Goal: Information Seeking & Learning: Find specific fact

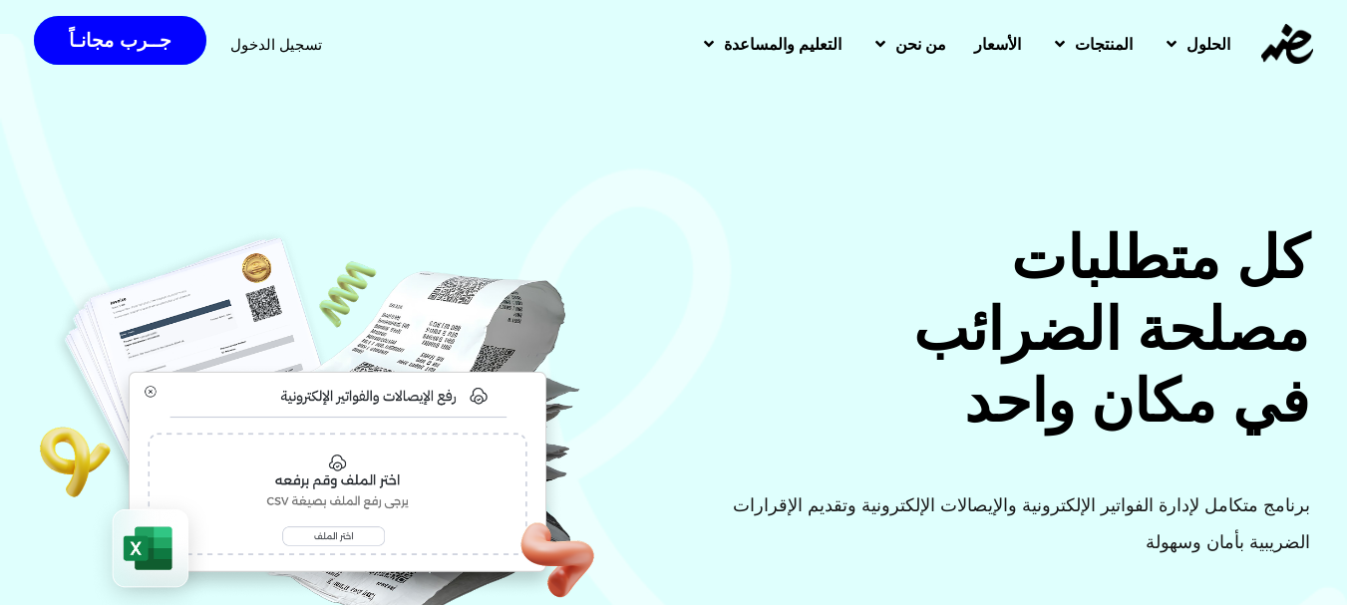
click at [271, 49] on span "تسجيل الدخول" at bounding box center [276, 44] width 92 height 15
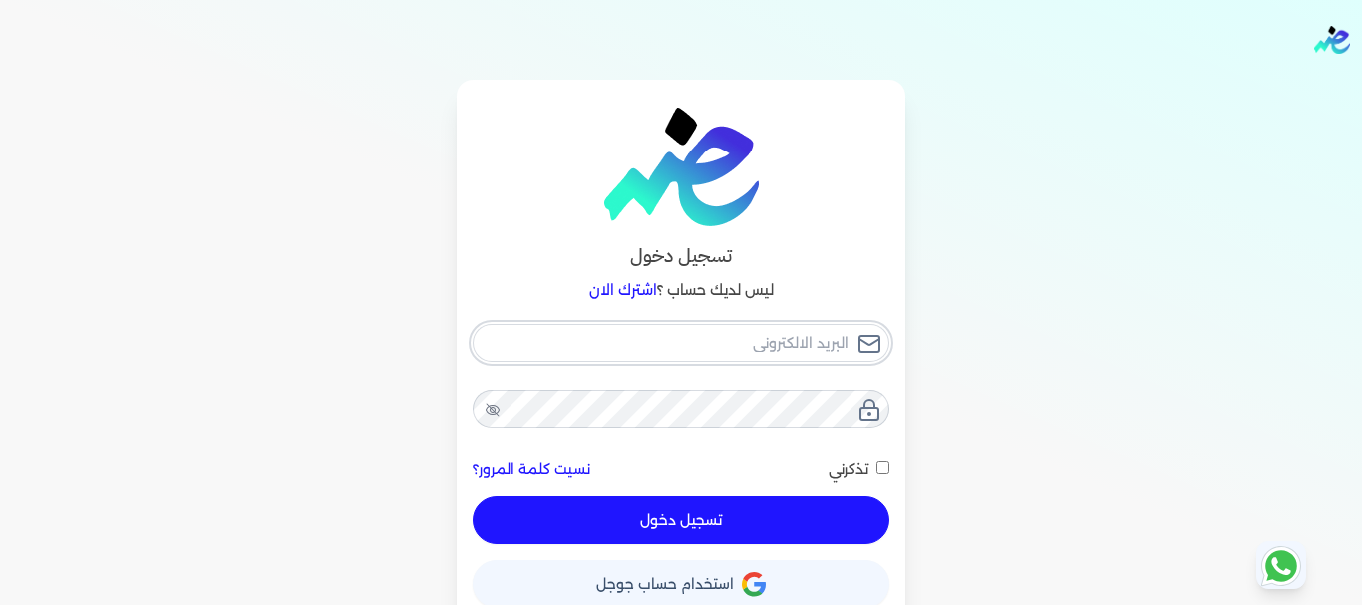
type input "[EMAIL_ADDRESS][DOMAIN_NAME]"
click at [692, 517] on button "تسجيل دخول" at bounding box center [681, 521] width 417 height 48
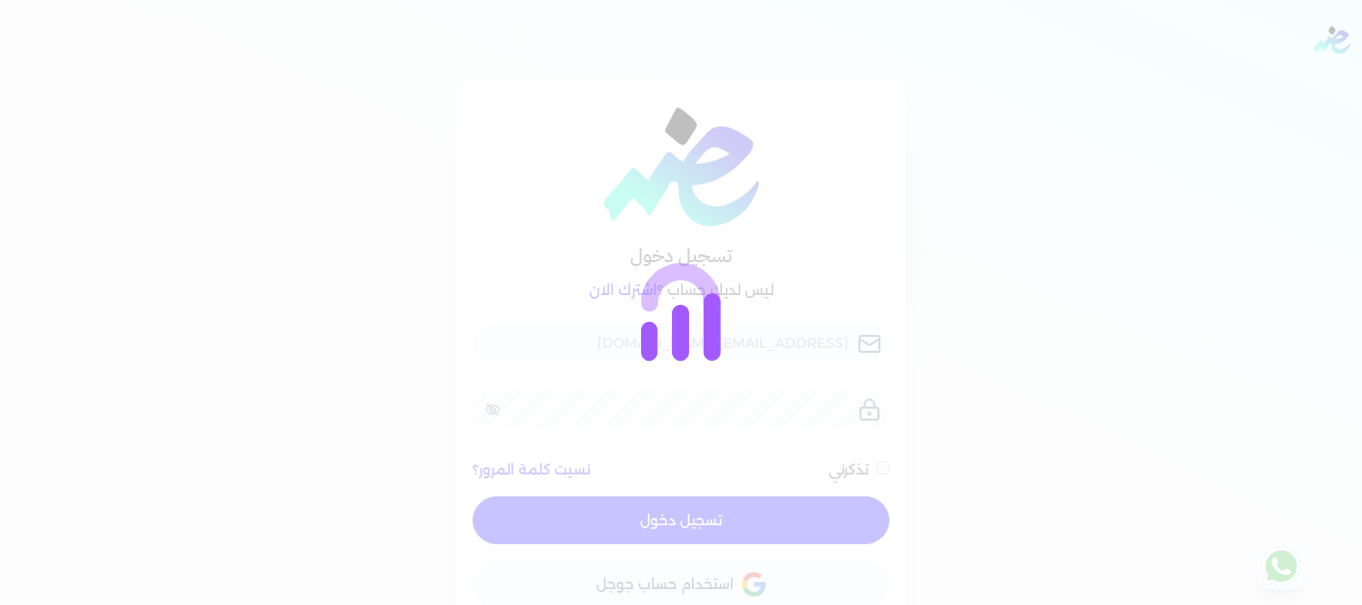
checkbox input "false"
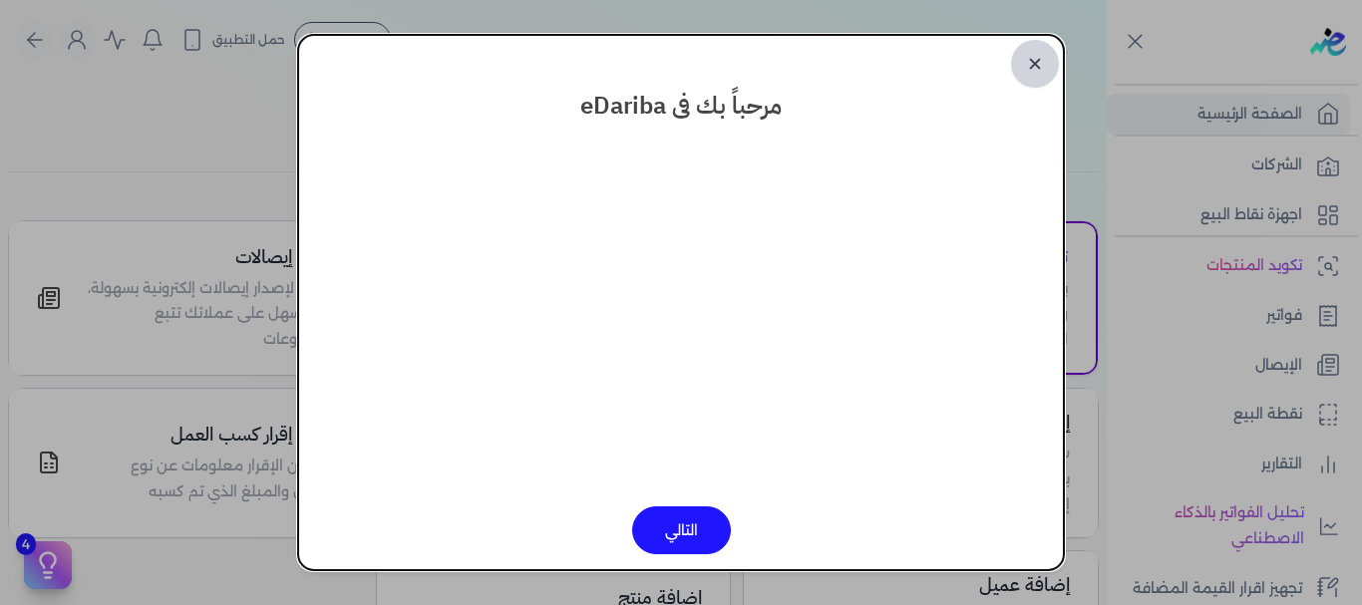
click at [1031, 68] on link "✕" at bounding box center [1035, 64] width 48 height 48
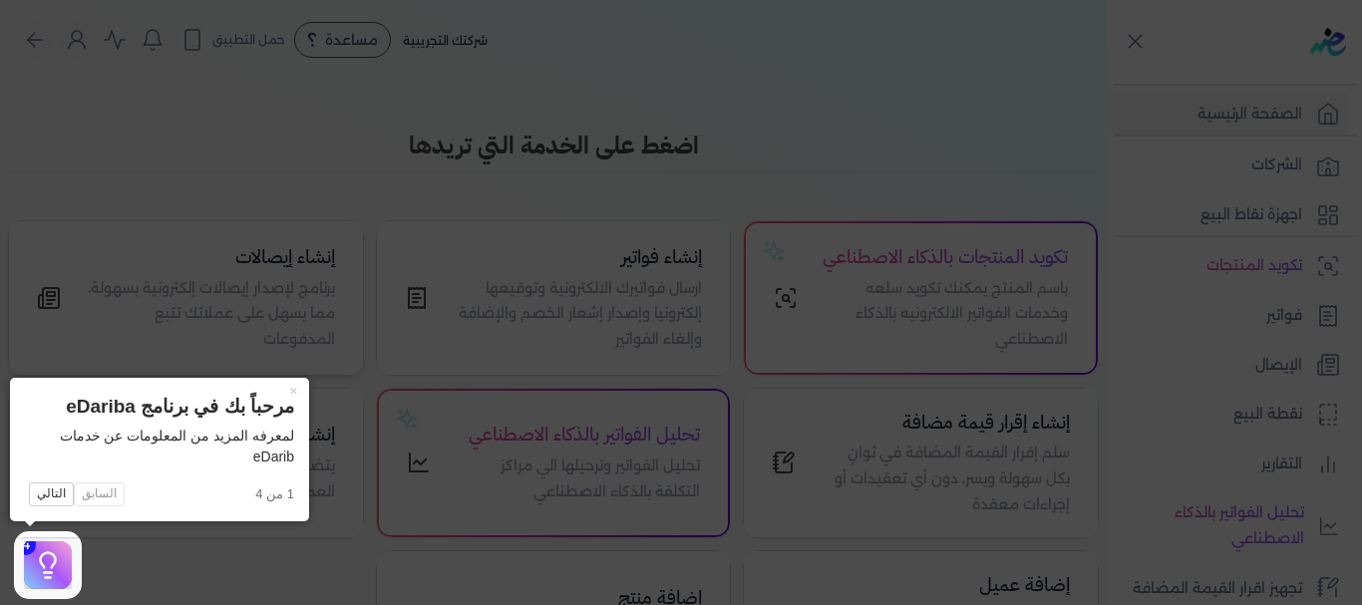
click at [291, 386] on button "×" at bounding box center [293, 392] width 32 height 28
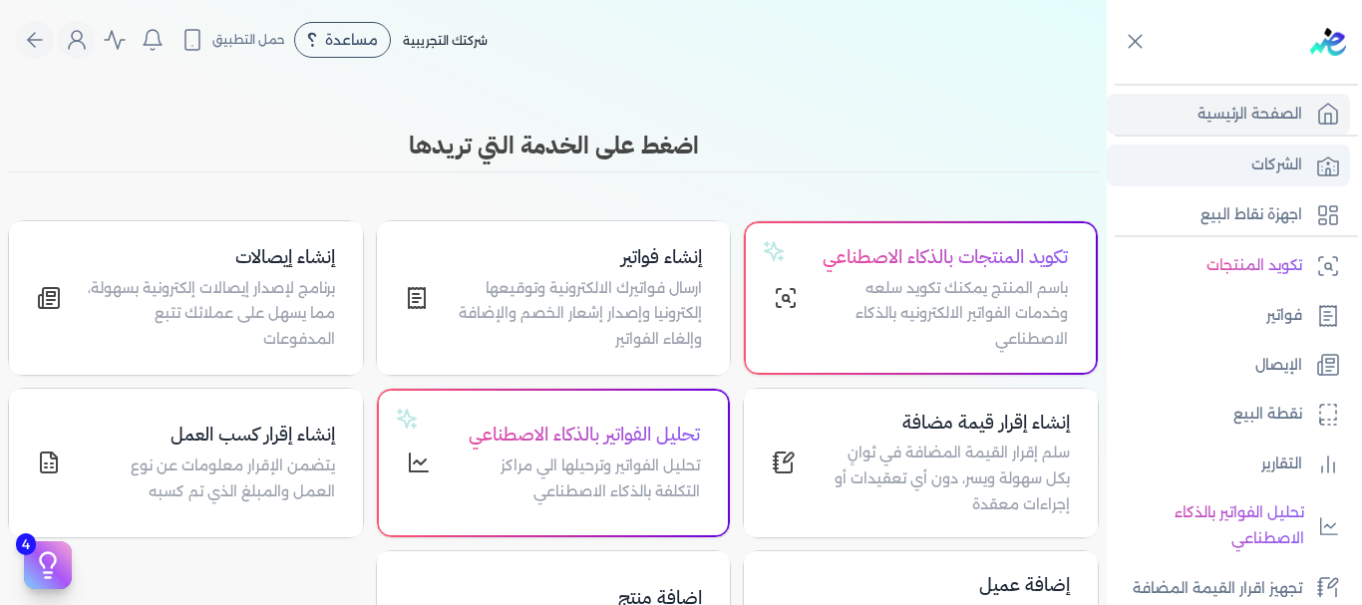
click at [1280, 160] on p "الشركات" at bounding box center [1277, 166] width 51 height 26
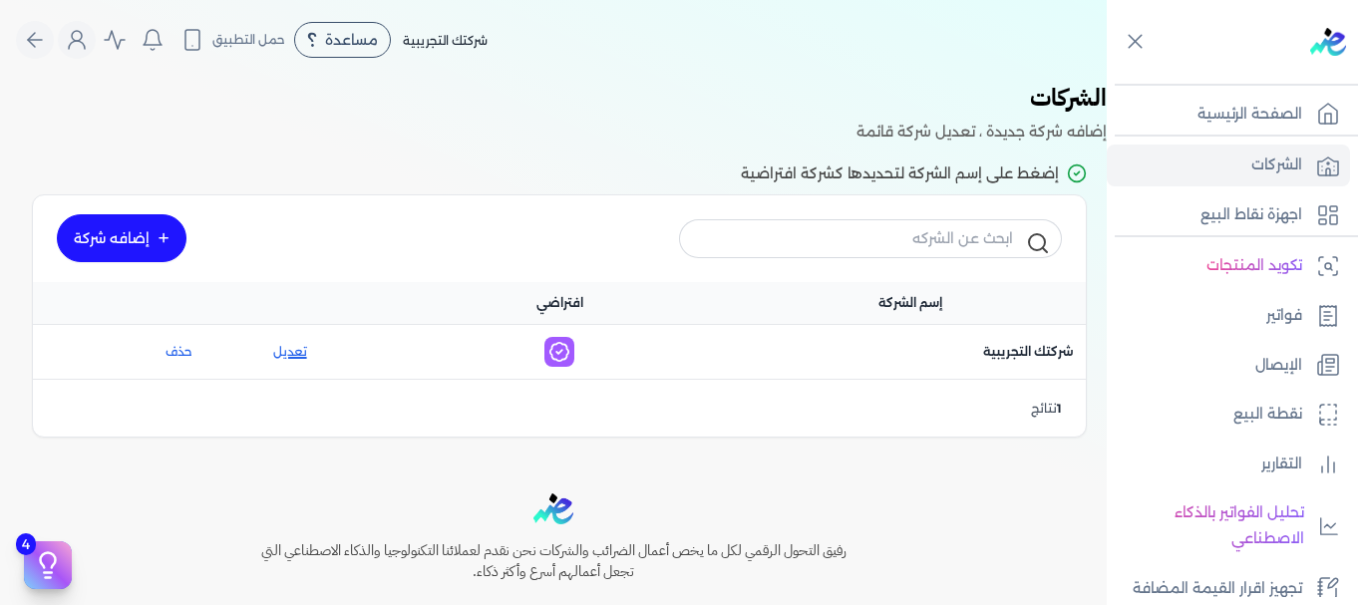
click at [301, 353] on link "تعديل" at bounding box center [289, 352] width 131 height 18
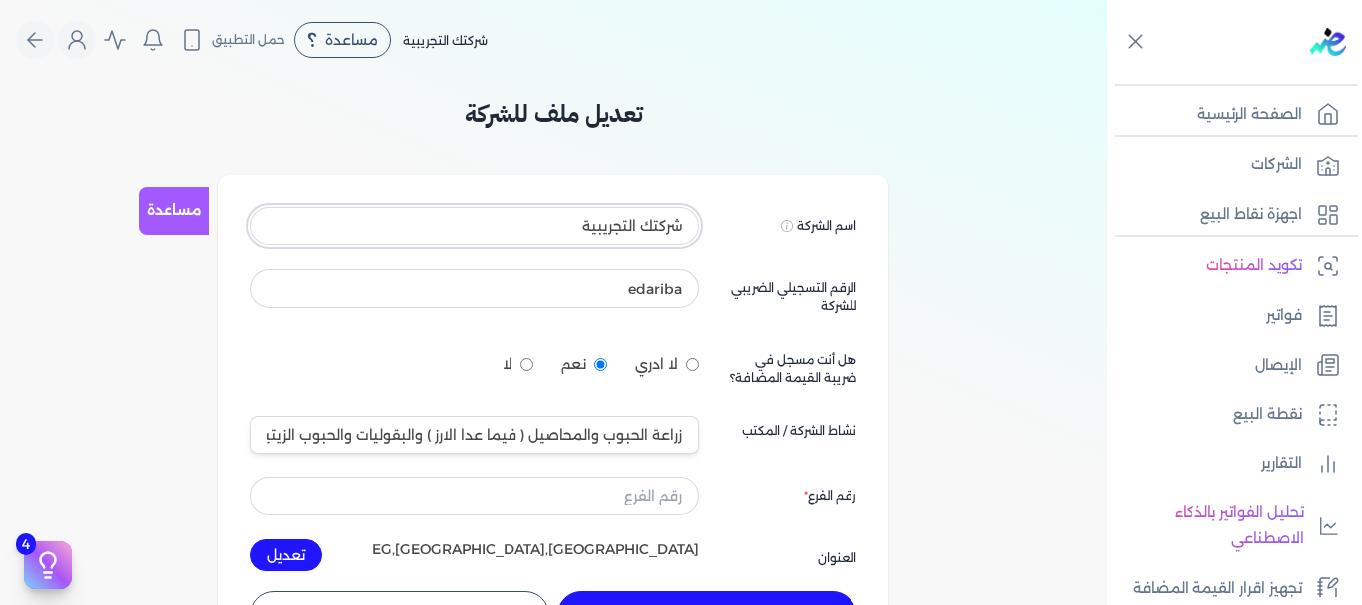
click at [551, 224] on input "شركتك التجريبية" at bounding box center [474, 226] width 449 height 38
type input "ش"
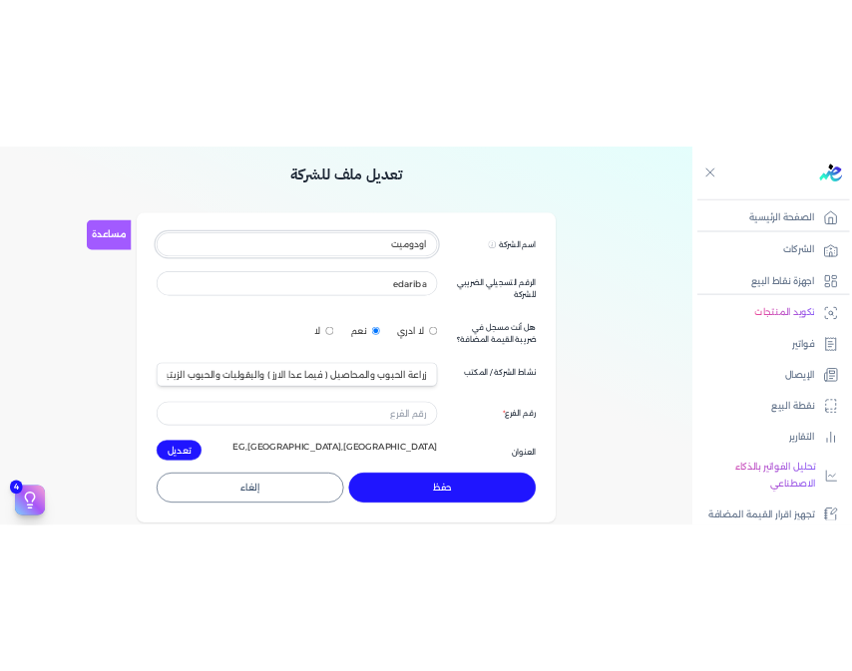
scroll to position [100, 0]
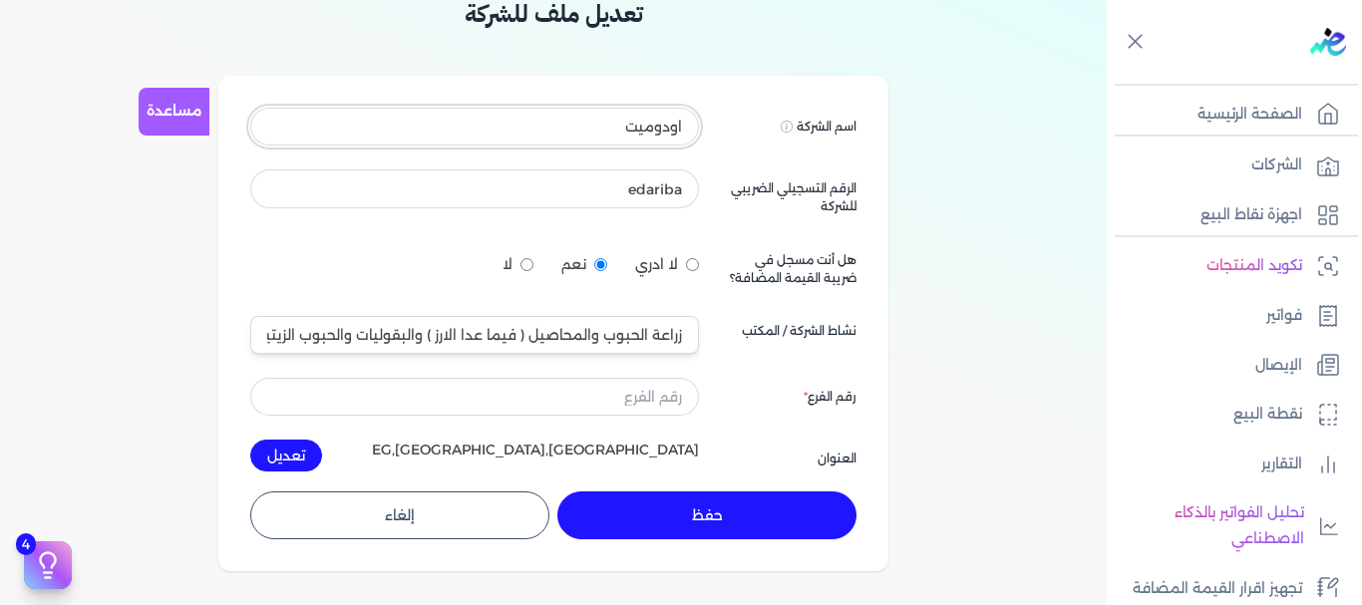
type input "اودوميت"
click at [618, 181] on input "edariba" at bounding box center [474, 189] width 449 height 38
type input "e"
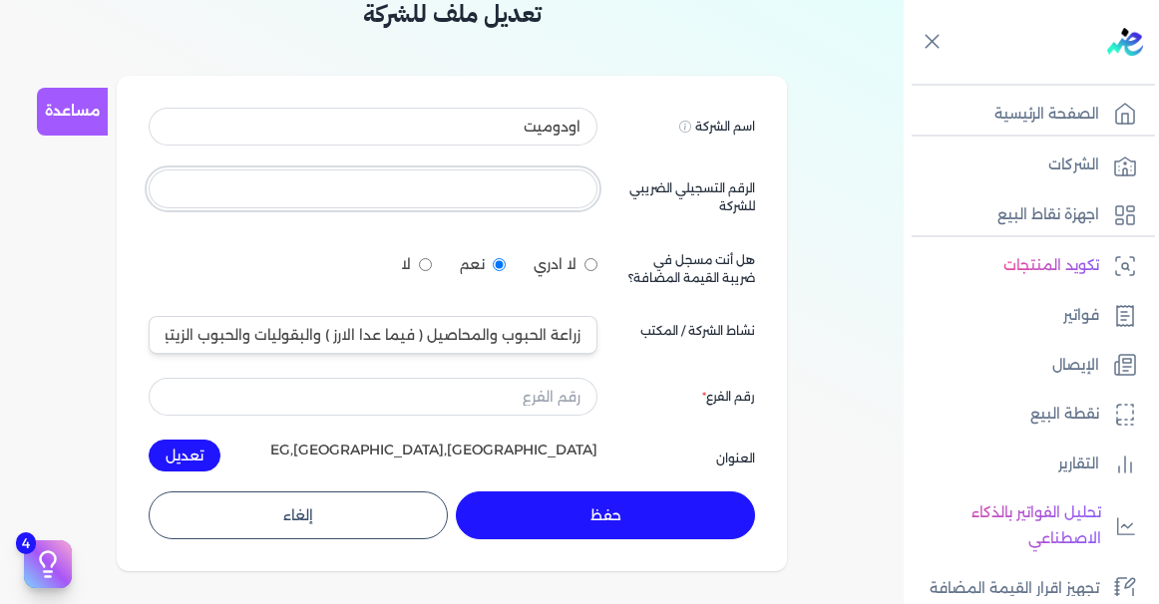
click at [513, 191] on input at bounding box center [373, 189] width 449 height 38
type input "774926333"
click at [429, 269] on input "لا" at bounding box center [425, 264] width 13 height 13
radio input "true"
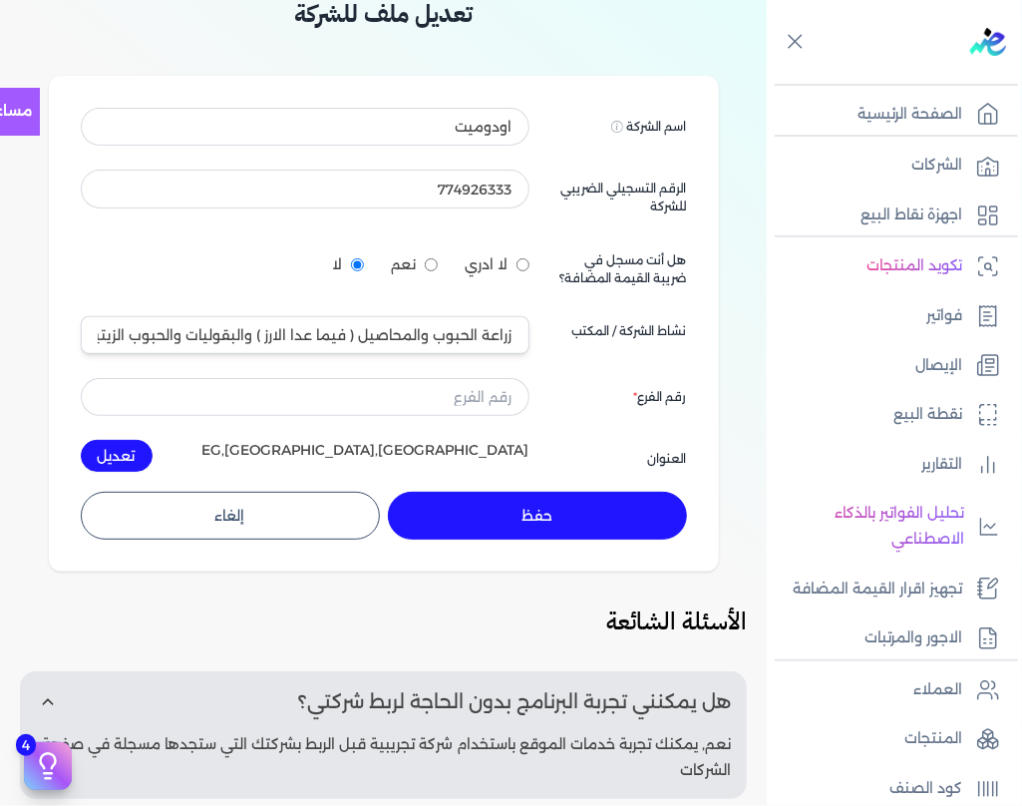
drag, startPoint x: 753, startPoint y: 0, endPoint x: 563, endPoint y: 29, distance: 192.7
click at [563, 29] on h3 "تعديل ملف للشركة" at bounding box center [384, 14] width 670 height 36
click at [439, 345] on input "زراعة الحبوب والمحاصيل ( فيما عدا الارز ) والبقوليات والحبوب الزيتية 0111" at bounding box center [305, 335] width 449 height 38
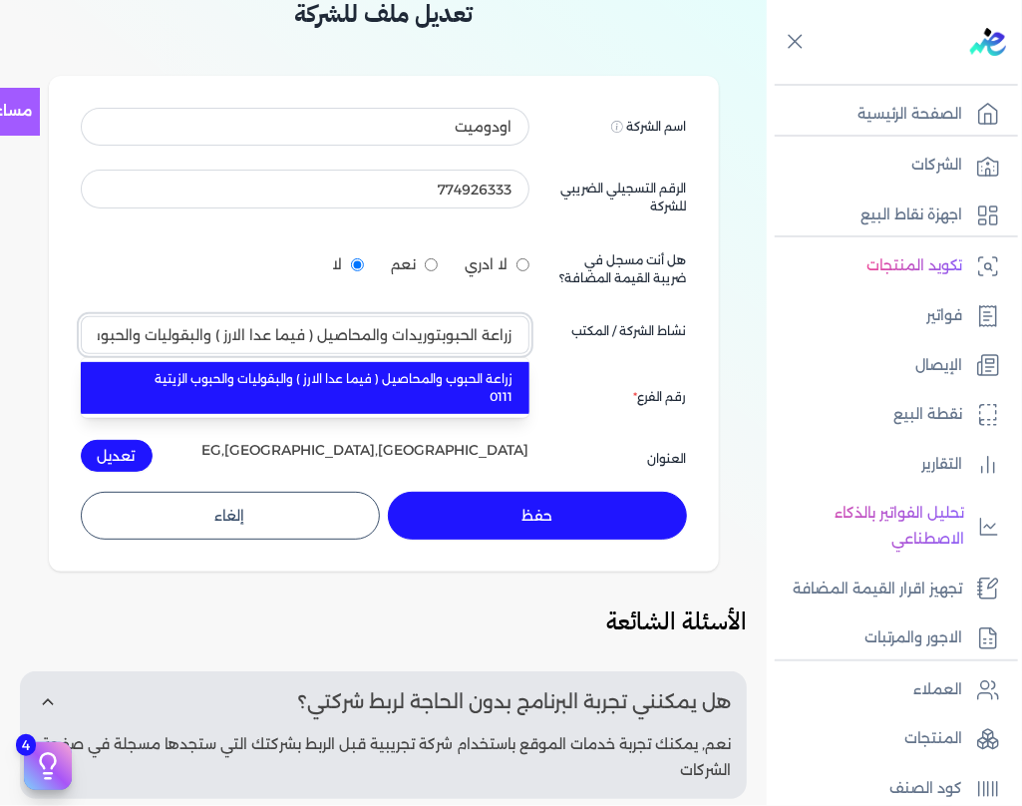
type input "زراعة الحبوبتوريدات والمحاصيل ( فيما عدا الارز ) والبقوليات والحبوب الزيتية 0111"
click at [81, 316] on button "زراعة الحبوبتوريدات والمحاصيل ( فيما عدا الارز ) والبقوليات والحبوب الزيتية 0111" at bounding box center [305, 335] width 449 height 38
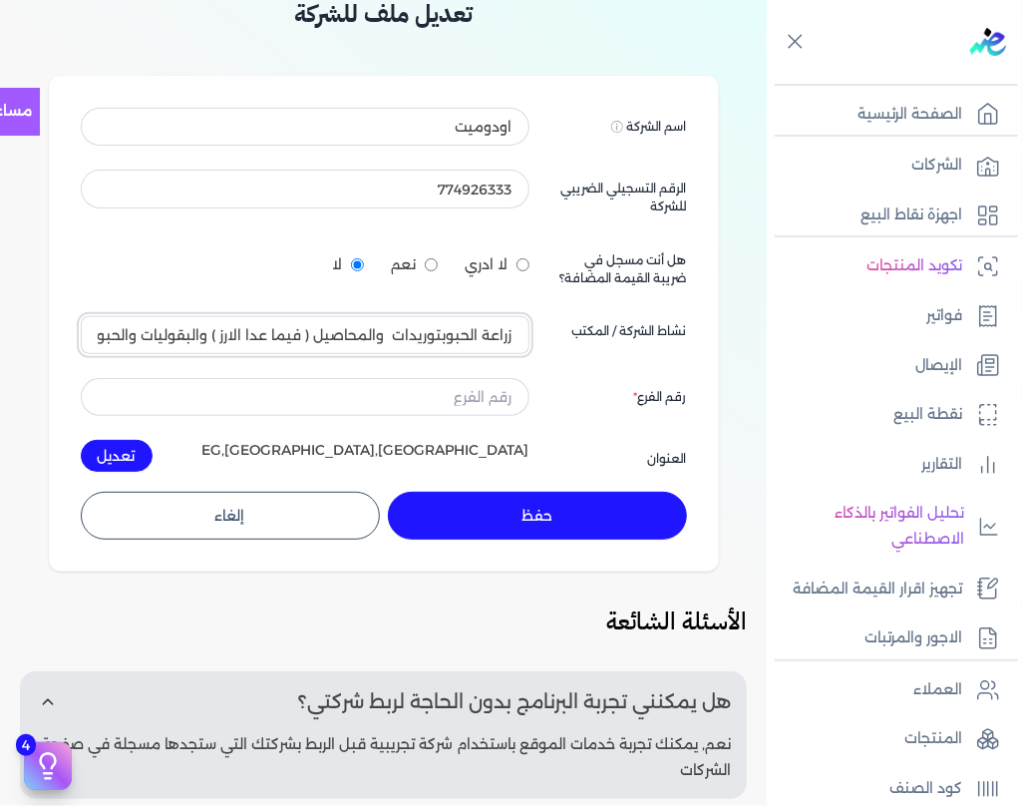
click at [461, 337] on input "زراعة الحبوبتوريدات والمحاصيل ( فيما عدا الارز ) والبقوليات والحبوب الزيتية 0111" at bounding box center [305, 335] width 449 height 38
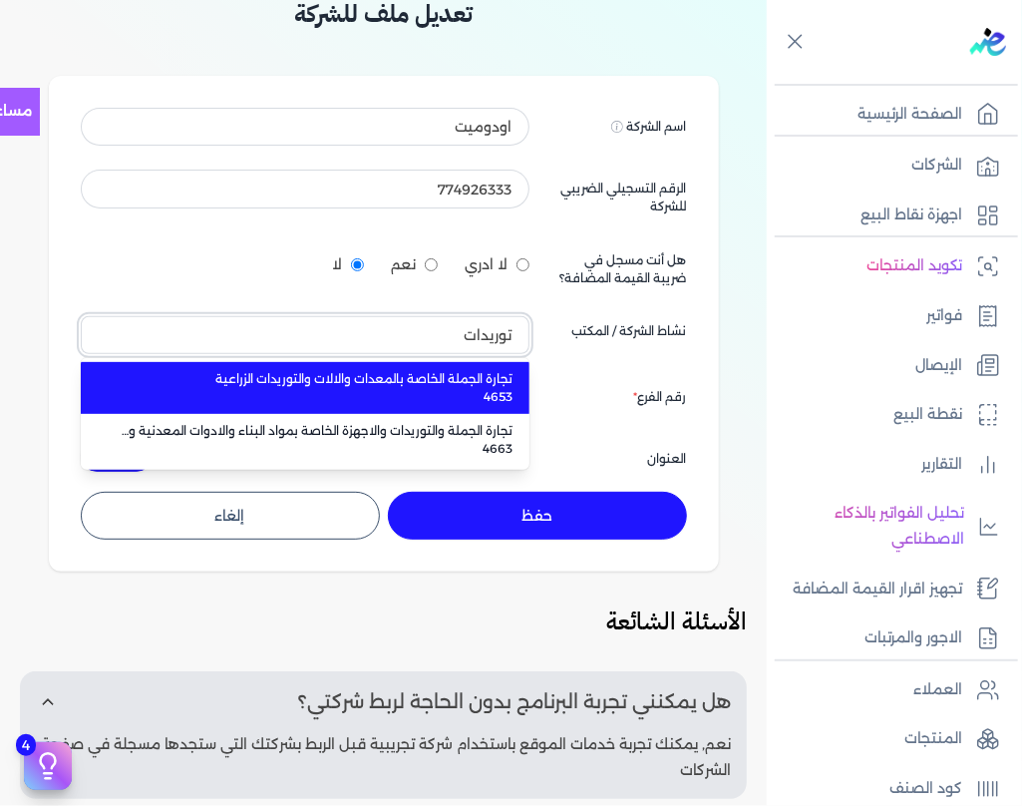
click at [81, 316] on button "توريدات" at bounding box center [305, 335] width 449 height 38
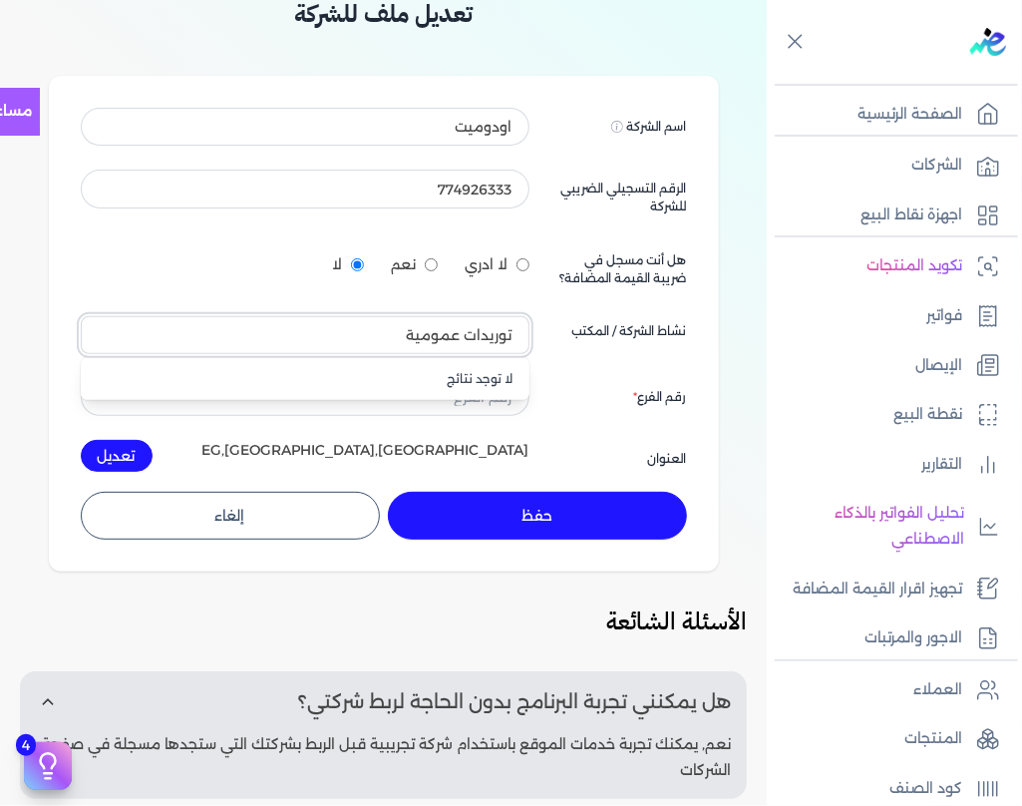
click at [81, 316] on button "توريدات عمومية" at bounding box center [305, 335] width 449 height 38
click at [81, 316] on button "توريدات عمومية لقطع" at bounding box center [305, 335] width 449 height 38
click at [81, 316] on button "توريدات عمومية لقطع غيار" at bounding box center [305, 335] width 449 height 38
click at [154, 283] on div "لا ادري نعم لا" at bounding box center [305, 264] width 449 height 47
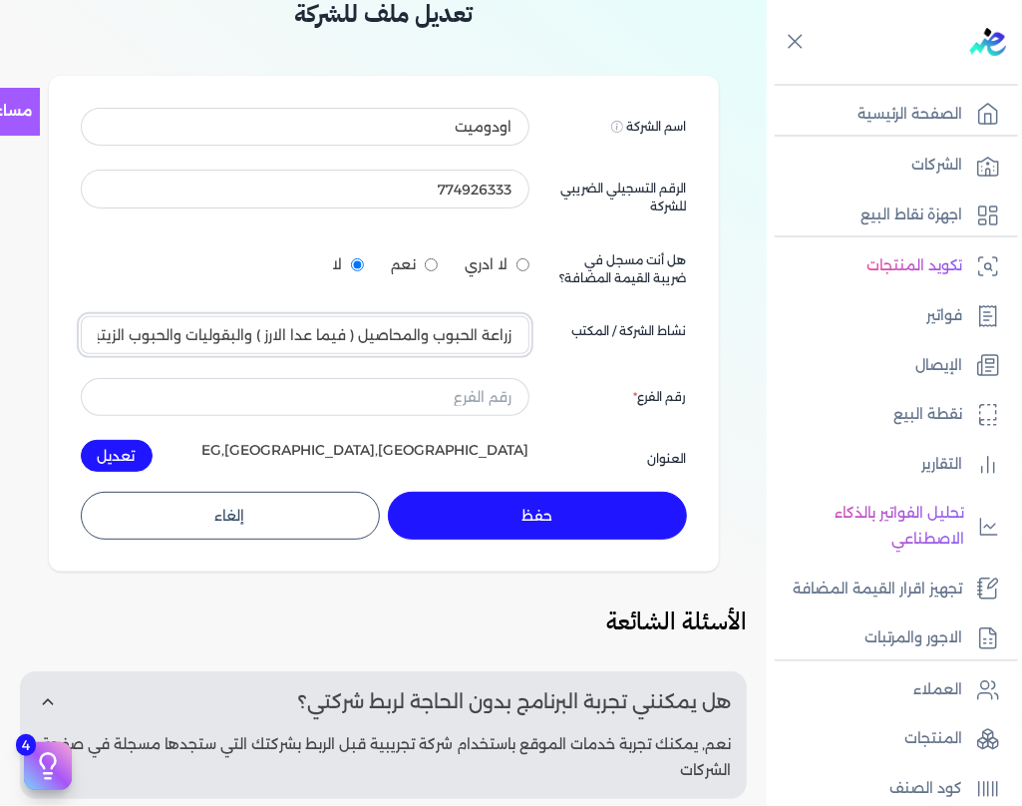
click at [168, 333] on input "زراعة الحبوب والمحاصيل ( فيما عدا الارز ) والبقوليات والحبوب الزيتية 0111" at bounding box center [305, 335] width 449 height 38
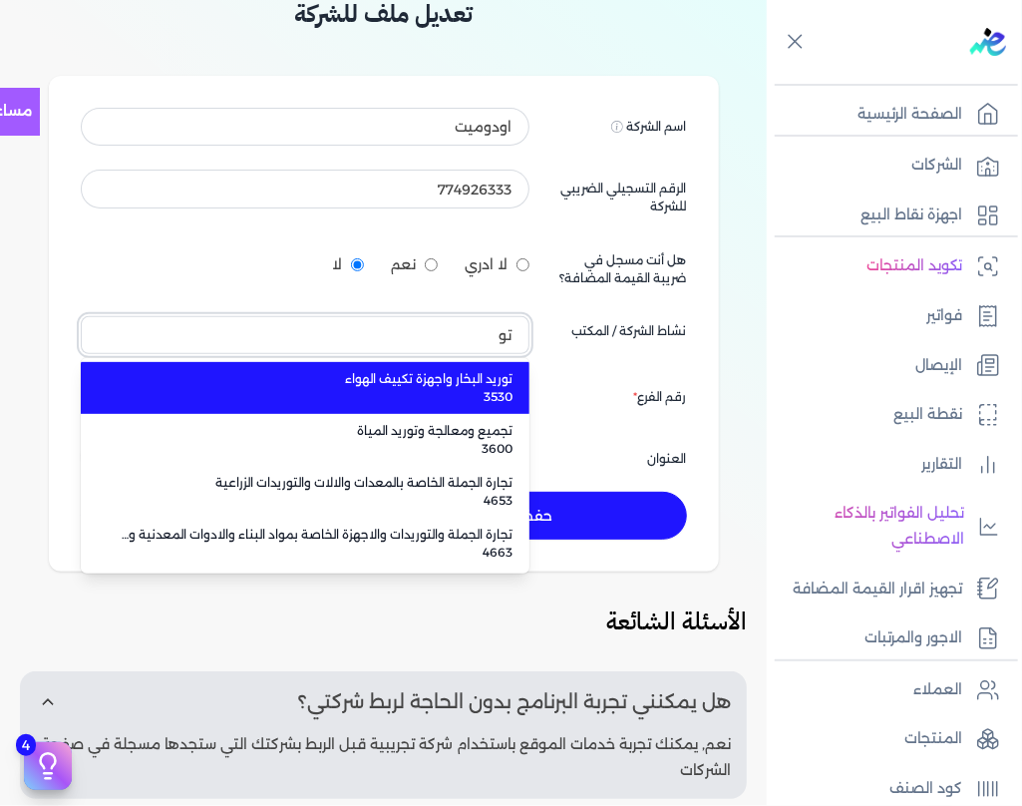
type input "ت"
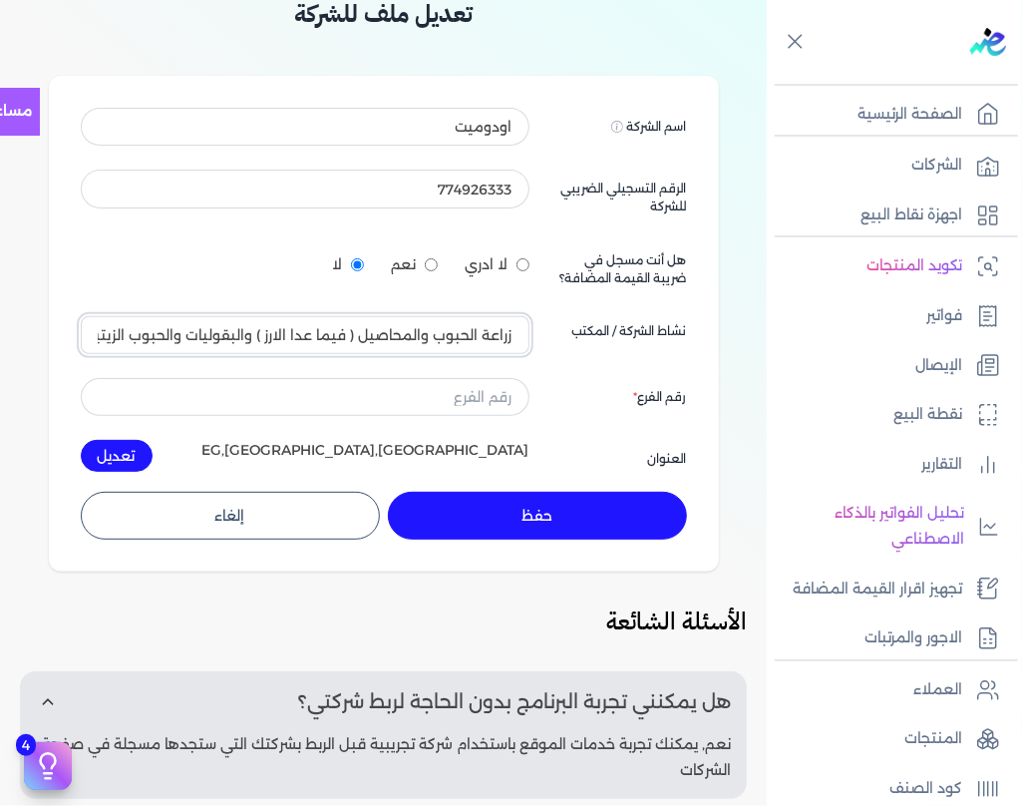
click at [396, 332] on input "زراعة الحبوب والمحاصيل ( فيما عدا الارز ) والبقوليات والحبوب الزيتية 0111" at bounding box center [305, 335] width 449 height 38
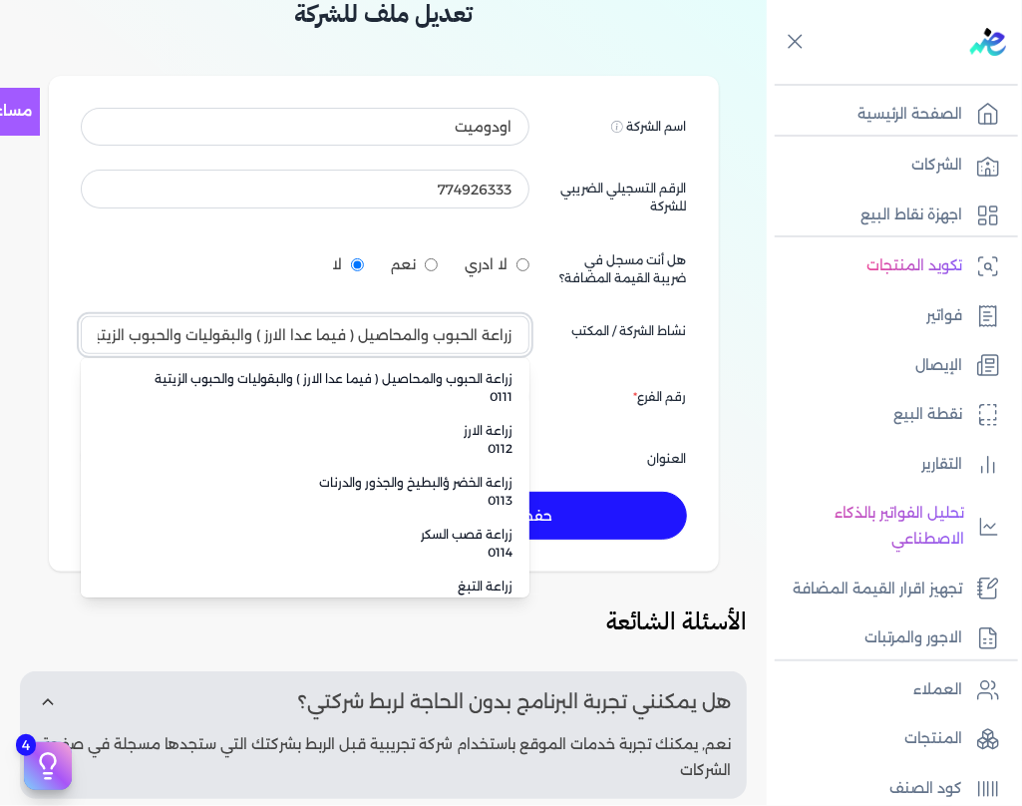
click at [396, 332] on input "زراعة الحبوب والمحاصيل ( فيما عدا الارز ) والبقوليات والحبوب الزيتية 0111" at bounding box center [305, 335] width 449 height 38
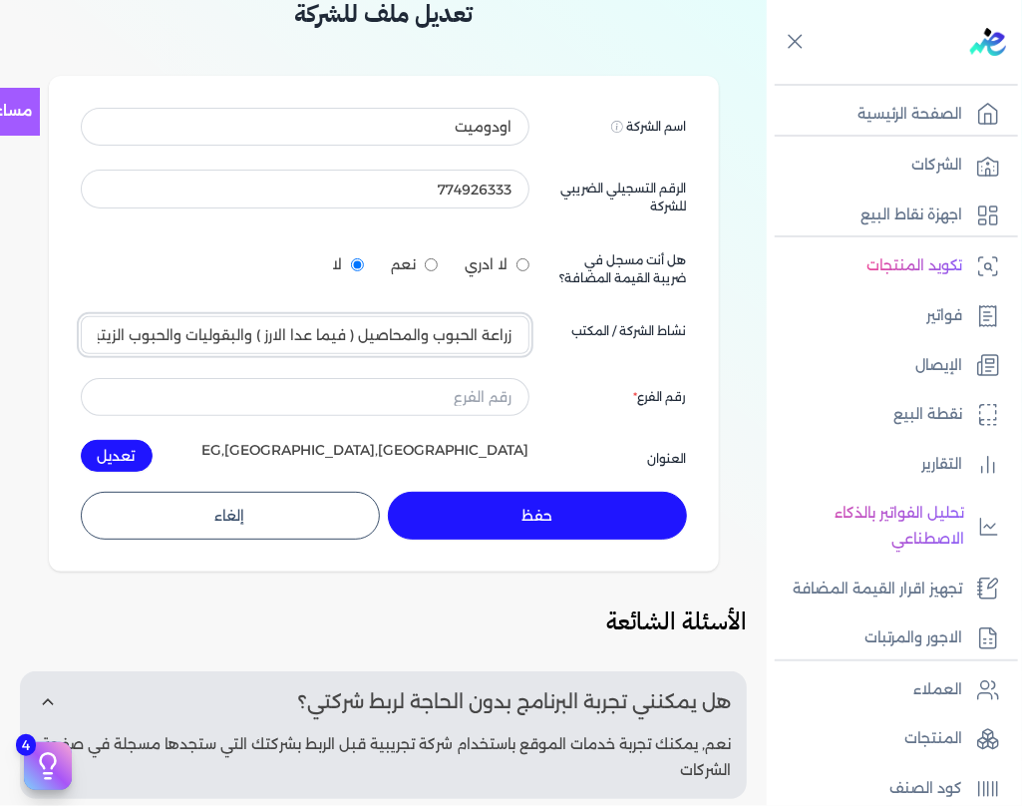
click at [396, 332] on input "زراعة الحبوب والمحاصيل ( فيما عدا الارز ) والبقوليات والحبوب الزيتية 0111" at bounding box center [305, 335] width 449 height 38
type input "زراعة الحبوب والمحاصيل ( فيما عدا الارز ) والبقوليات والحبوب الزيتية 0111"
click at [396, 332] on input "زراعة الحبوب والمحاصيل ( فيما عدا الارز ) والبقوليات والحبوب الزيتية 0111" at bounding box center [305, 335] width 449 height 38
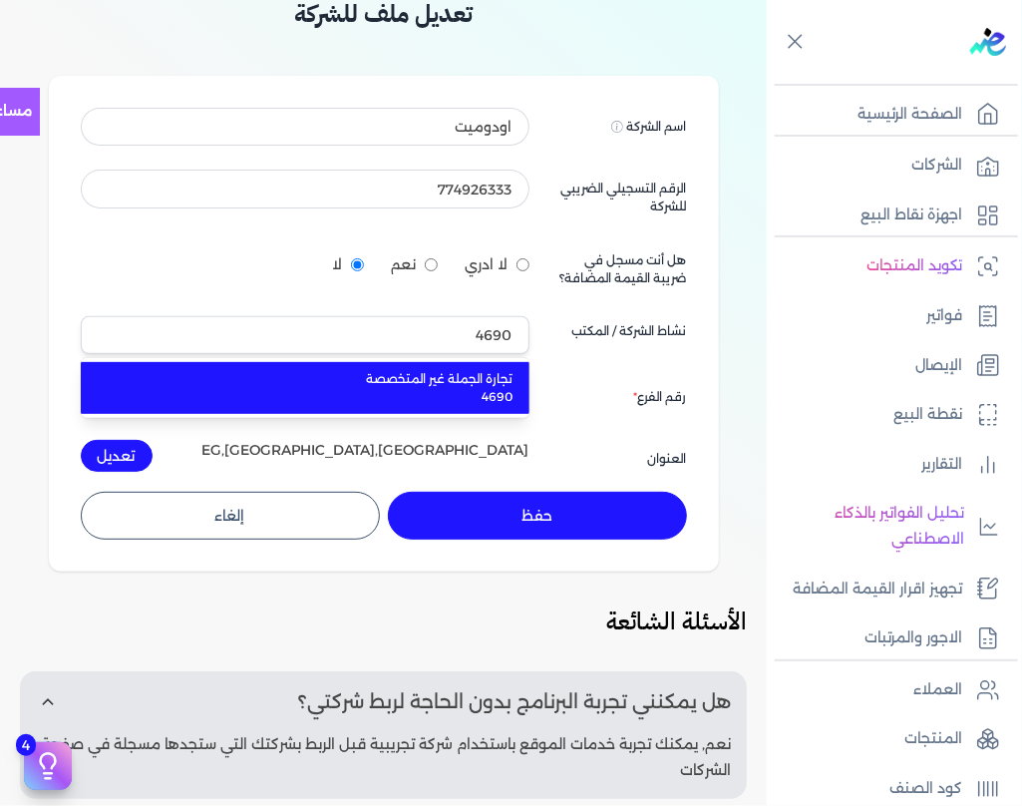
click at [436, 388] on span "تجارة الجملة غير المتخصصة" at bounding box center [317, 379] width 393 height 18
type input "تجارة الجملة غير المتخصصة 4690"
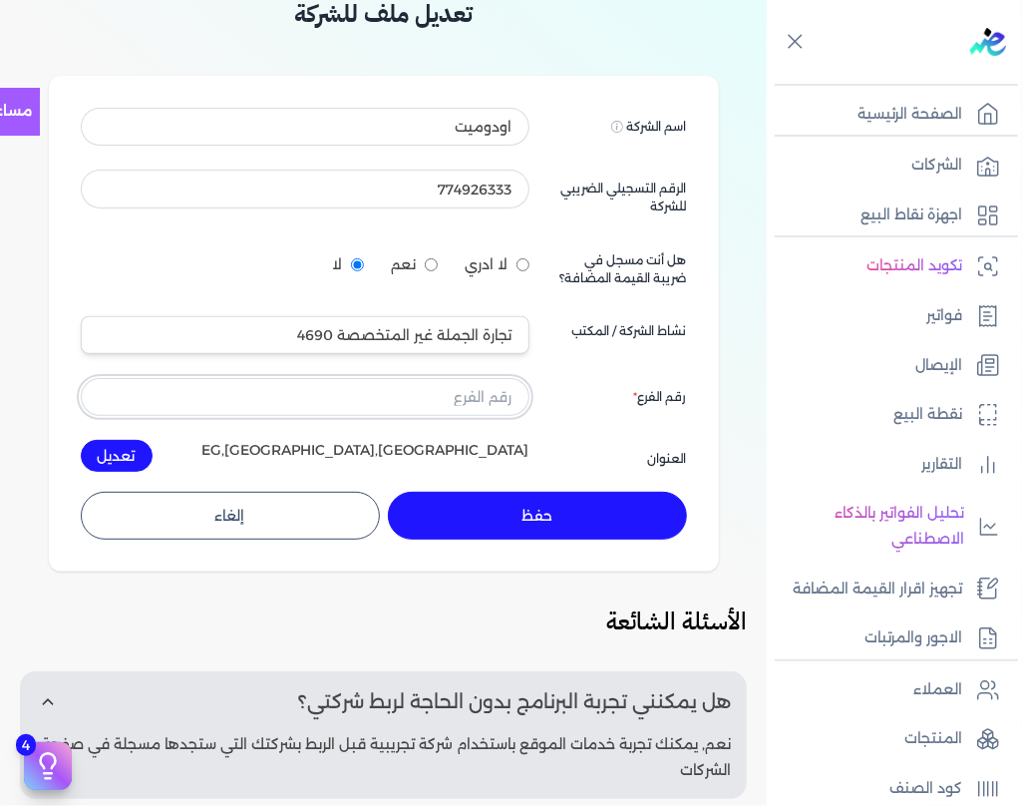
click at [485, 401] on input "text" at bounding box center [305, 397] width 449 height 38
type input "0"
click at [114, 447] on button "تعديل" at bounding box center [117, 456] width 72 height 32
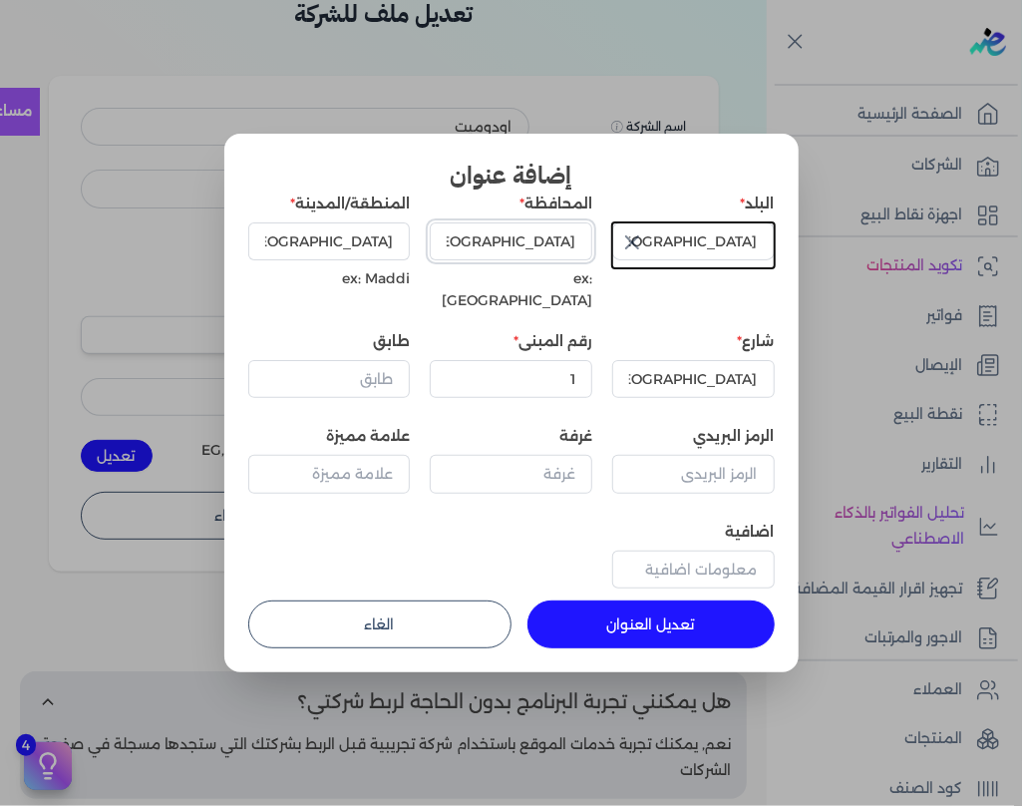
click at [511, 240] on input "[GEOGRAPHIC_DATA]" at bounding box center [511, 241] width 163 height 38
type input "ل"
type input "Giza"
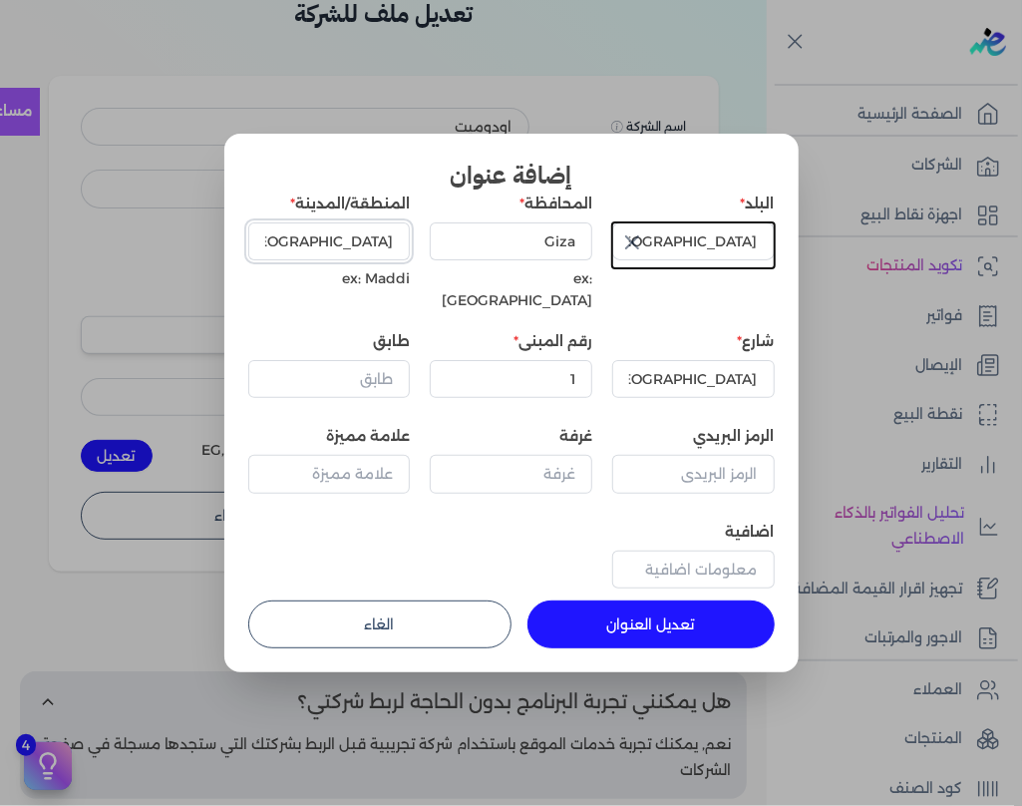
click at [348, 239] on input "[GEOGRAPHIC_DATA]" at bounding box center [329, 241] width 163 height 38
type input "October"
click at [706, 360] on input "[GEOGRAPHIC_DATA]" at bounding box center [693, 379] width 163 height 38
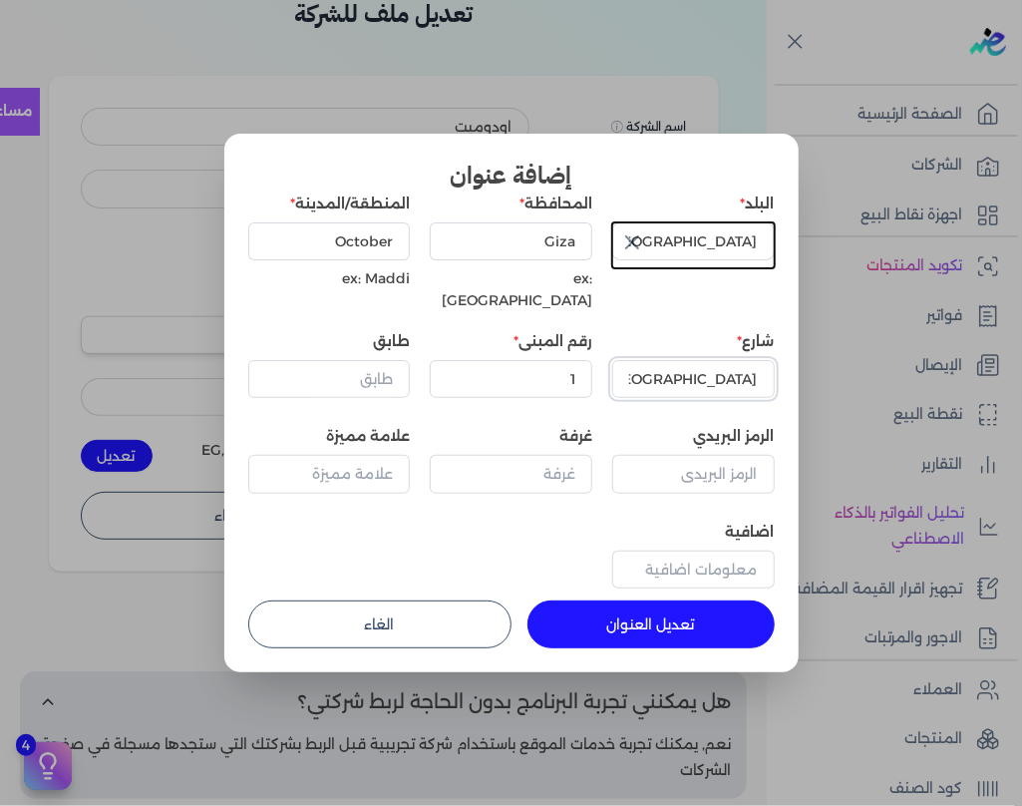
click at [706, 360] on input "[GEOGRAPHIC_DATA]" at bounding box center [693, 379] width 163 height 38
type input "موقع 480 منطقة 247 عمارة - حدائق اكتوبر"
click at [565, 360] on input "1" at bounding box center [511, 379] width 163 height 38
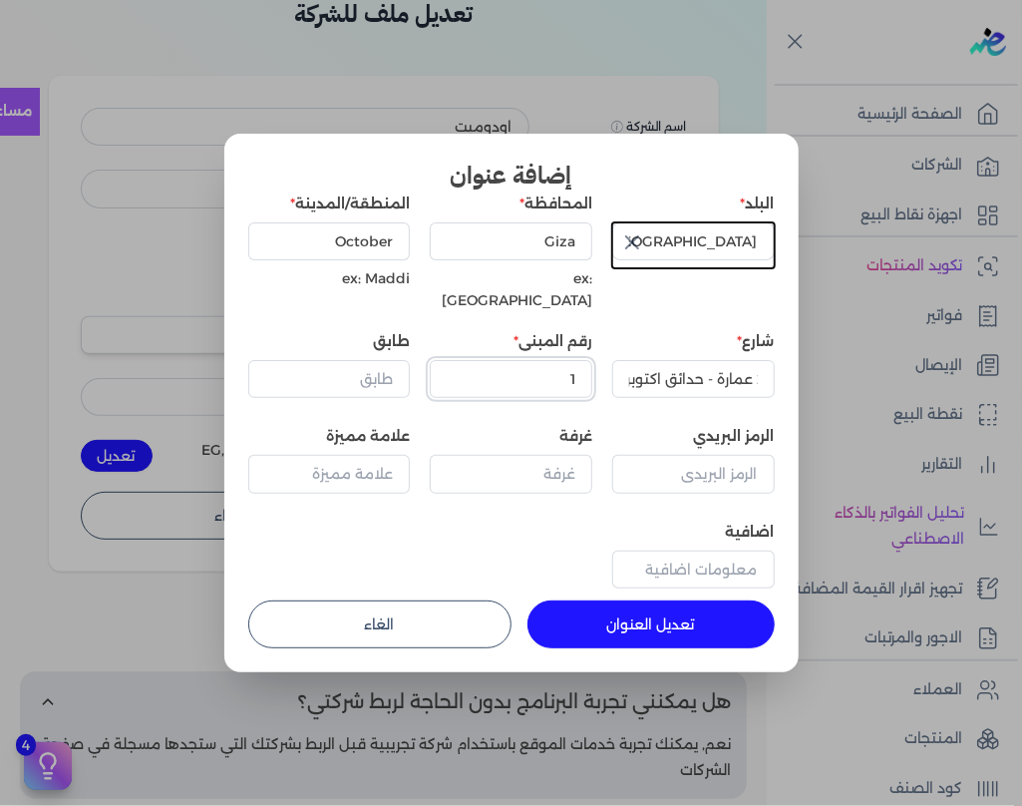
scroll to position [0, 0]
click at [565, 360] on input "1" at bounding box center [511, 379] width 163 height 38
type input "160"
click at [766, 360] on input "موقع 480 منطقة 247 عمارة - حدائق اكتوبر" at bounding box center [693, 379] width 163 height 38
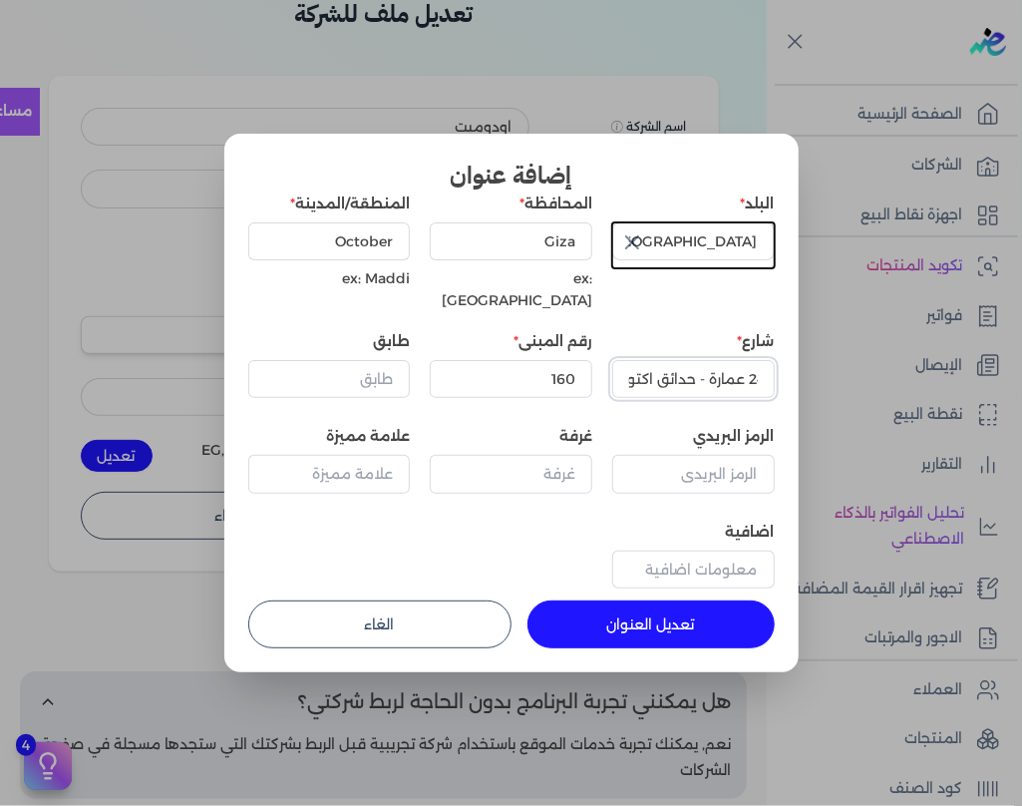
scroll to position [0, -148]
click at [615, 600] on button "تعديل العنوان" at bounding box center [651, 624] width 247 height 48
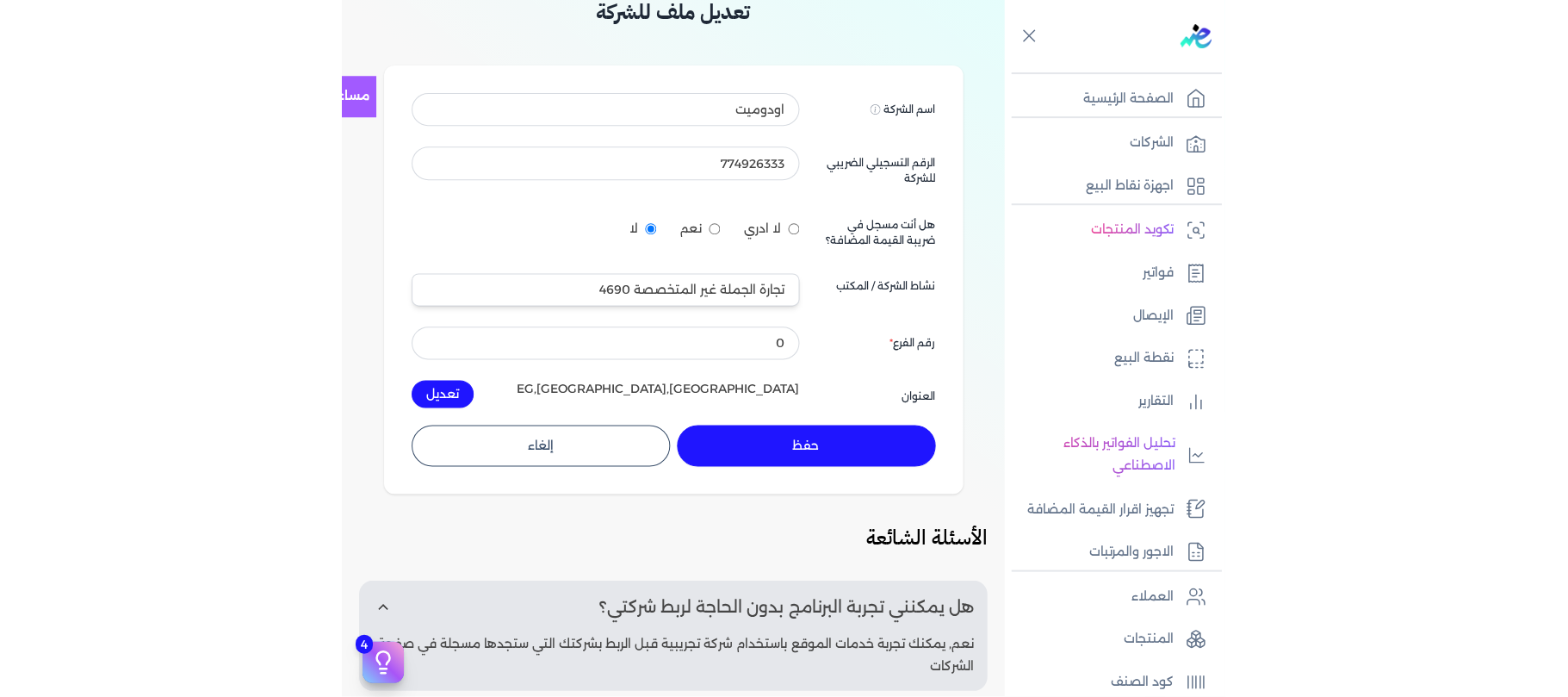
scroll to position [0, 0]
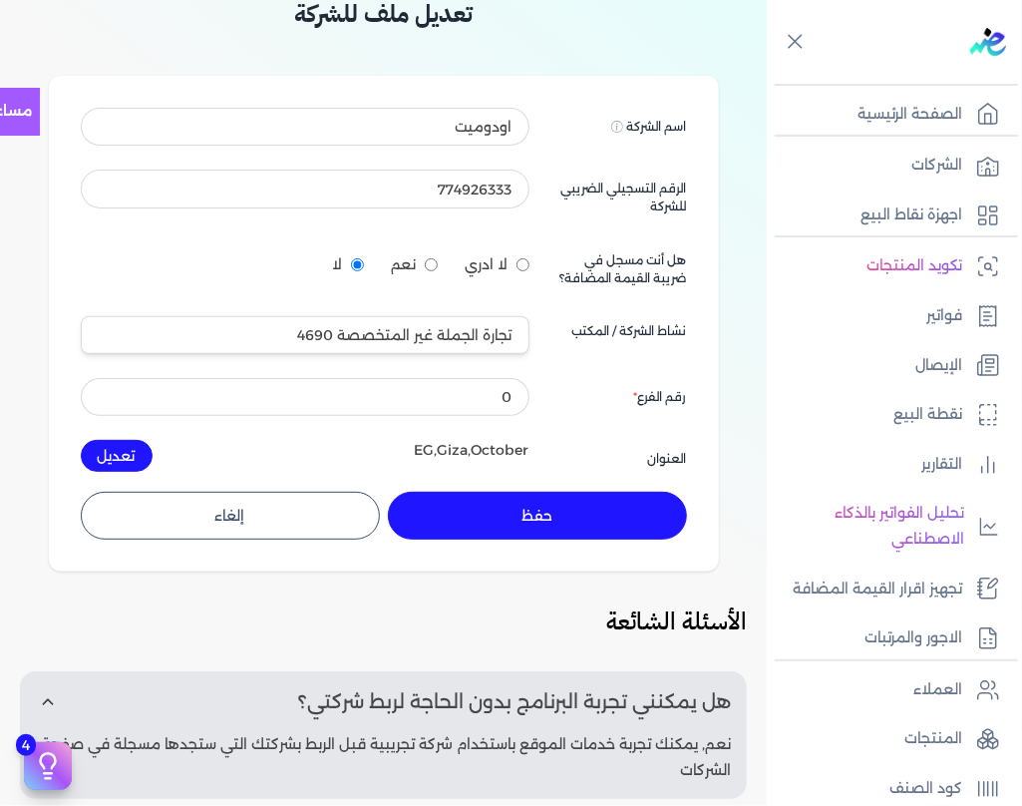
click at [552, 508] on button "حفظ" at bounding box center [537, 516] width 299 height 48
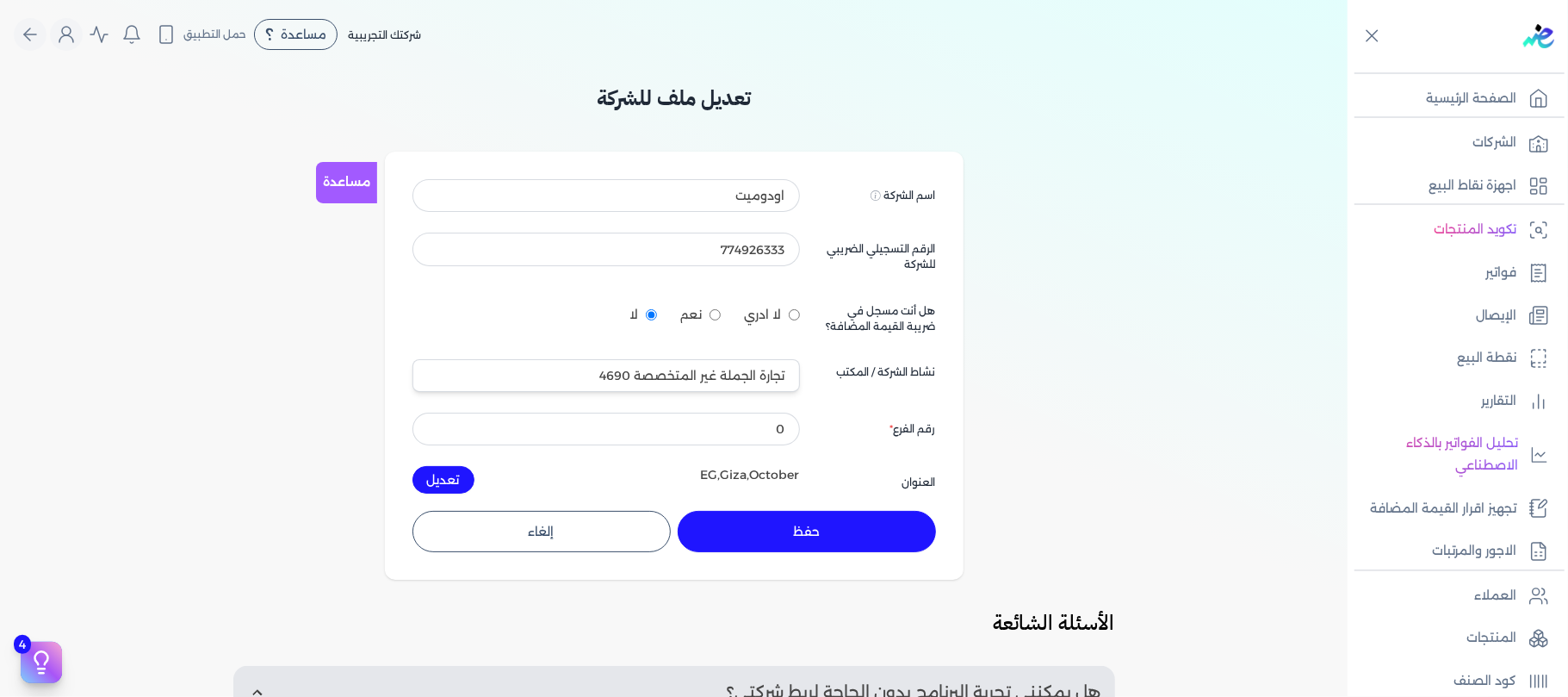
click at [800, 522] on button "حفظ" at bounding box center [806, 531] width 258 height 41
click at [861, 522] on button "حفظ" at bounding box center [806, 531] width 258 height 41
click at [1175, 142] on link "الشركات" at bounding box center [1452, 143] width 210 height 36
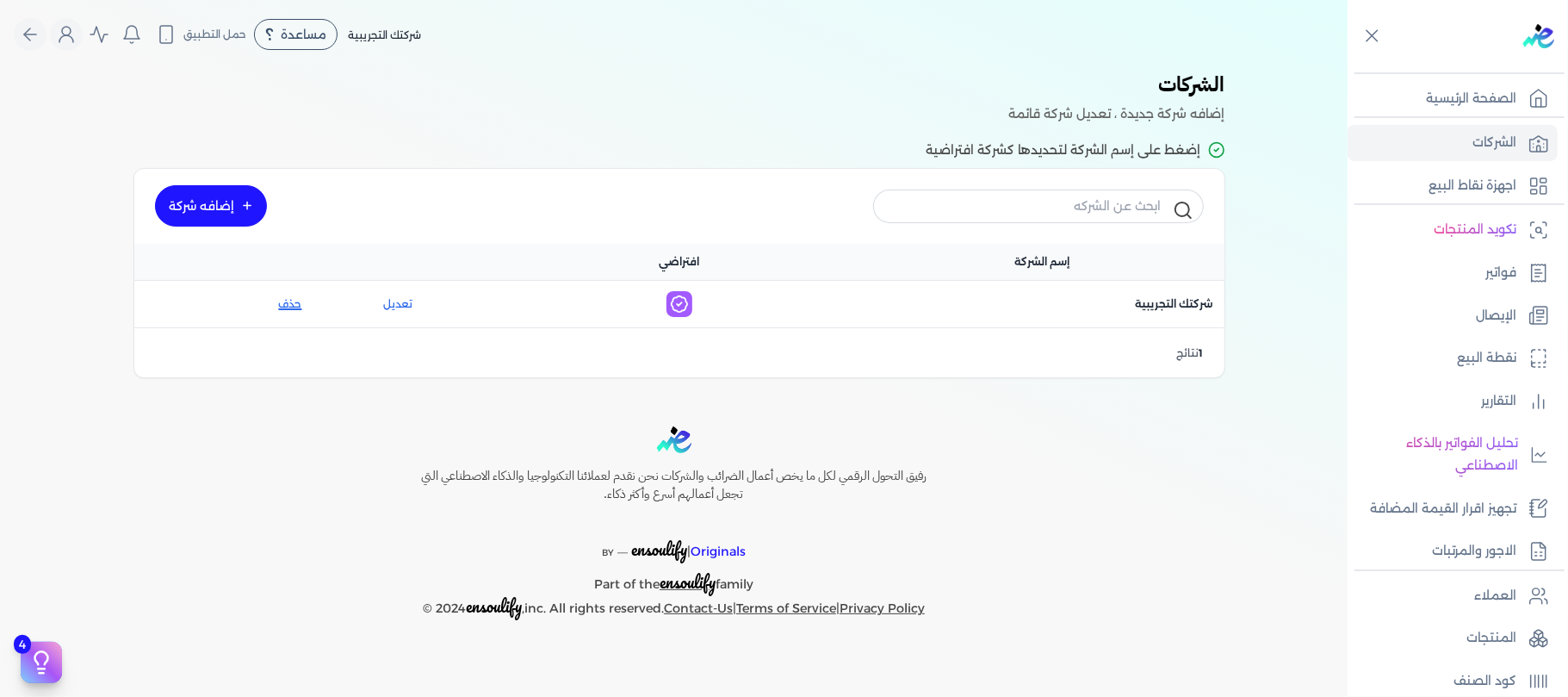
click at [296, 305] on button "حذف" at bounding box center [233, 304] width 137 height 16
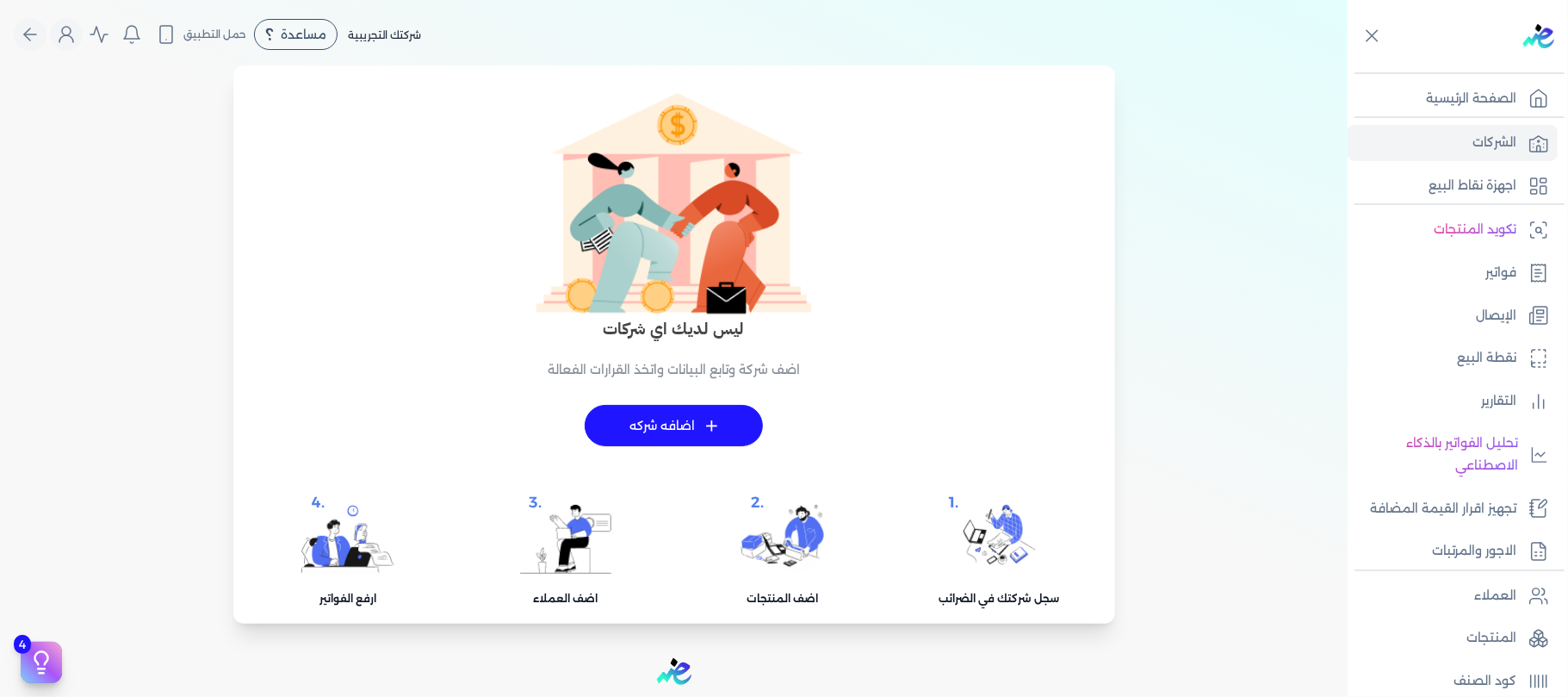
click at [715, 432] on span "+" at bounding box center [711, 426] width 13 height 12
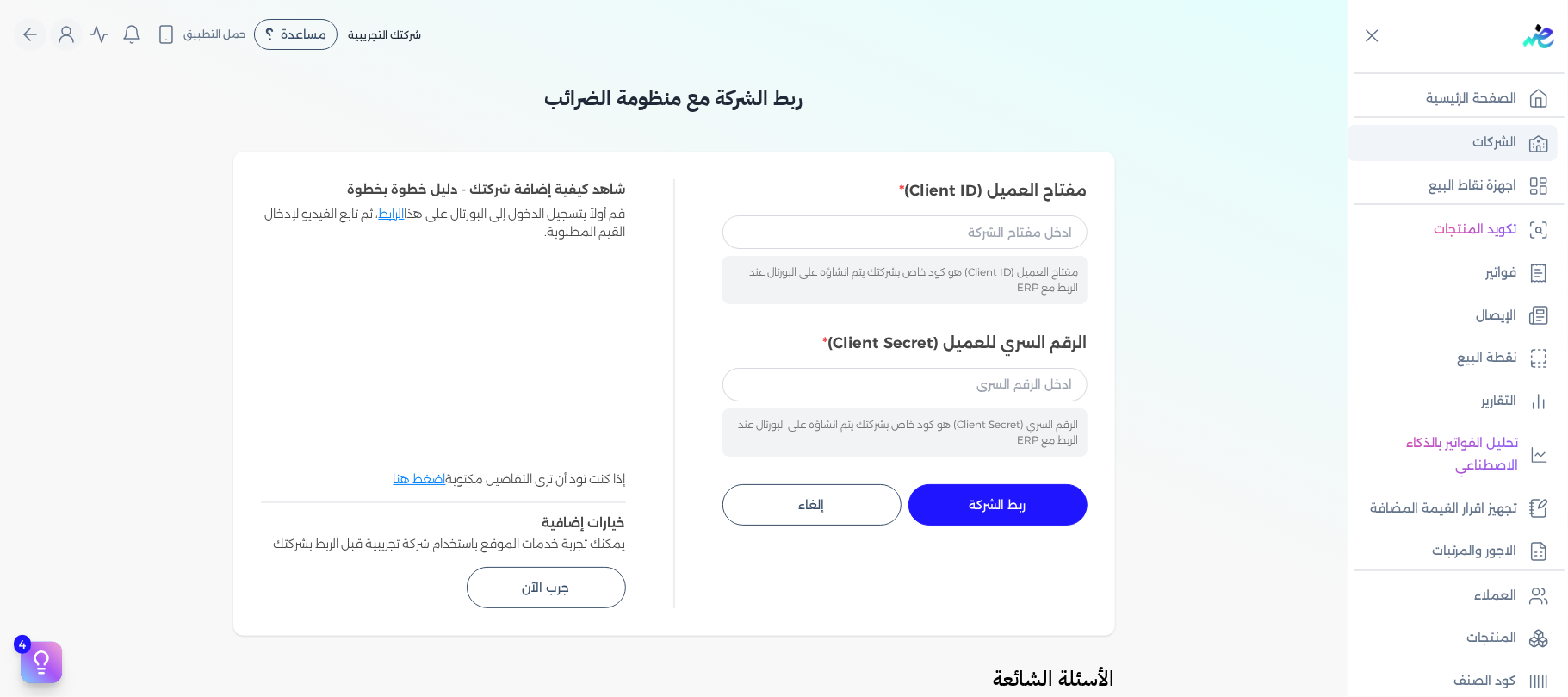
click at [1484, 139] on p "الشركات" at bounding box center [1495, 143] width 44 height 22
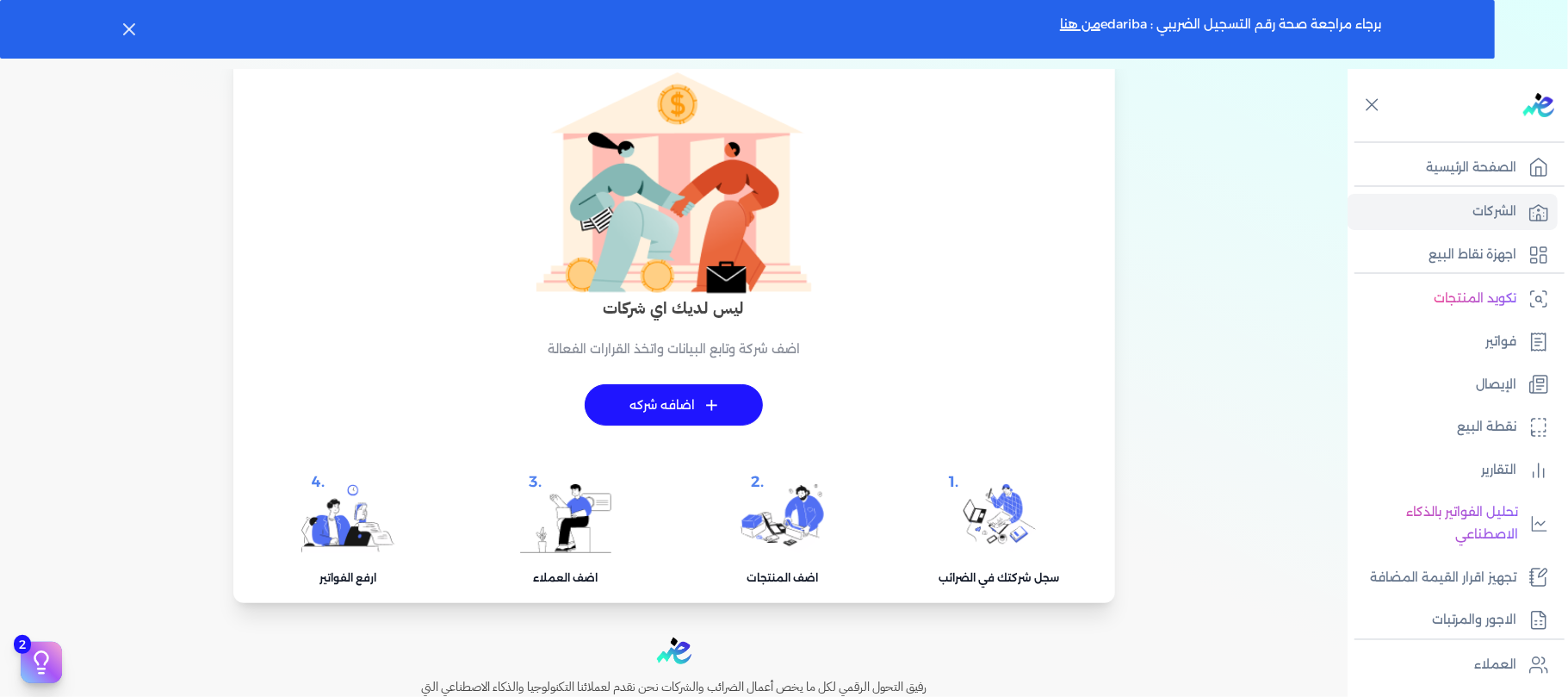
scroll to position [115, 0]
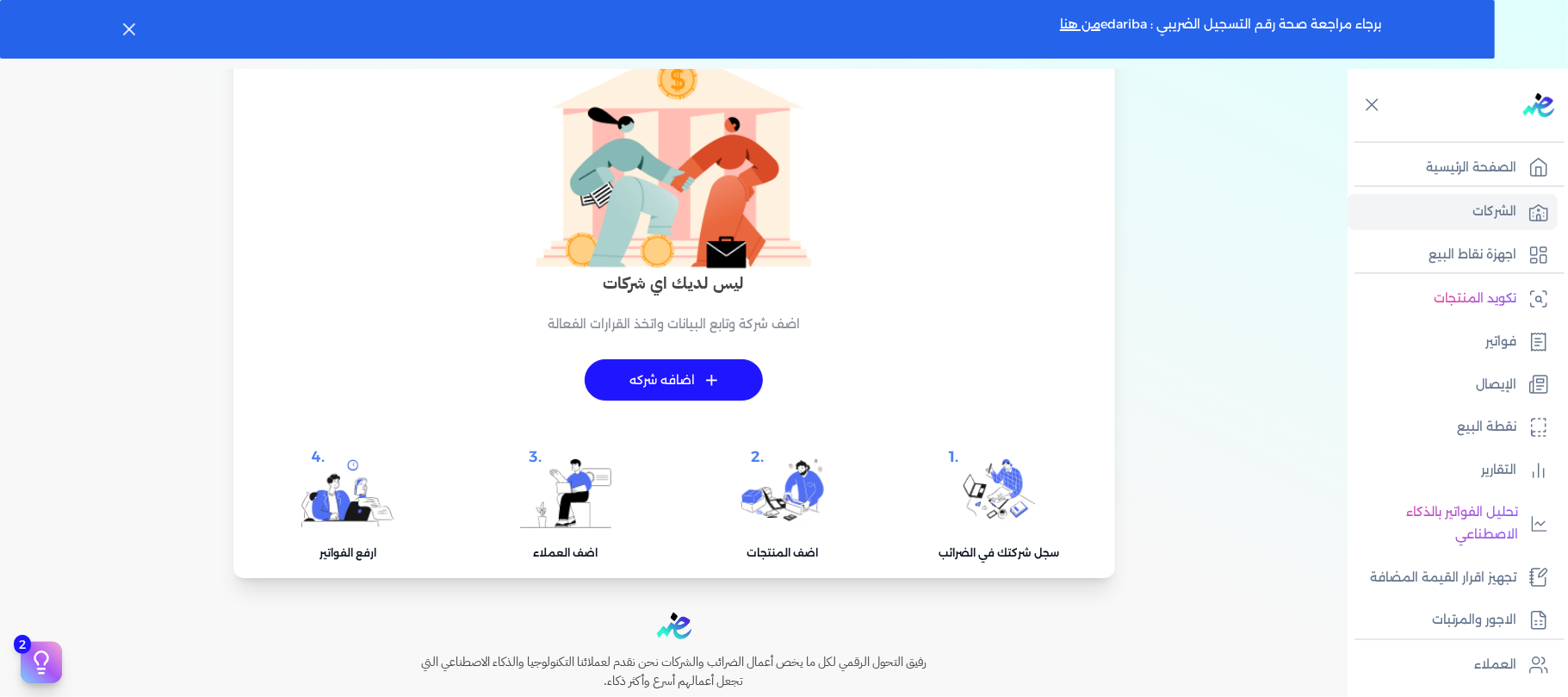
click at [676, 381] on link "+ اضافه شركه" at bounding box center [673, 380] width 178 height 41
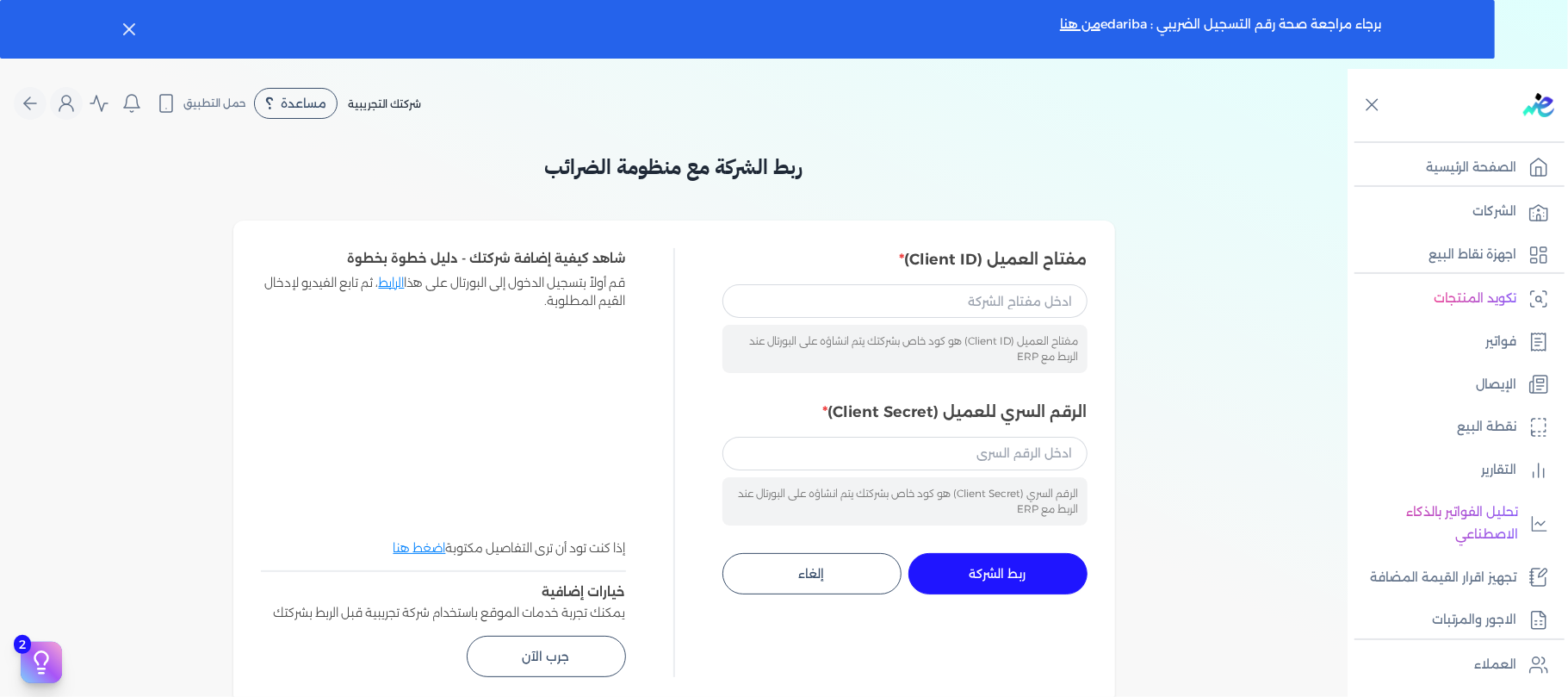
click at [398, 102] on span "شركتك التجريبية" at bounding box center [384, 104] width 73 height 13
click at [415, 105] on span "شركتك التجريبية" at bounding box center [384, 104] width 73 height 13
click at [1137, 159] on div "ربط الشركة مع منظومة الضرائب مفتاح العميل (Client ID) مفتاح العميل (Client ID) …" at bounding box center [673, 648] width 1348 height 992
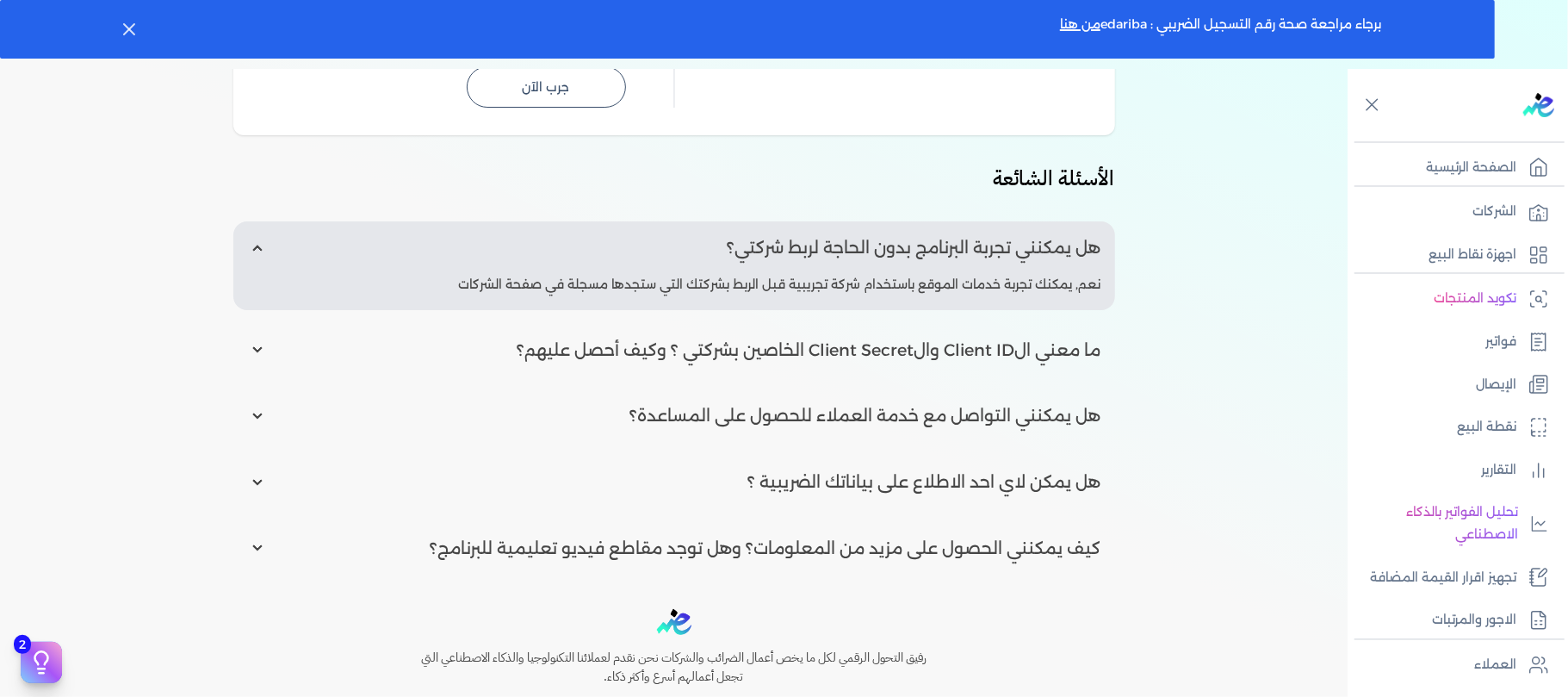
scroll to position [573, 0]
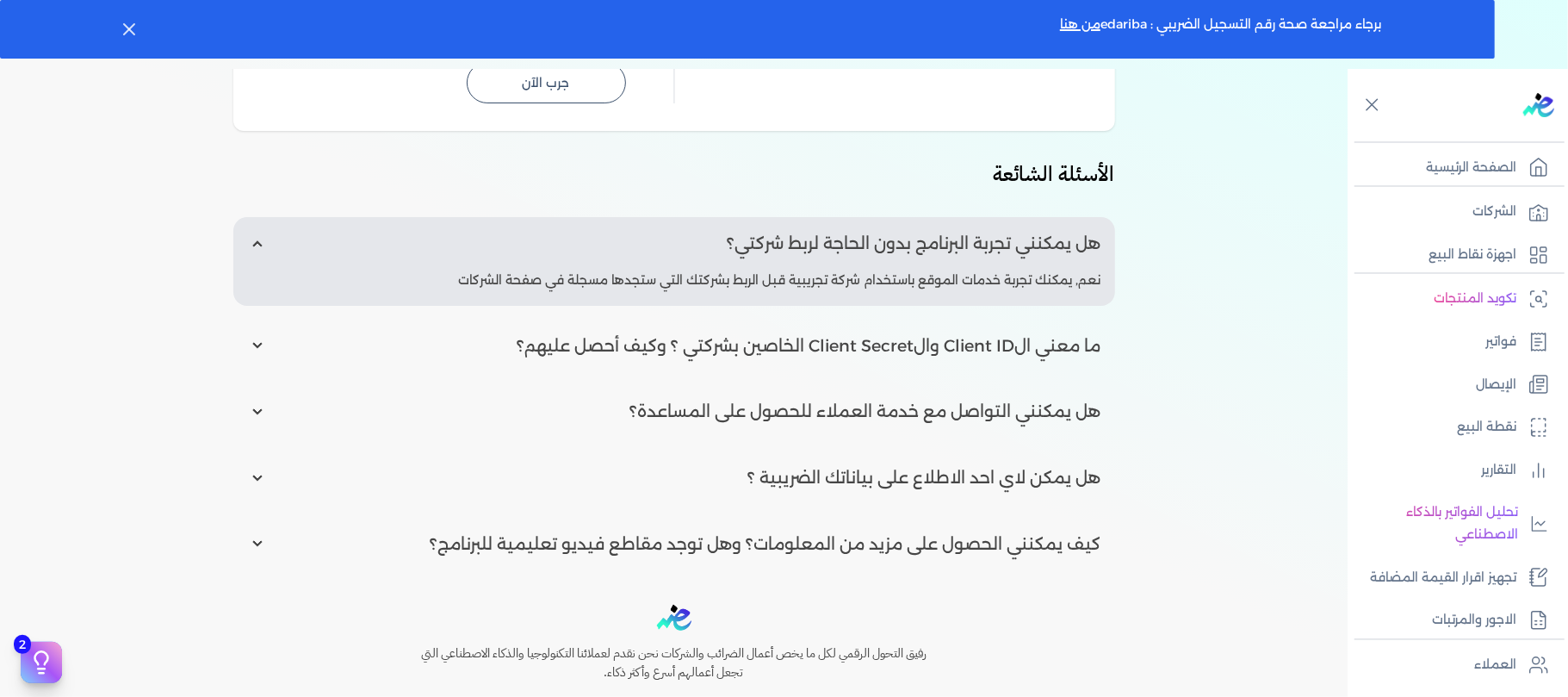
click at [1051, 409] on input "radio" at bounding box center [673, 411] width 882 height 53
radio input "true"
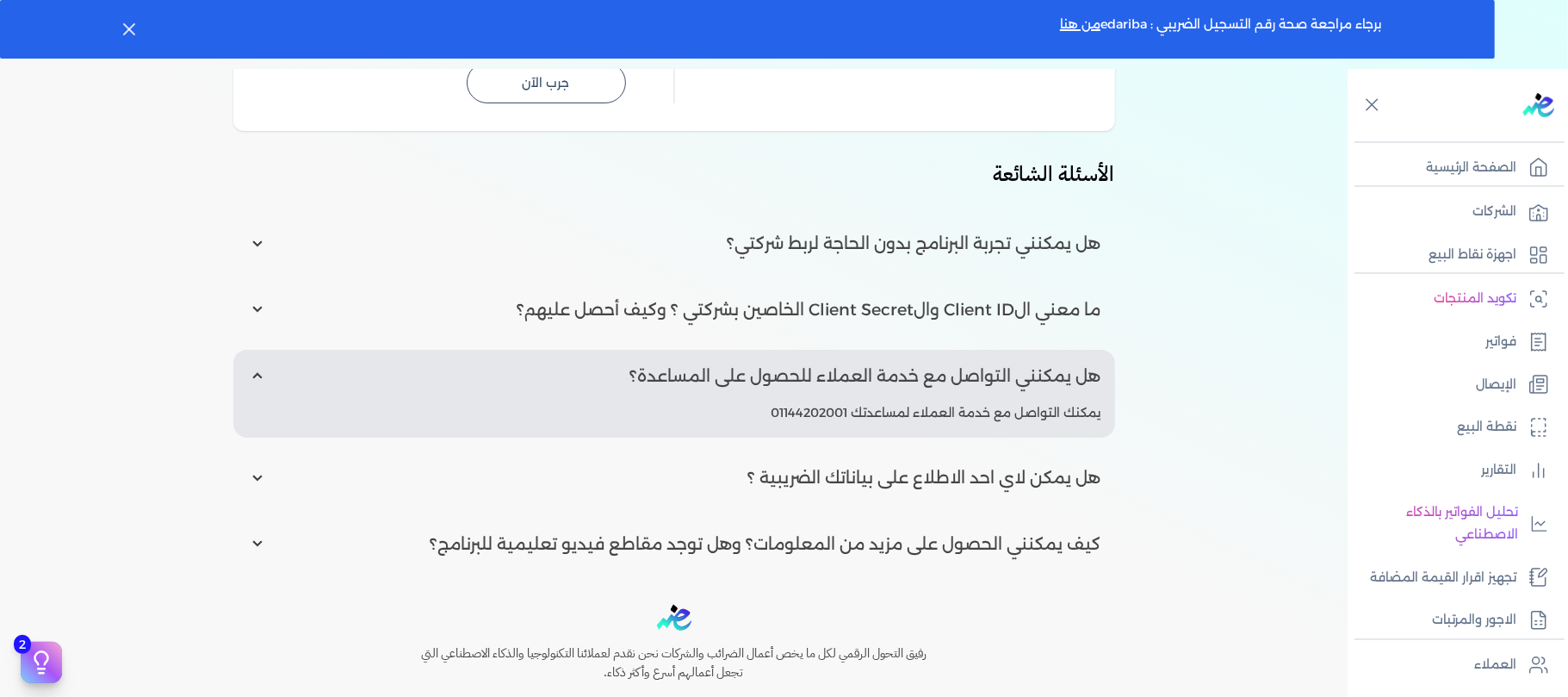
click at [1035, 469] on input "radio" at bounding box center [673, 478] width 882 height 53
radio input "true"
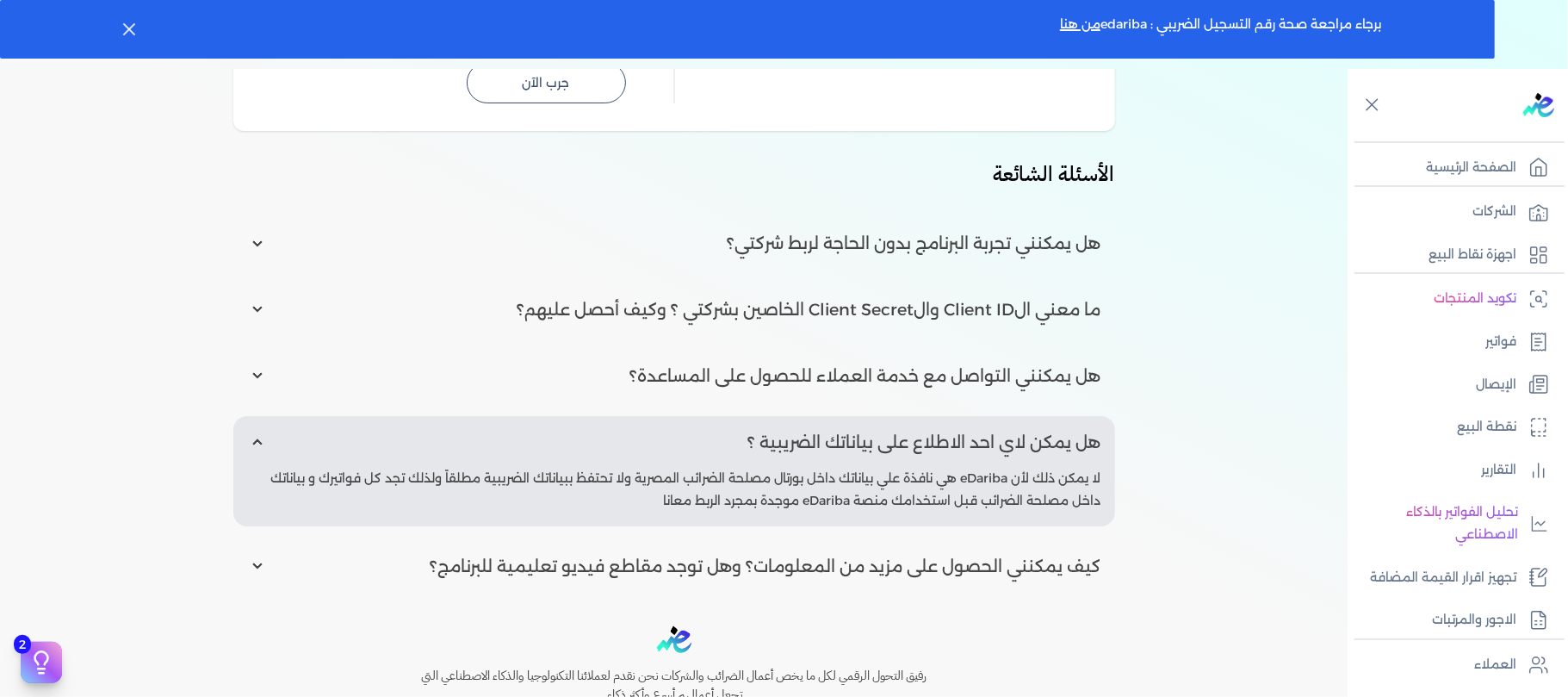
scroll to position [662, 0]
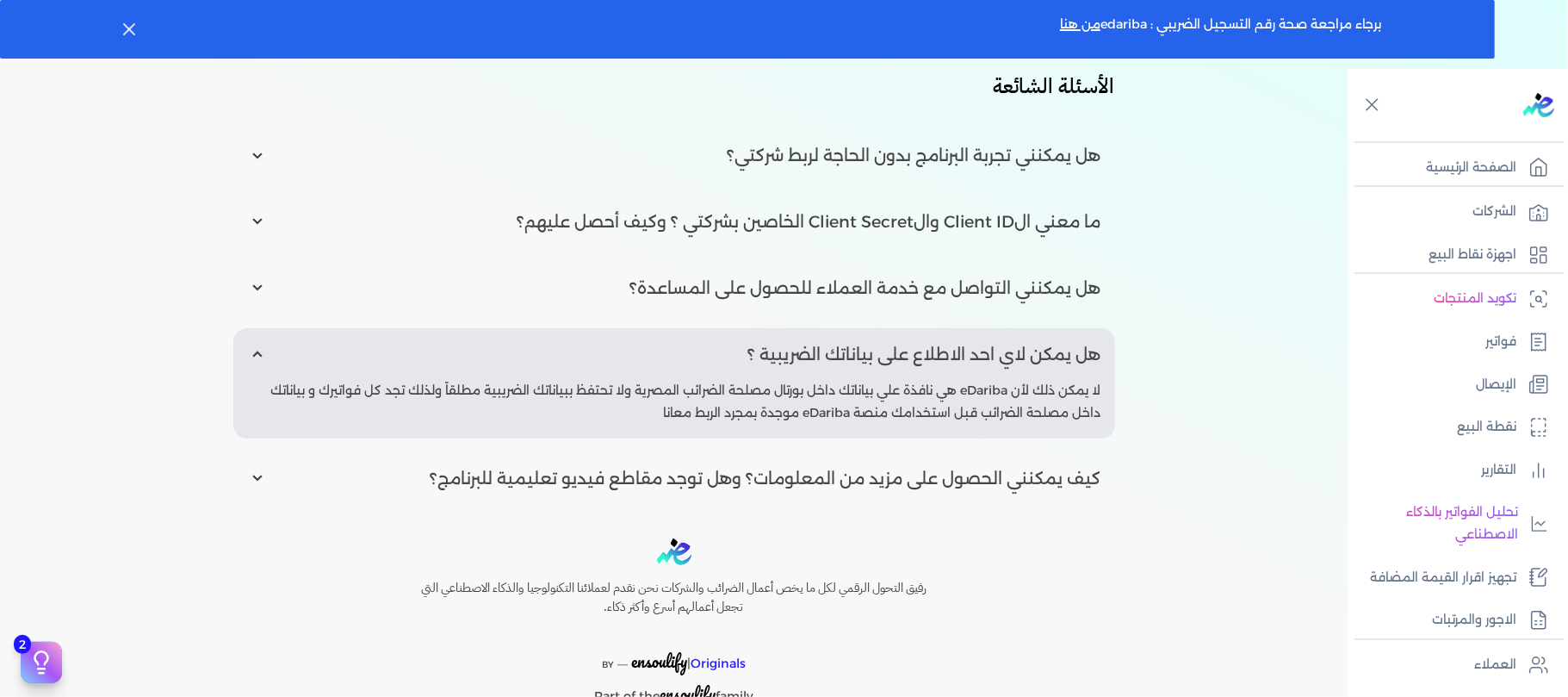
click at [1004, 476] on input "radio" at bounding box center [673, 478] width 882 height 53
radio input "true"
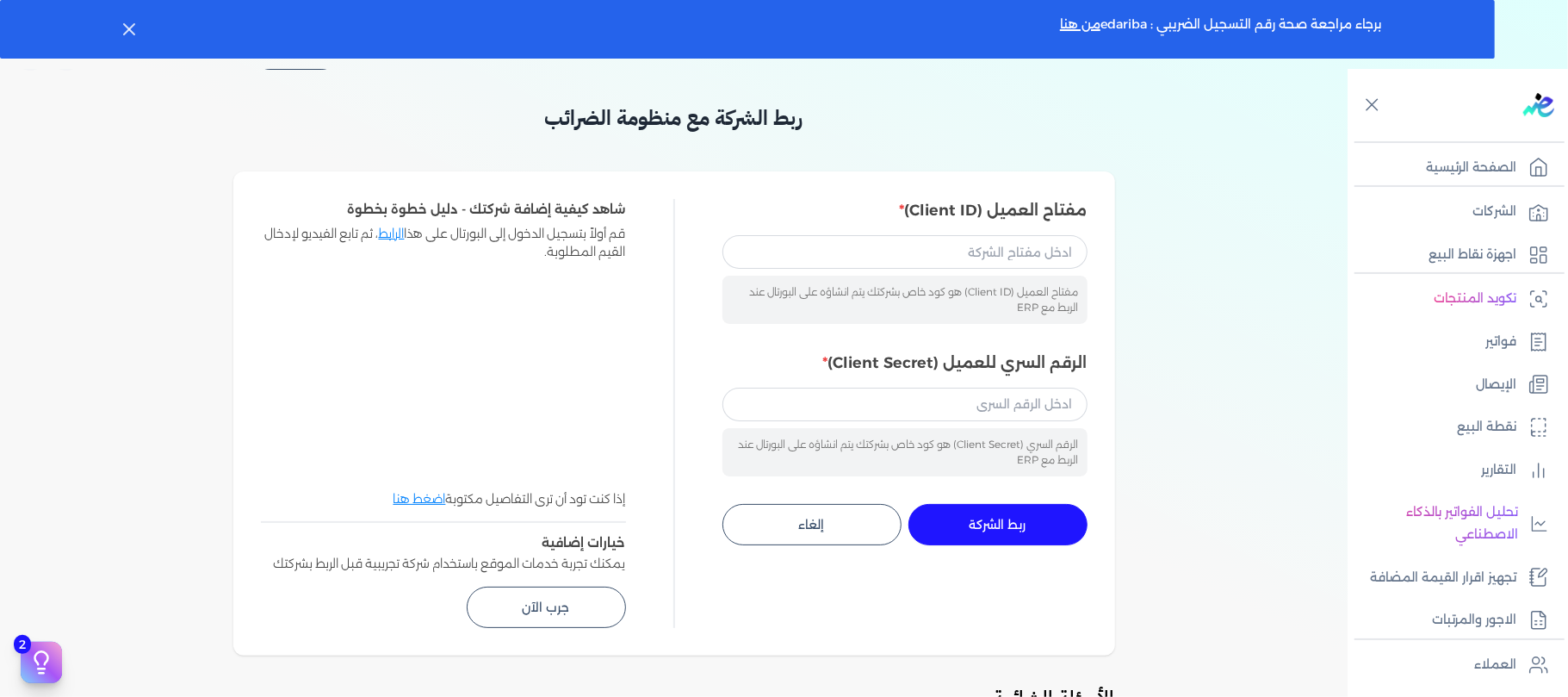
scroll to position [0, 0]
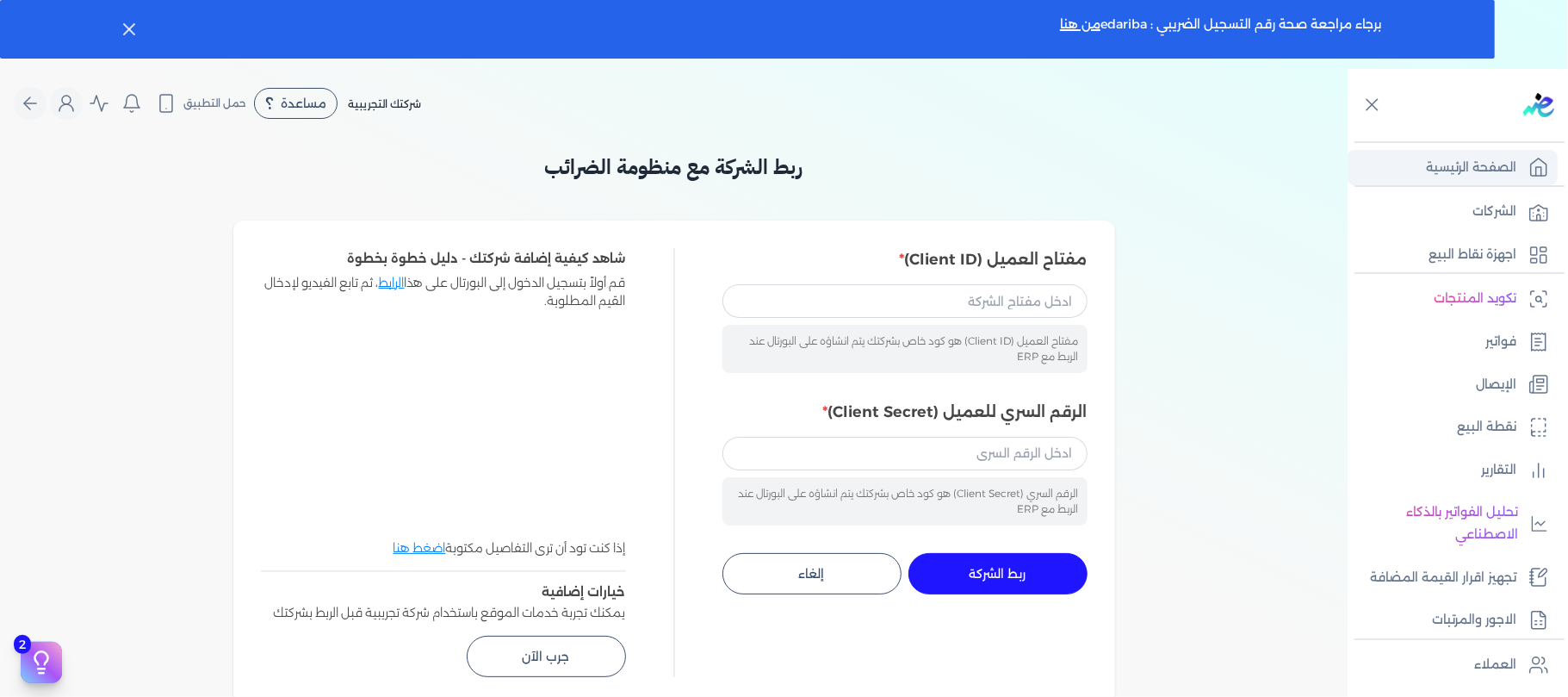
click at [1445, 169] on p "الصفحة الرئيسية" at bounding box center [1471, 168] width 91 height 22
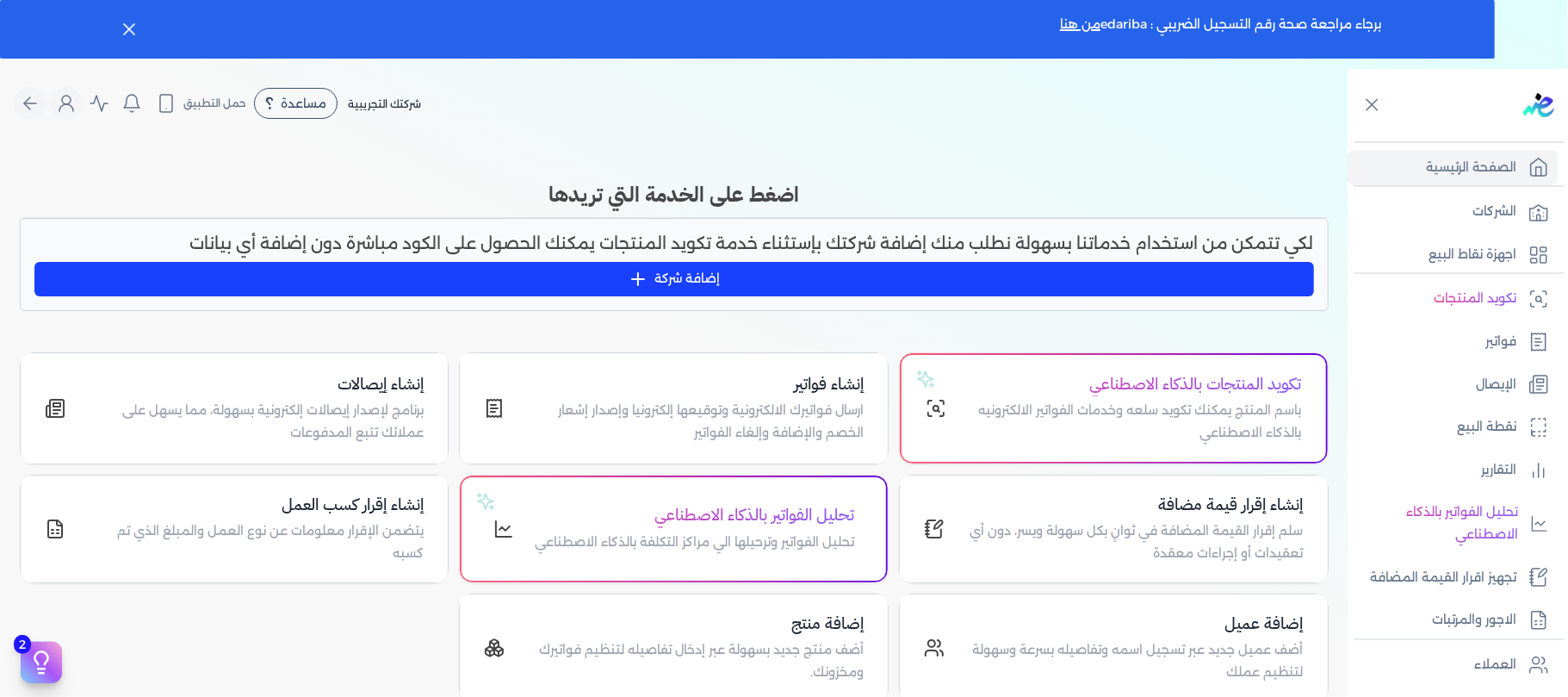
click at [680, 276] on button "إضافة شركة" at bounding box center [674, 279] width 1280 height 35
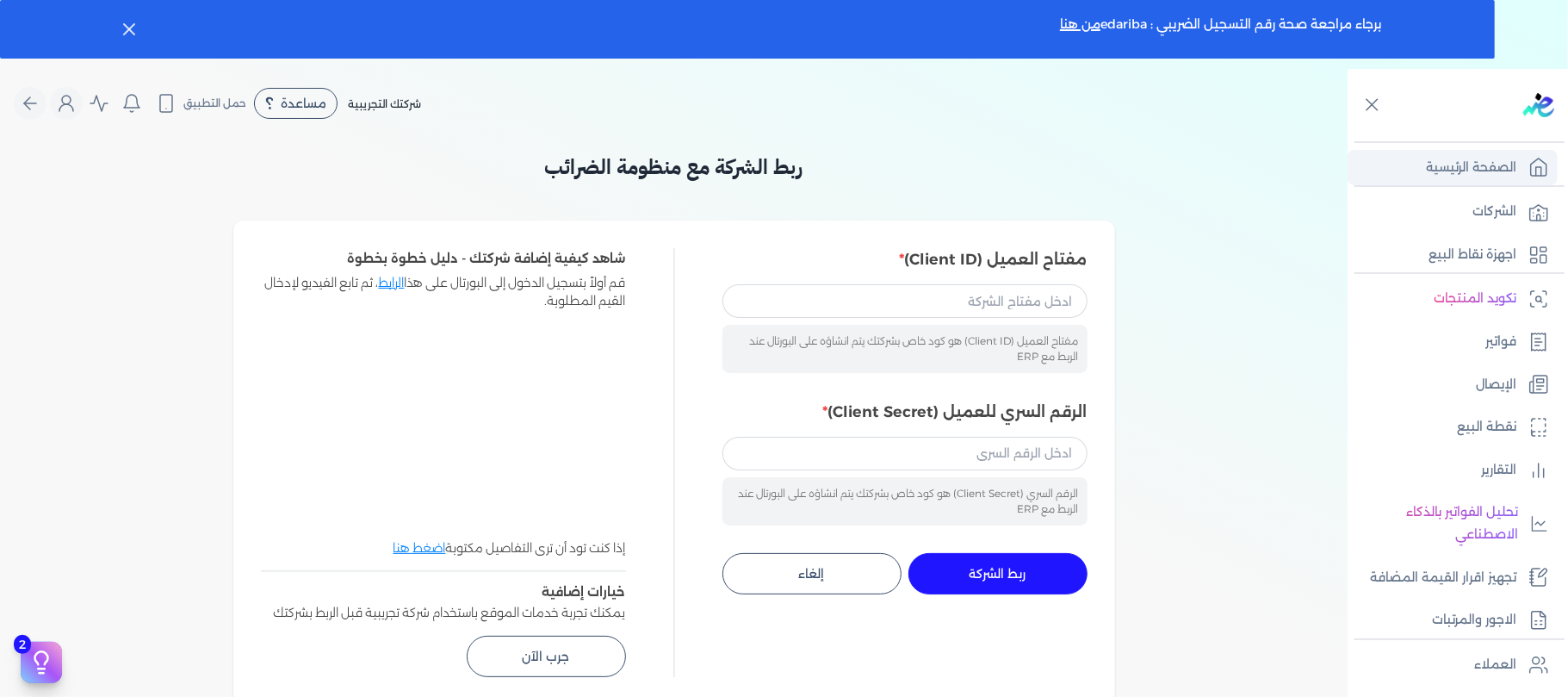
click at [1461, 170] on p "الصفحة الرئيسية" at bounding box center [1471, 168] width 91 height 22
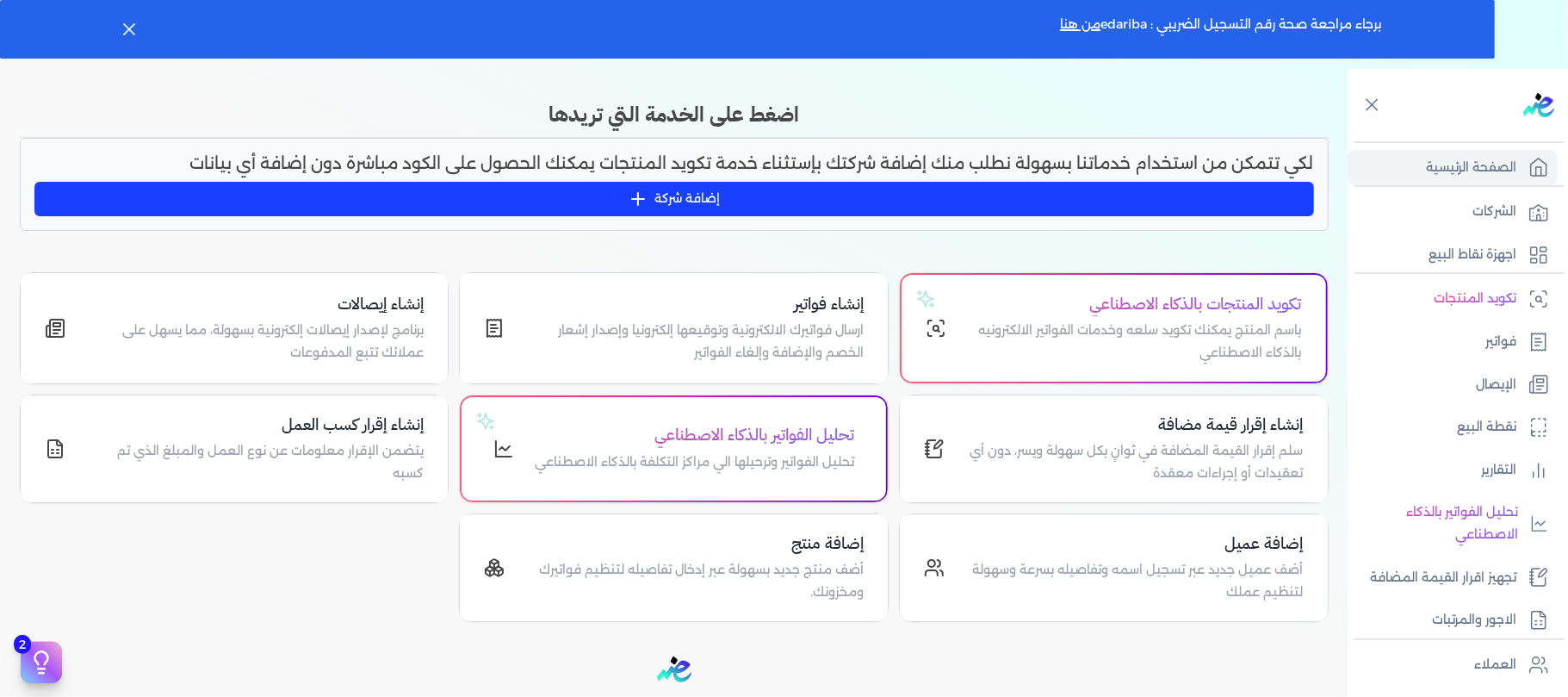
scroll to position [115, 0]
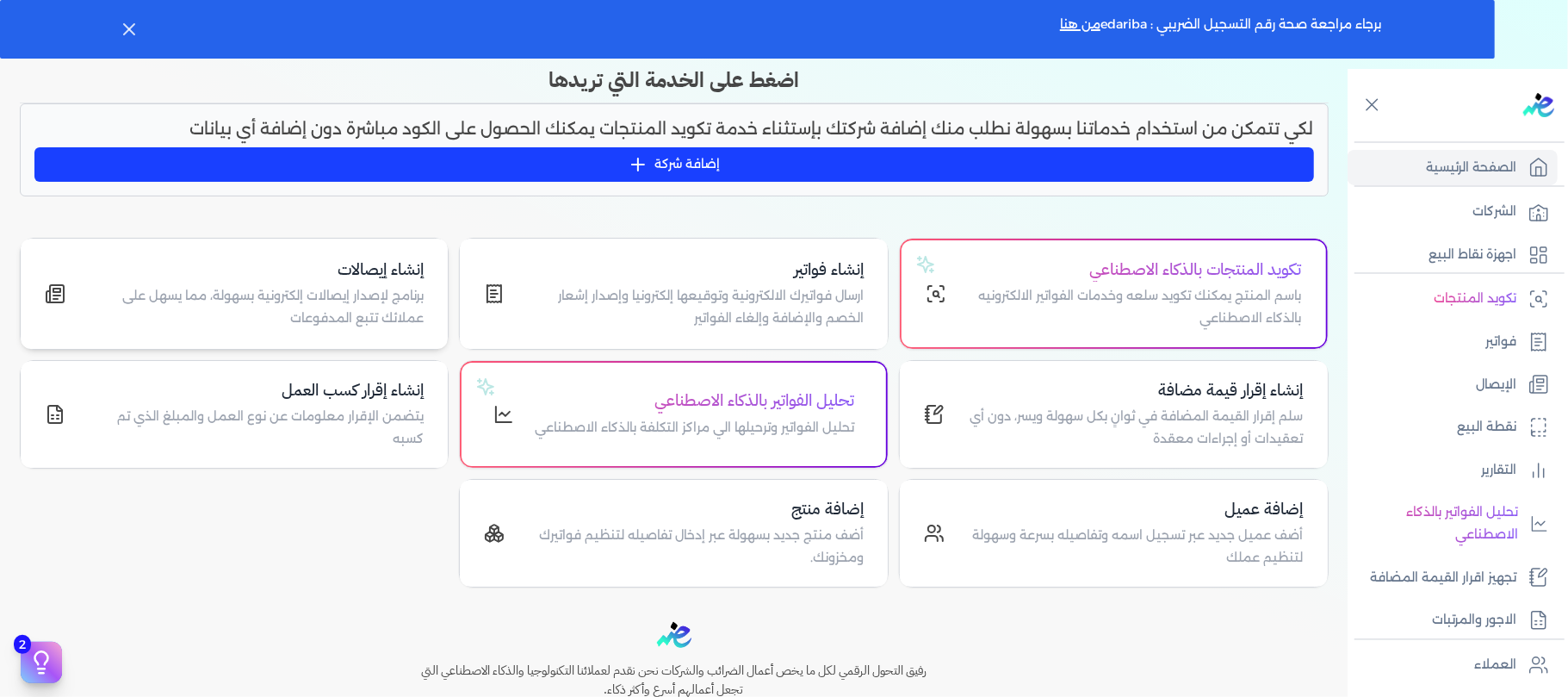
click at [362, 296] on p "برنامج لإصدار إيصالات إلكترونية بسهولة، مما يسهل على عملائك تتبع المدفوعات" at bounding box center [256, 307] width 338 height 44
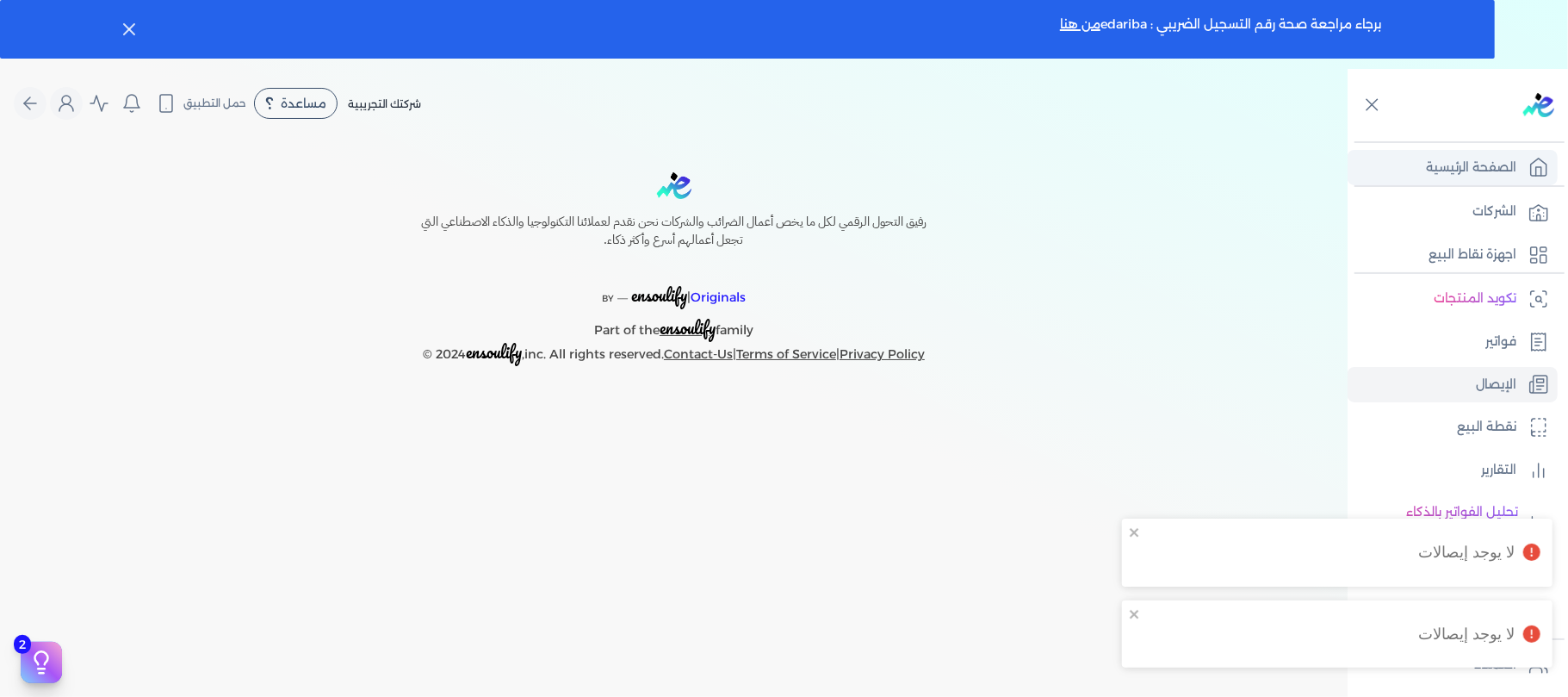
click at [1495, 168] on p "الصفحة الرئيسية" at bounding box center [1471, 168] width 91 height 22
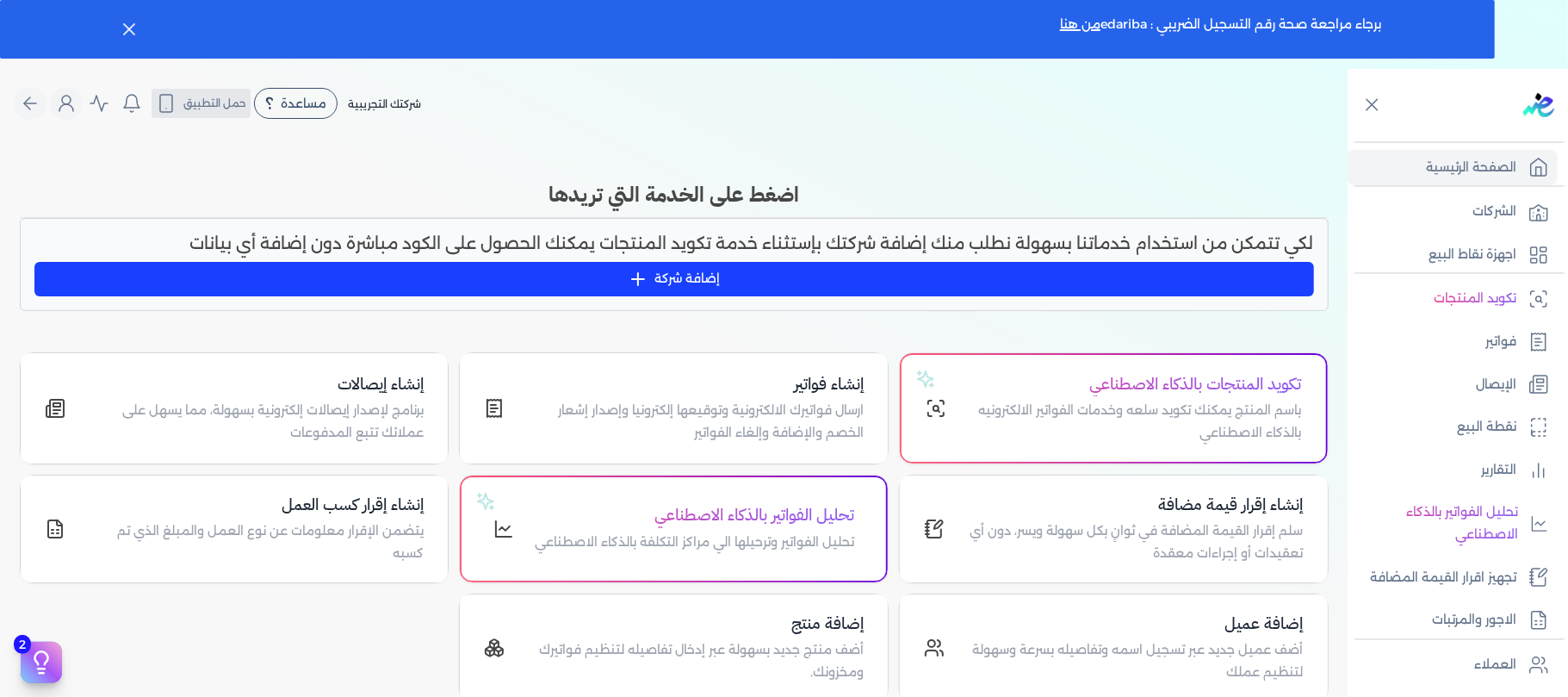
click at [176, 98] on icon "Global" at bounding box center [167, 104] width 21 height 21
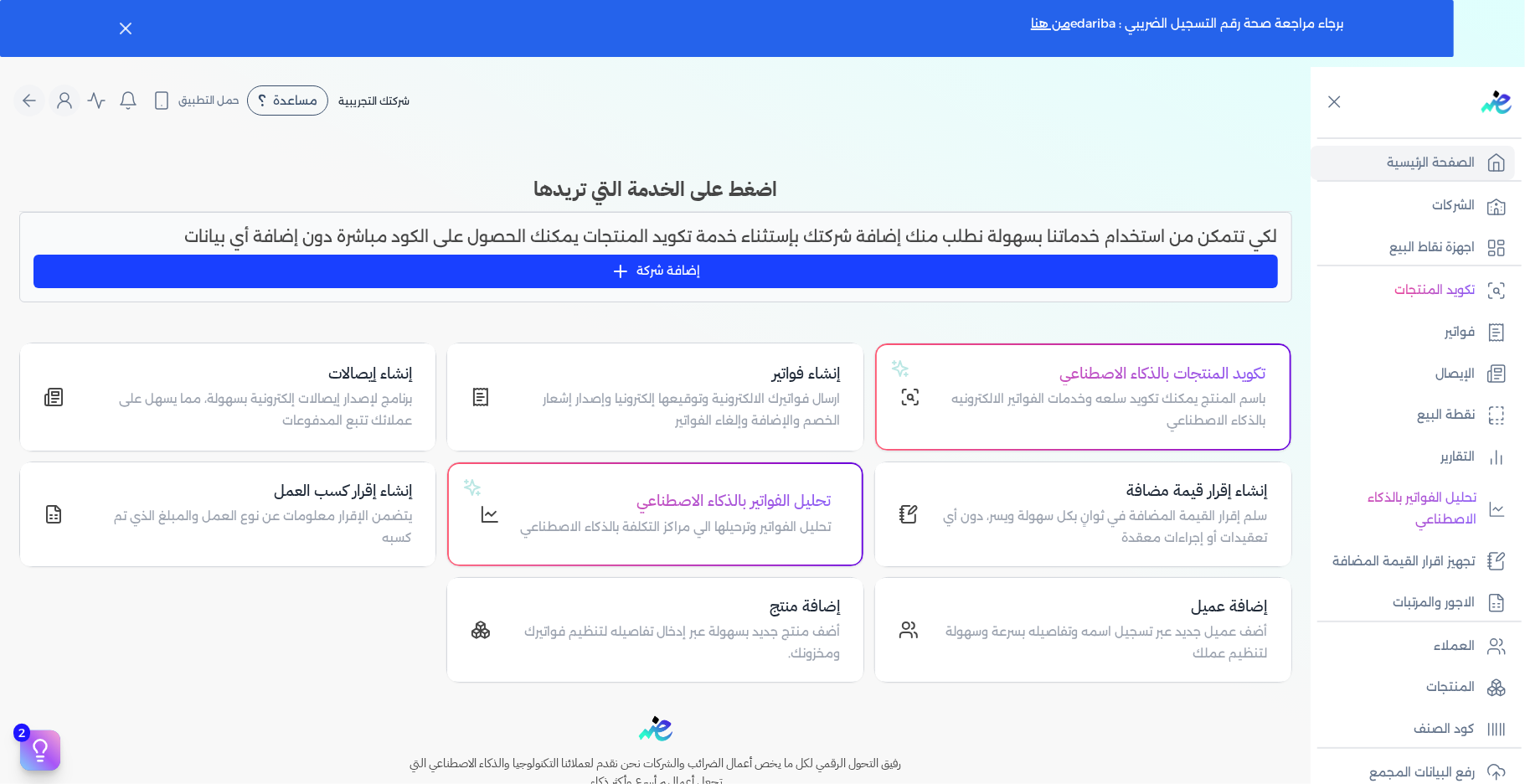
click at [752, 158] on div "Toggle Navigation الاسعار العمولات مساعدة خدمة العملاء دليل المستخدم تسجيل الدخ…" at bounding box center [655, 459] width 1311 height 784
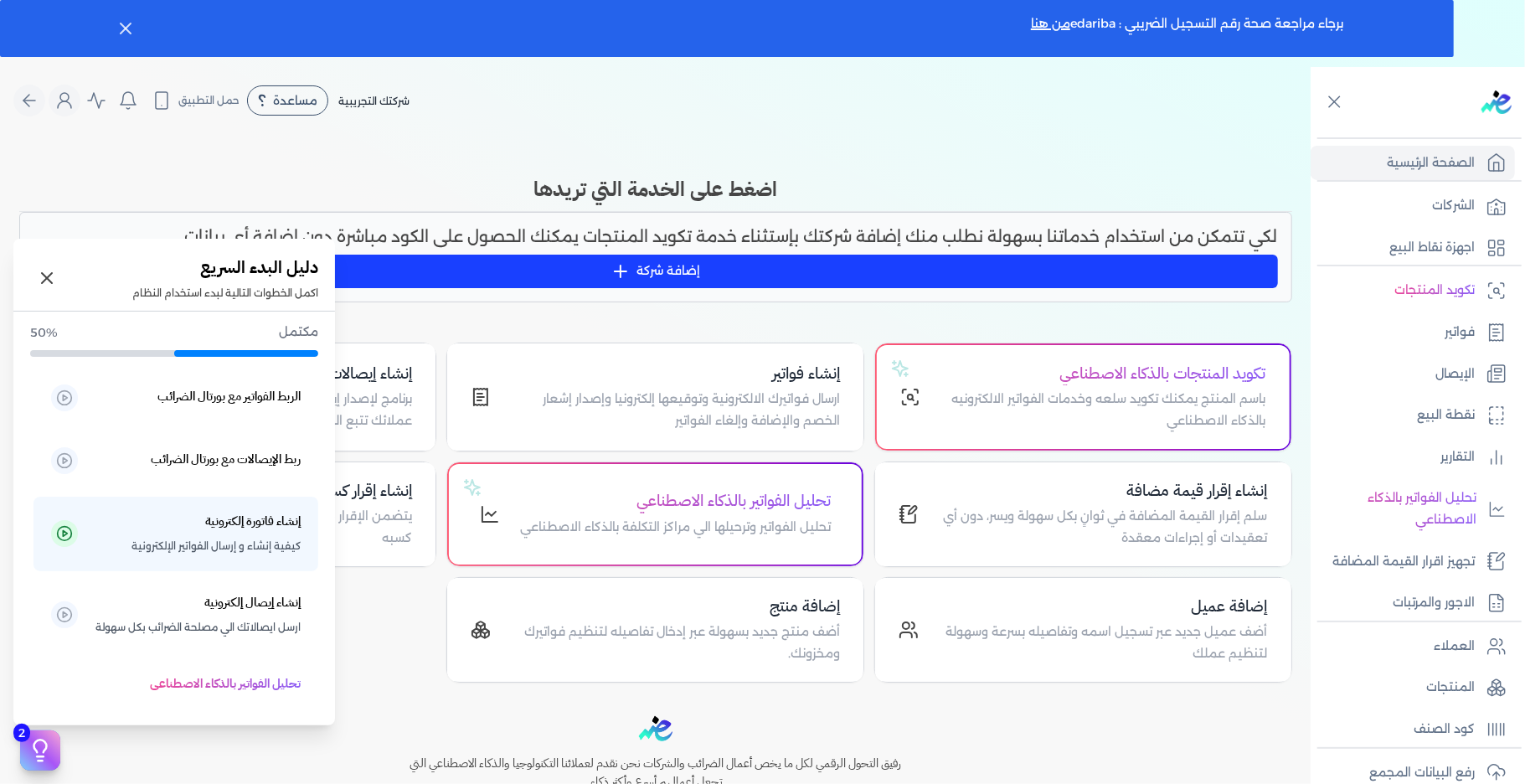
click at [51, 752] on icon at bounding box center [40, 750] width 25 height 25
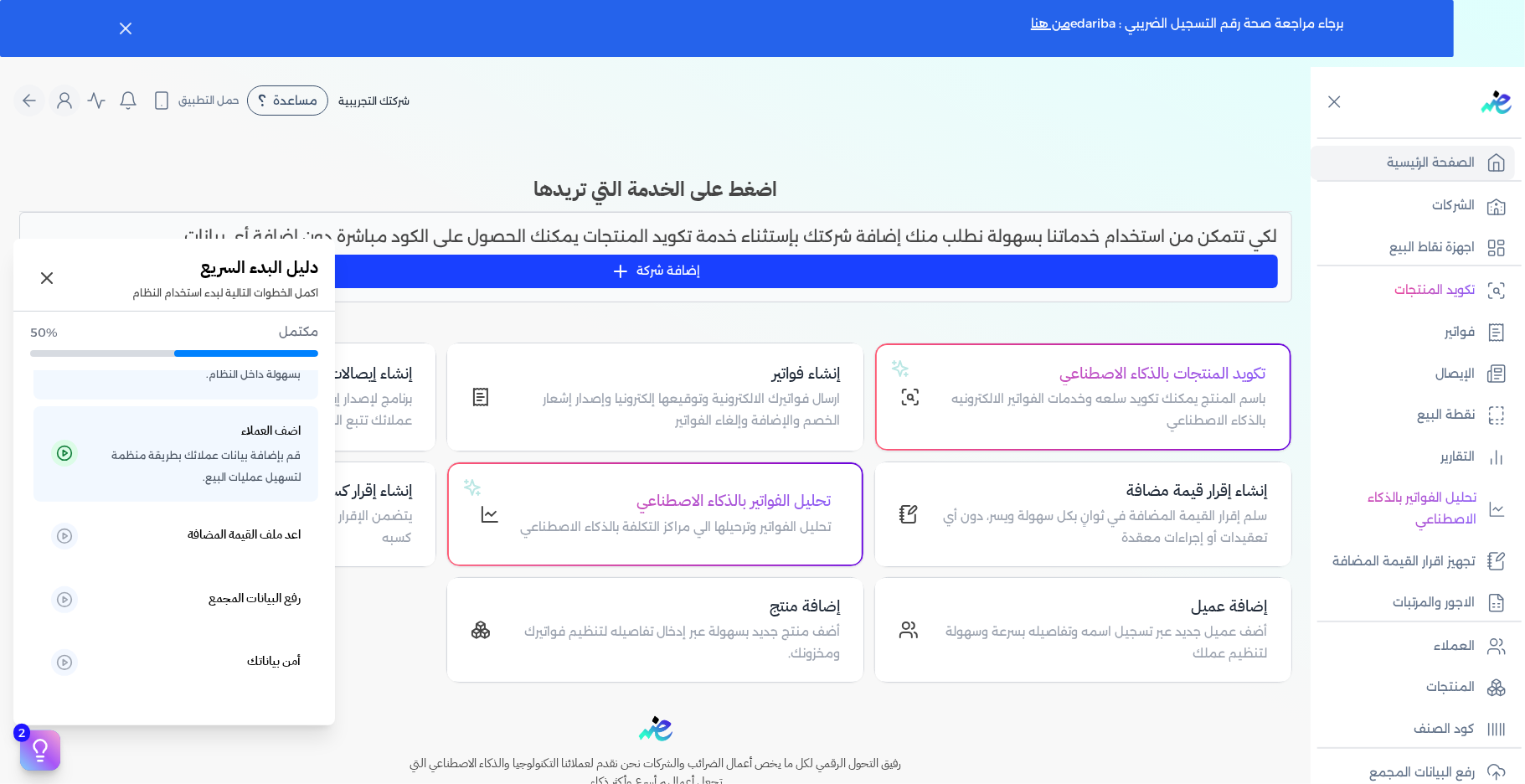
scroll to position [486, 0]
click at [159, 661] on p "أمن بياناتك" at bounding box center [197, 663] width 206 height 25
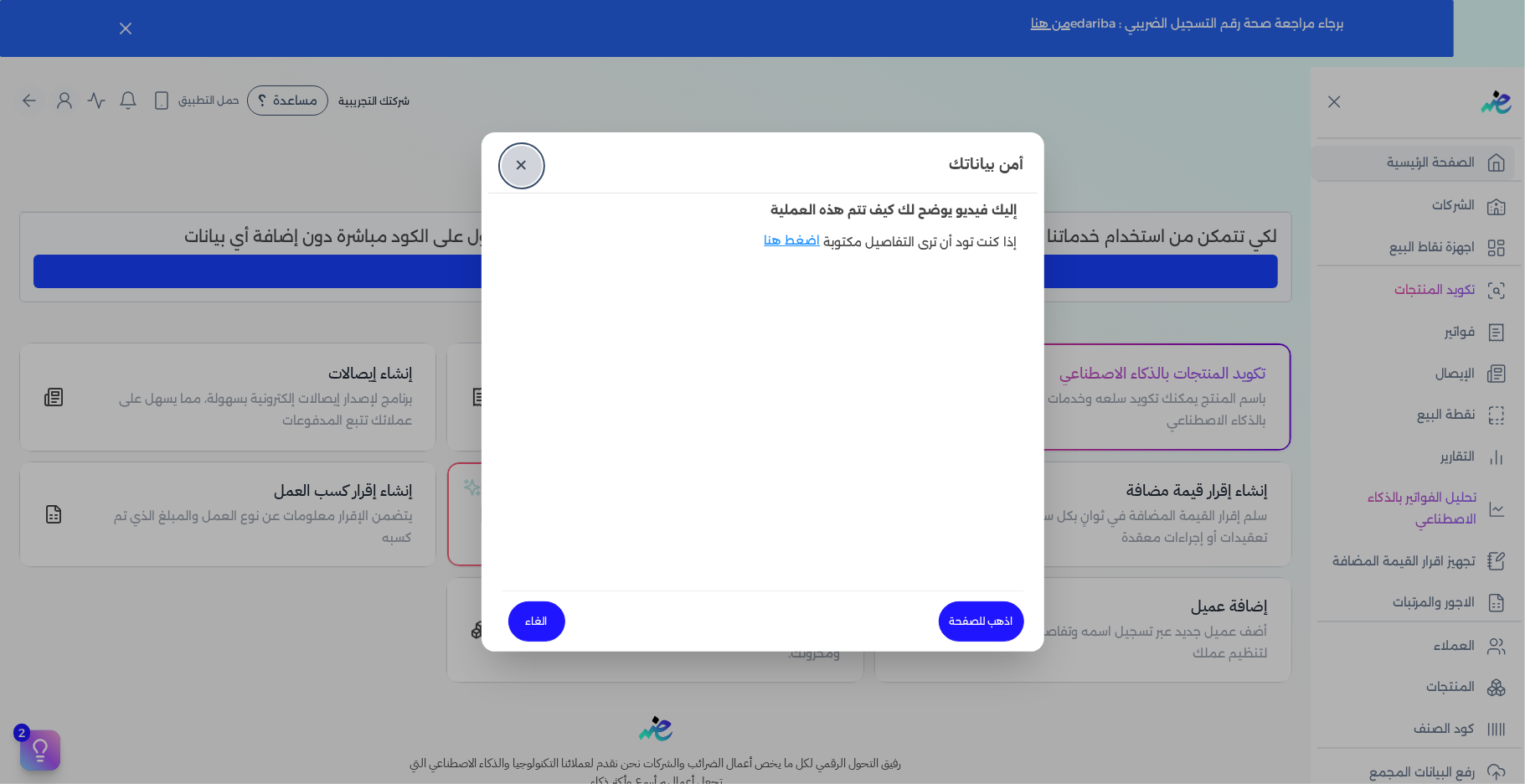
click at [516, 162] on link "✕" at bounding box center [521, 166] width 40 height 40
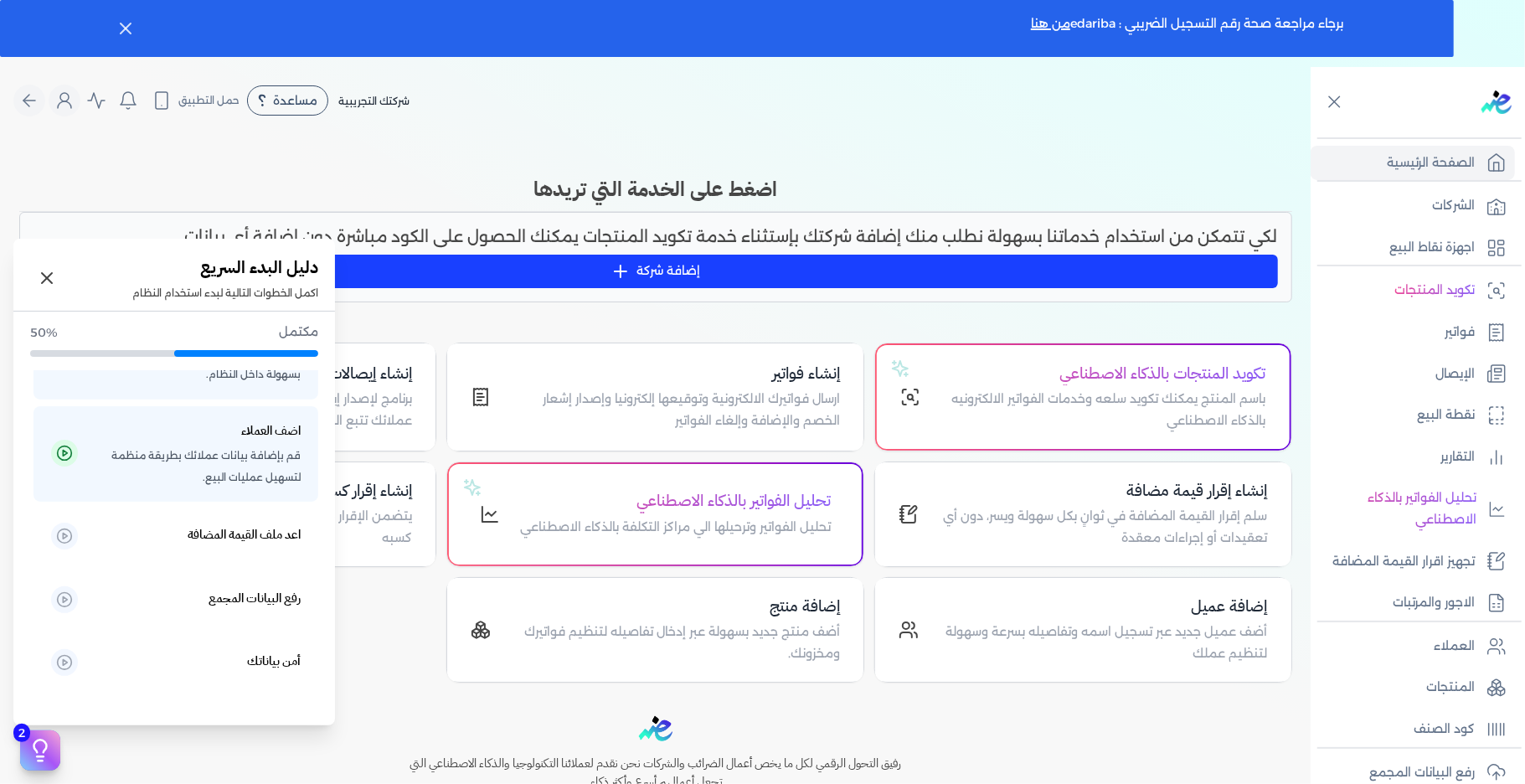
click at [48, 747] on icon at bounding box center [40, 750] width 25 height 25
click at [271, 651] on h5 "أمن بياناتك" at bounding box center [274, 661] width 54 height 22
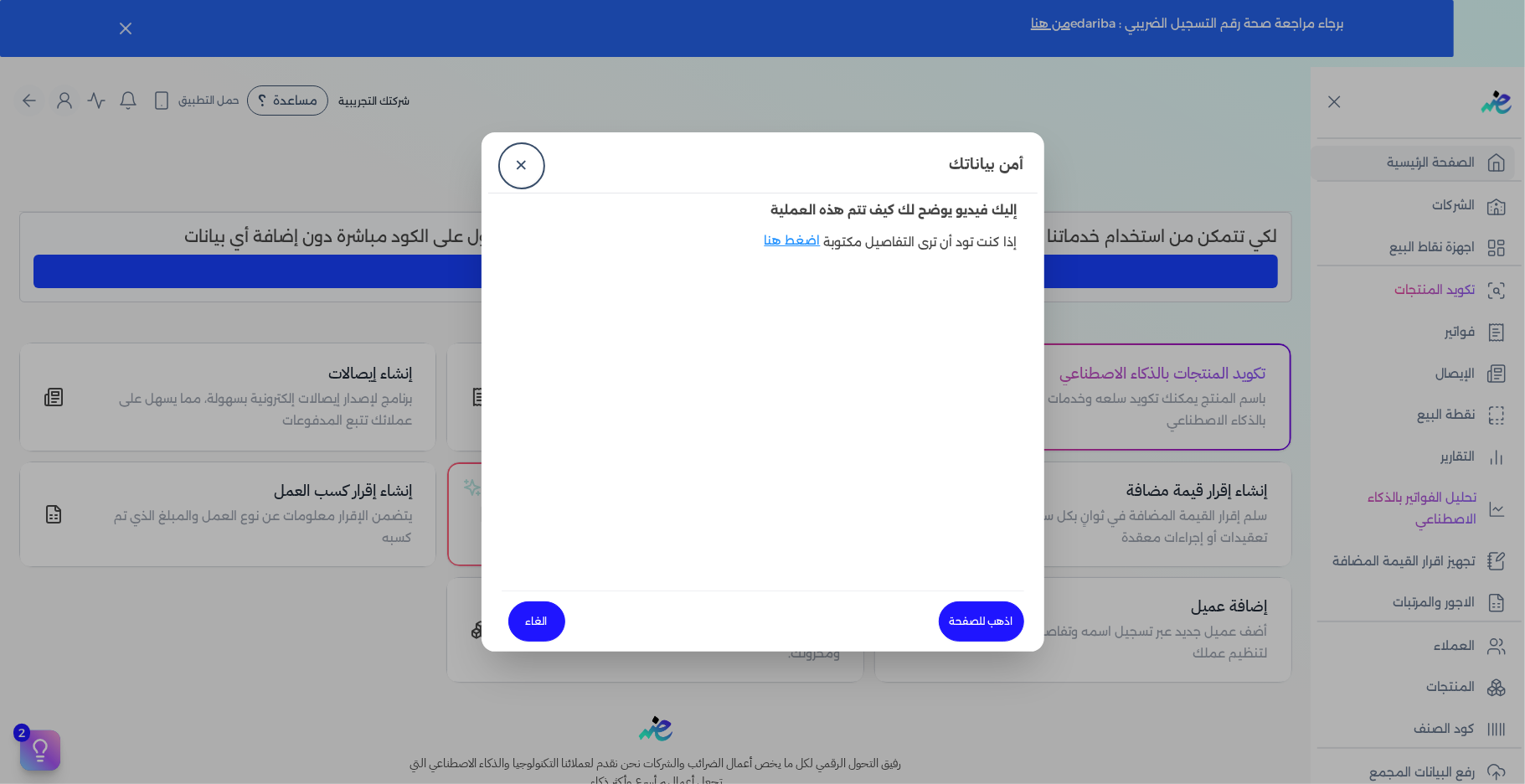
click at [962, 623] on link "اذهب للصفحة" at bounding box center [982, 621] width 86 height 40
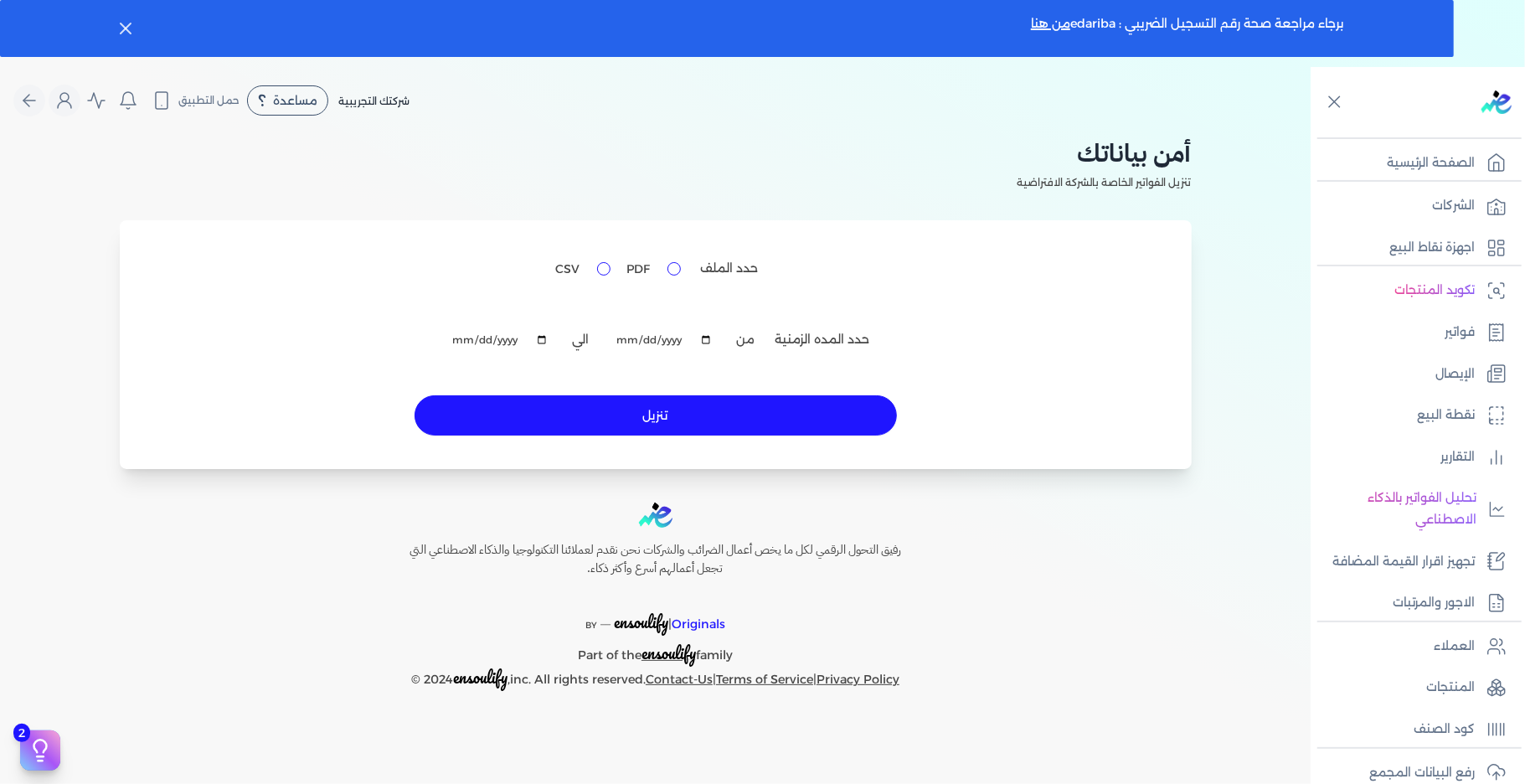
click at [673, 268] on input "PDF" at bounding box center [674, 269] width 13 height 13
checkbox input "true"
click at [1428, 169] on p "الصفحة الرئيسية" at bounding box center [1431, 164] width 88 height 22
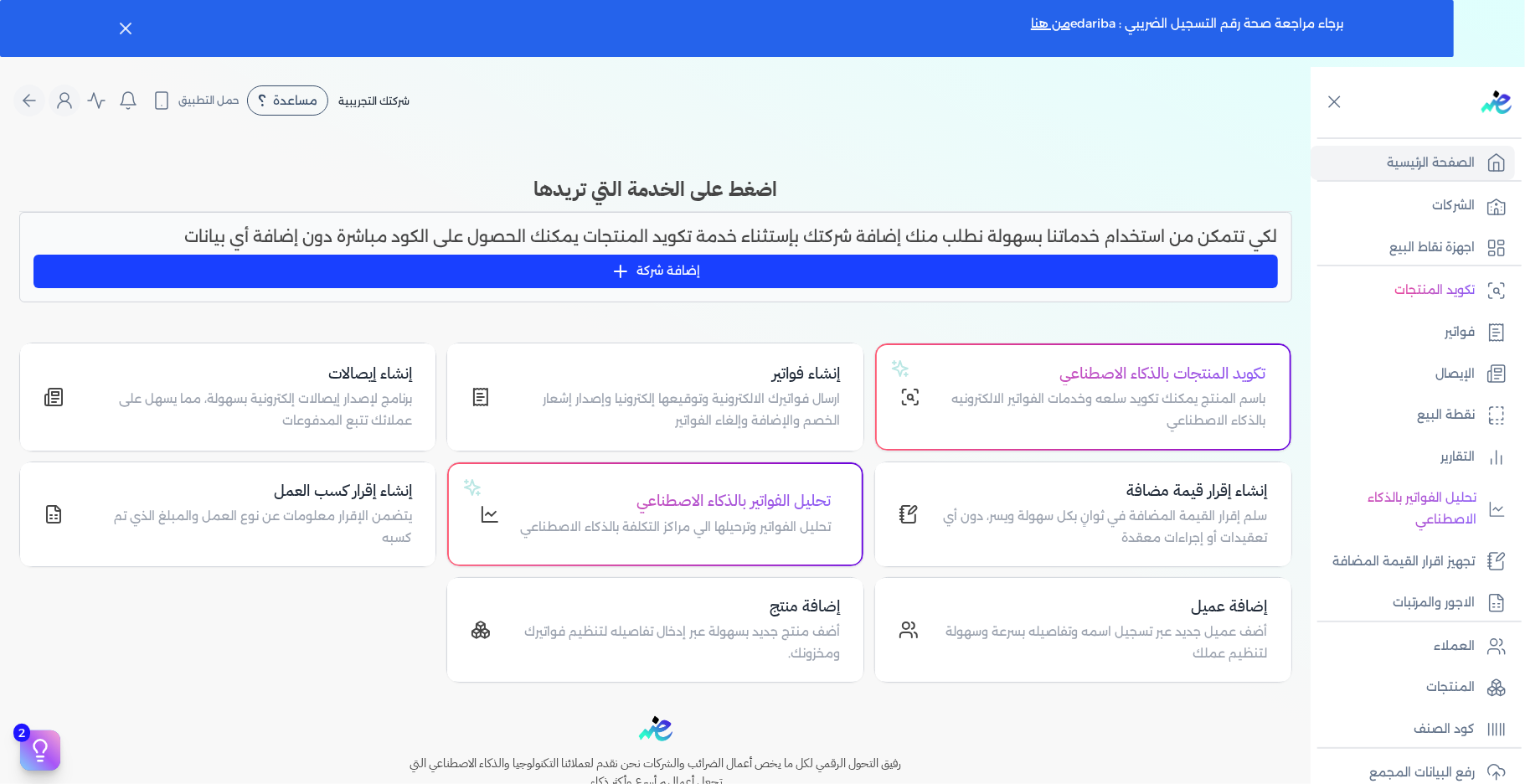
click at [410, 104] on span "شركتك التجريبية" at bounding box center [374, 101] width 71 height 13
click at [290, 105] on span "مساعدة" at bounding box center [295, 101] width 45 height 12
click at [291, 169] on span "دليل المستخدم" at bounding box center [301, 174] width 60 height 13
click at [71, 106] on icon "Global" at bounding box center [65, 105] width 13 height 7
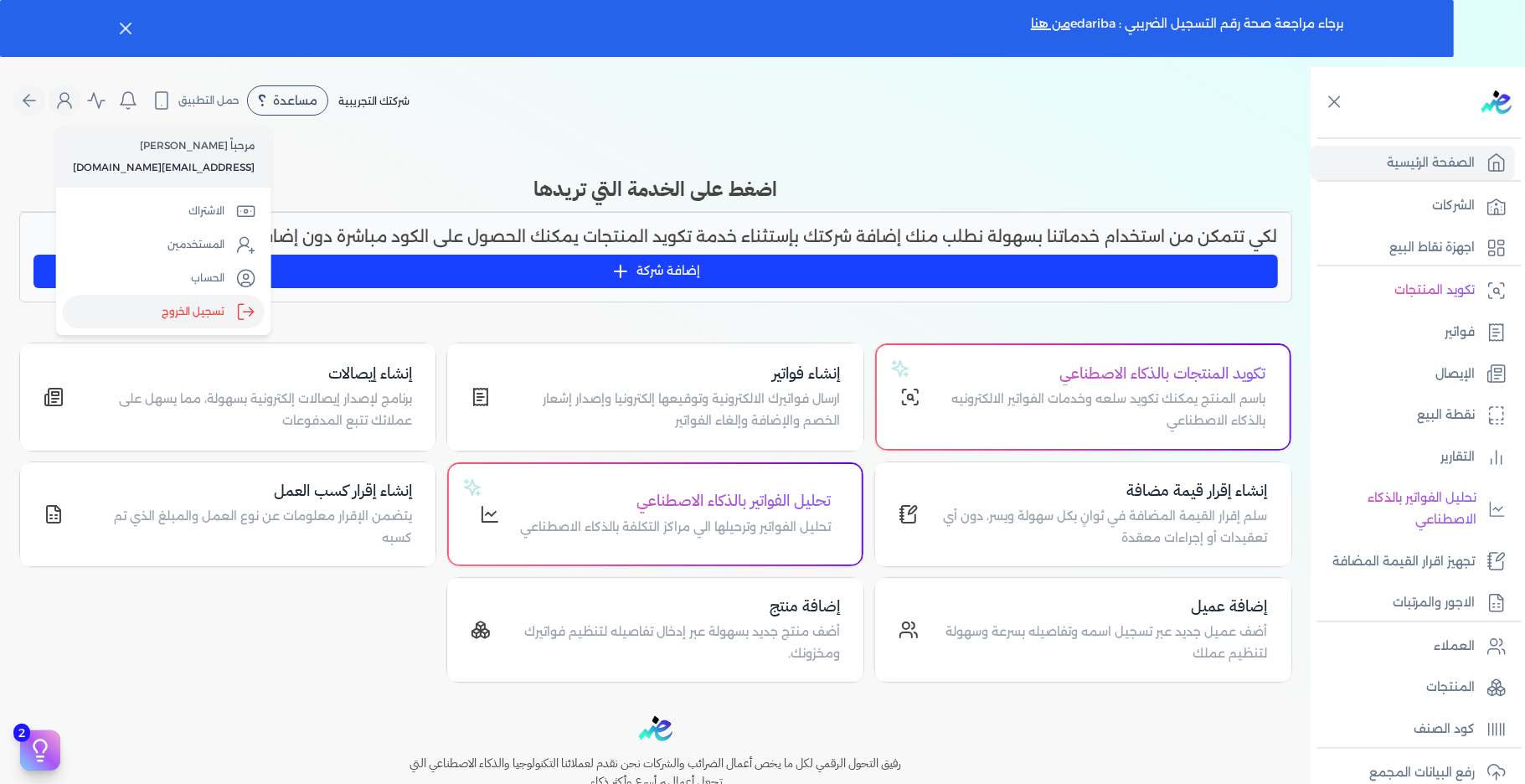
click at [168, 308] on label "تسجيل الخروج" at bounding box center [164, 312] width 202 height 34
click at [1311, 134] on input "Close" at bounding box center [1311, 134] width 0 height 0
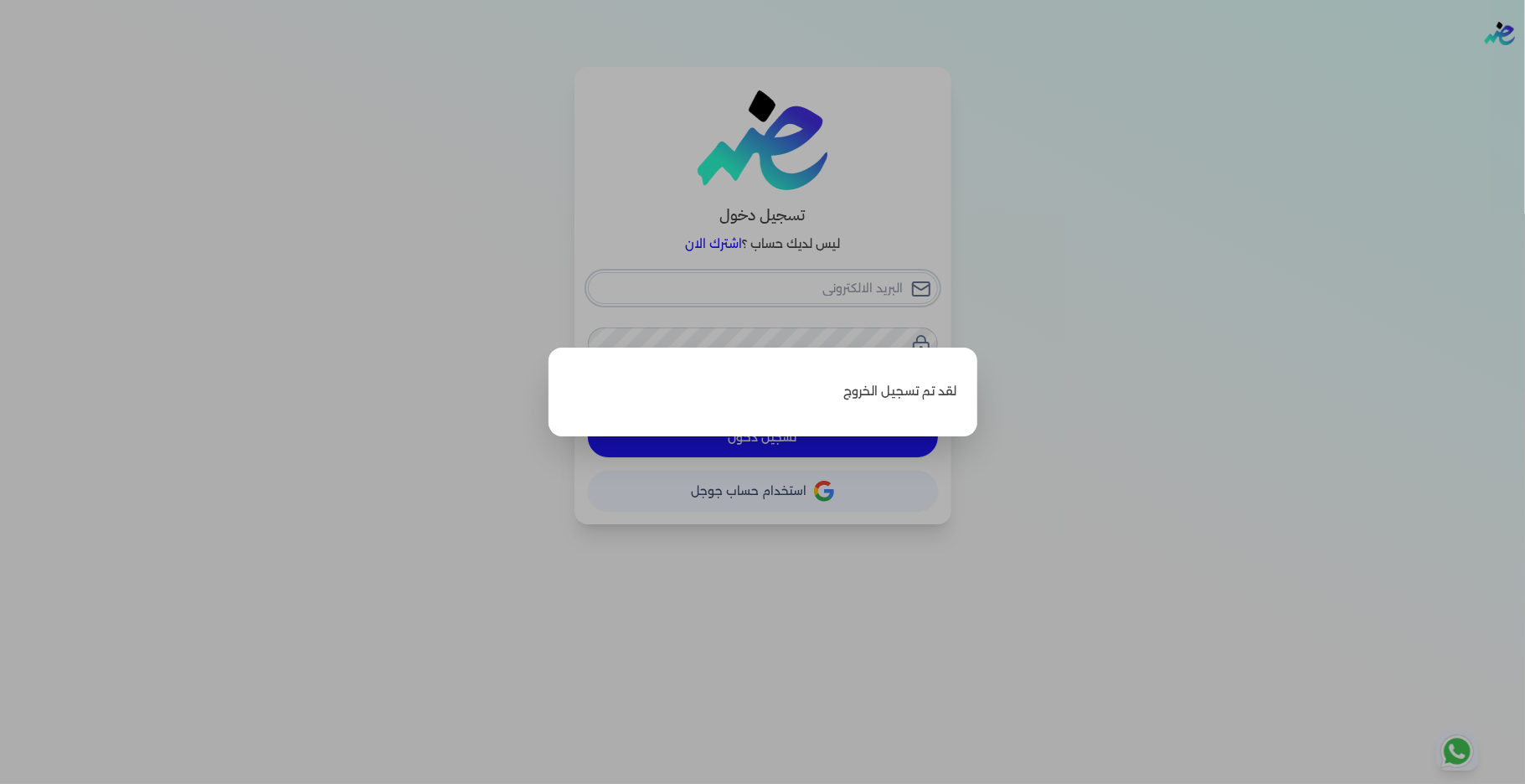
type input "info@odomet.com"
checkbox input "false"
click at [1255, 286] on label "Close" at bounding box center [762, 392] width 1525 height 784
click at [1524, 67] on input "Close" at bounding box center [1525, 67] width 0 height 0
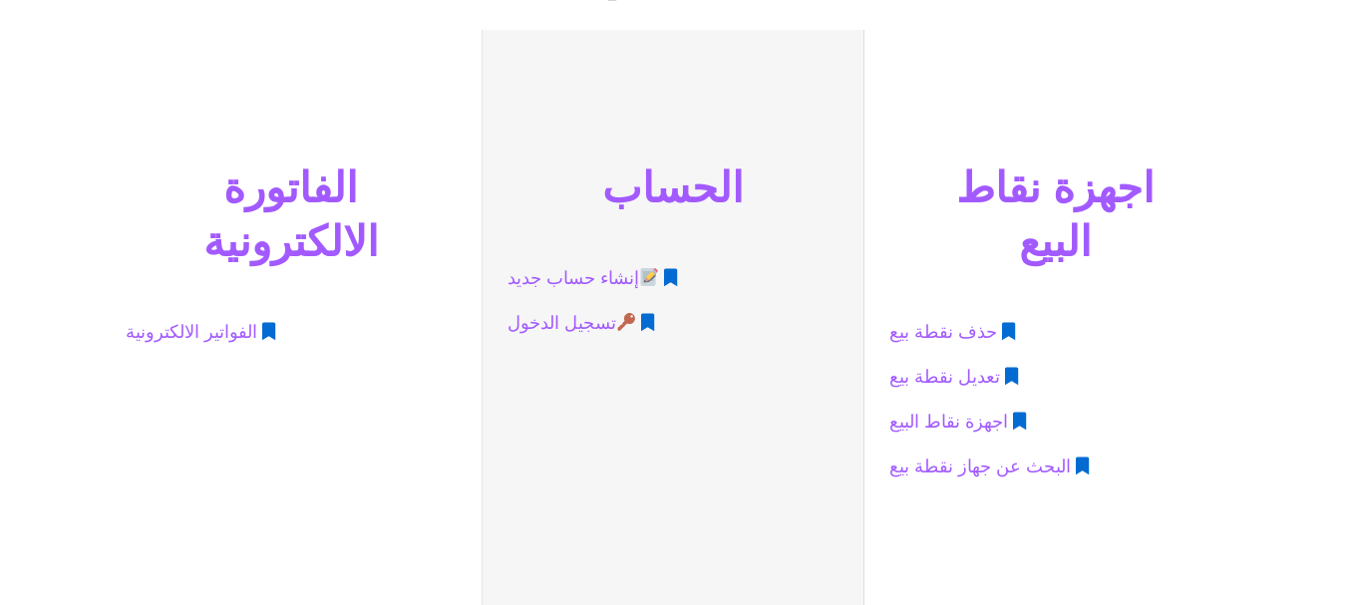
scroll to position [798, 0]
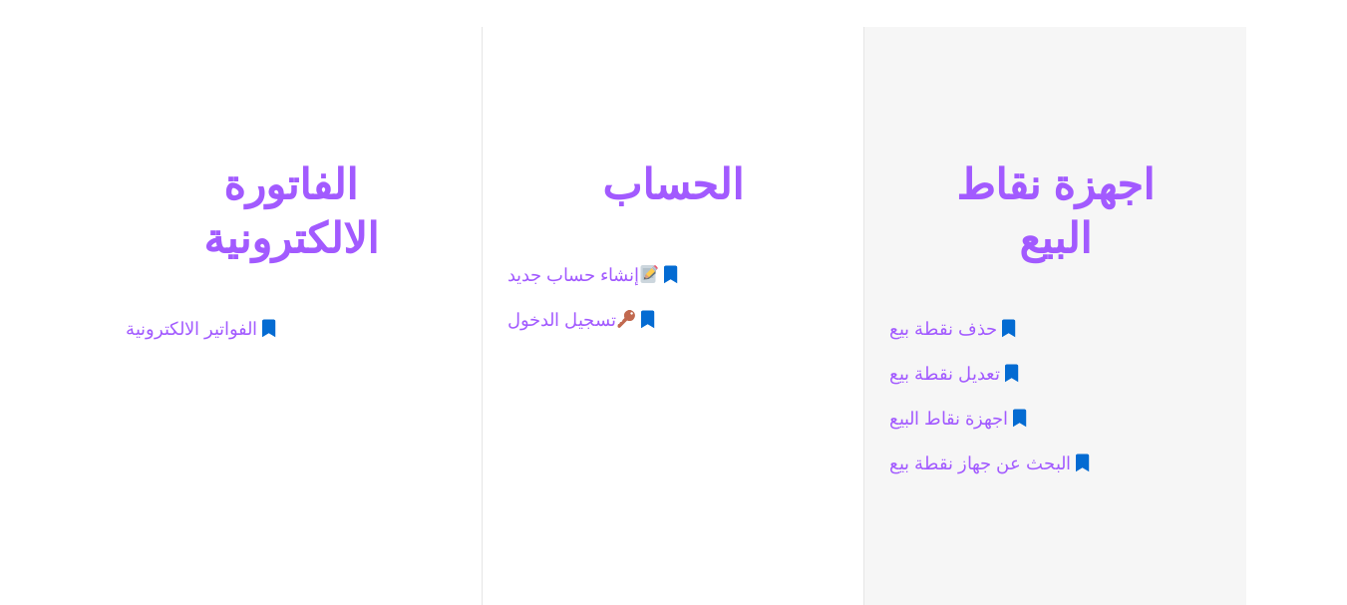
click at [951, 401] on span "اجهزة نقاط البيع" at bounding box center [949, 419] width 119 height 37
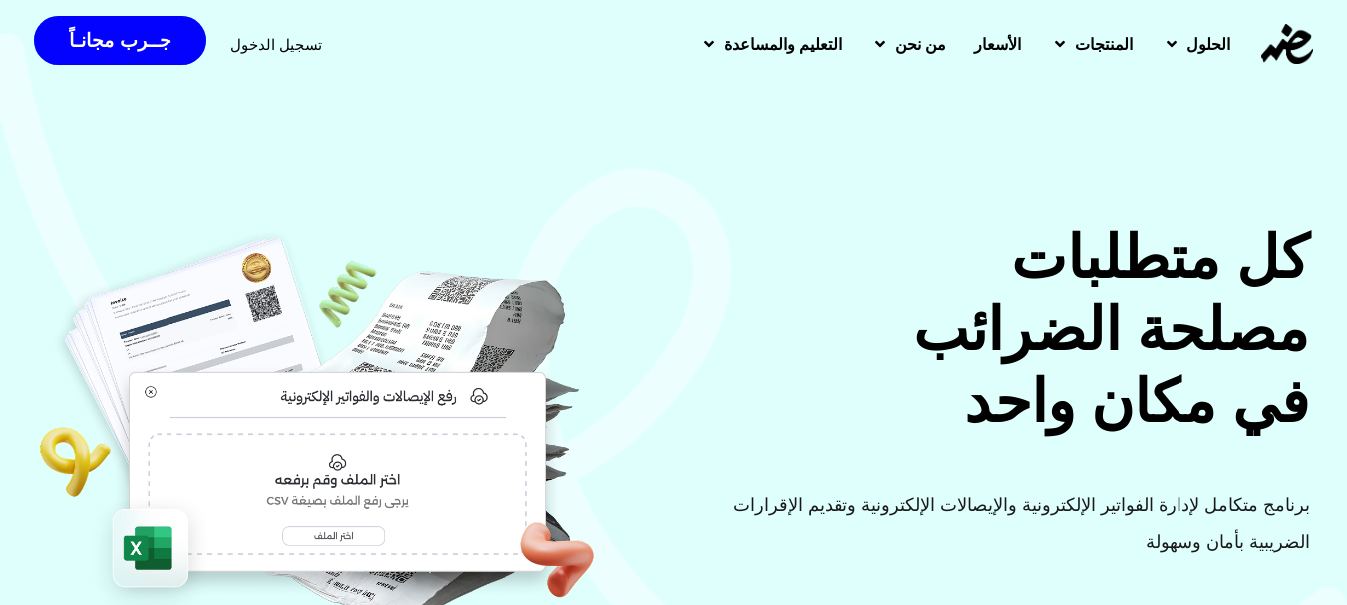
click at [981, 40] on span "الأسعار" at bounding box center [997, 44] width 47 height 24
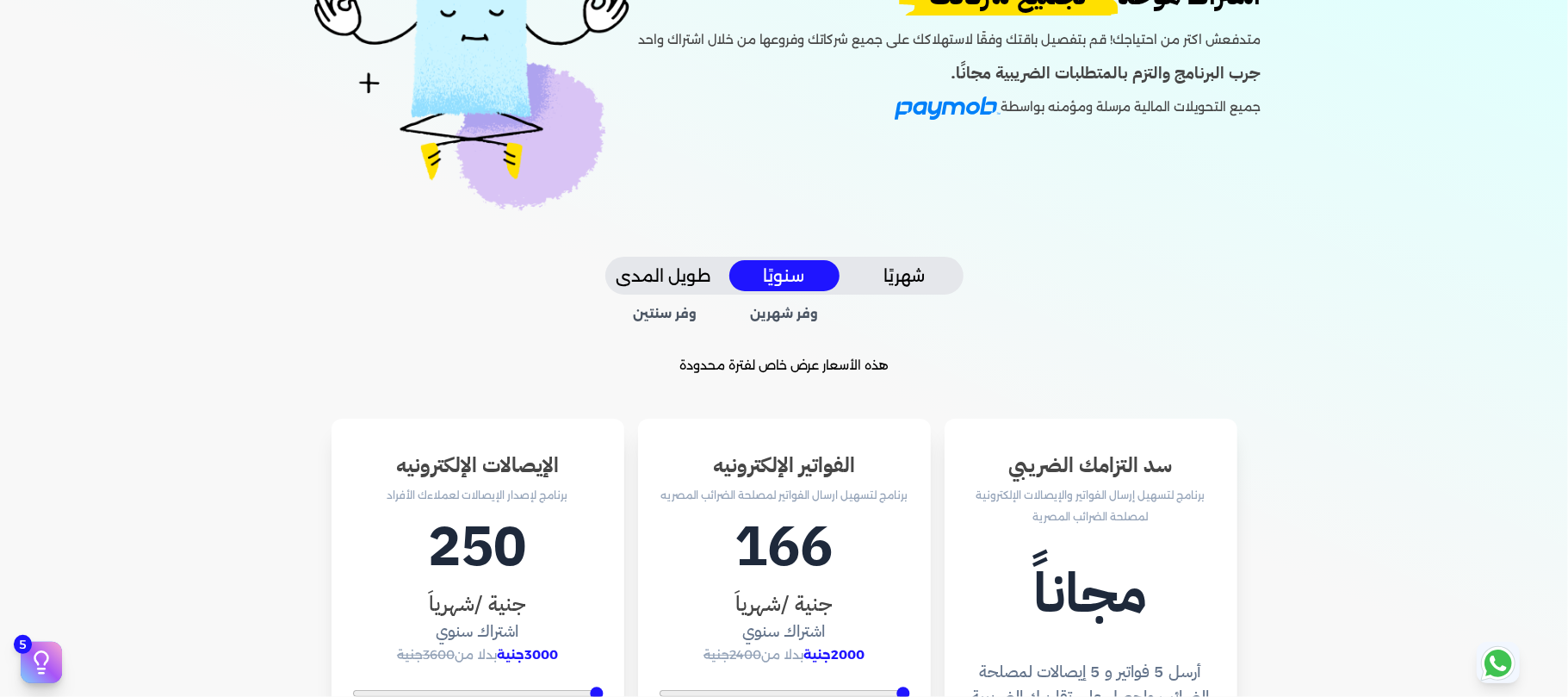
scroll to position [229, 0]
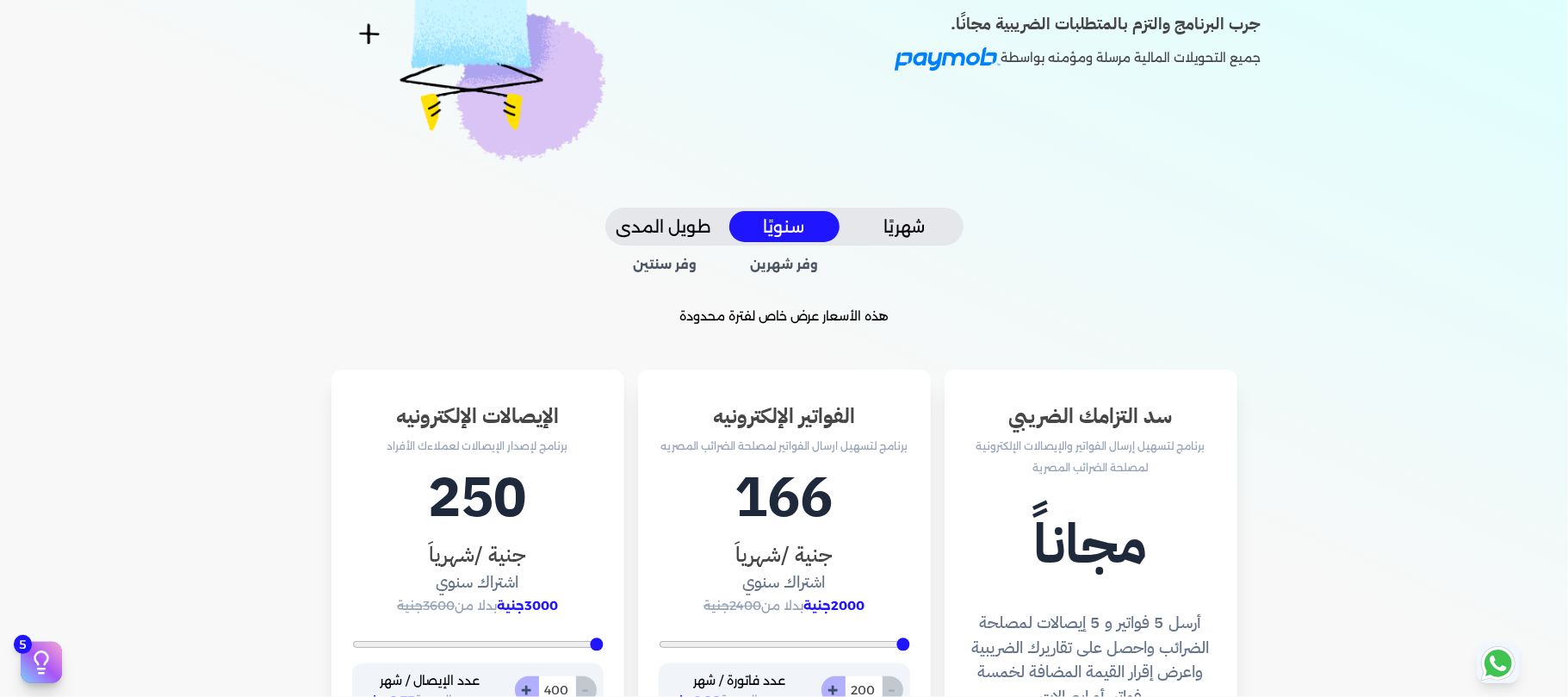
click at [933, 224] on button "شهريًا" at bounding box center [905, 226] width 111 height 32
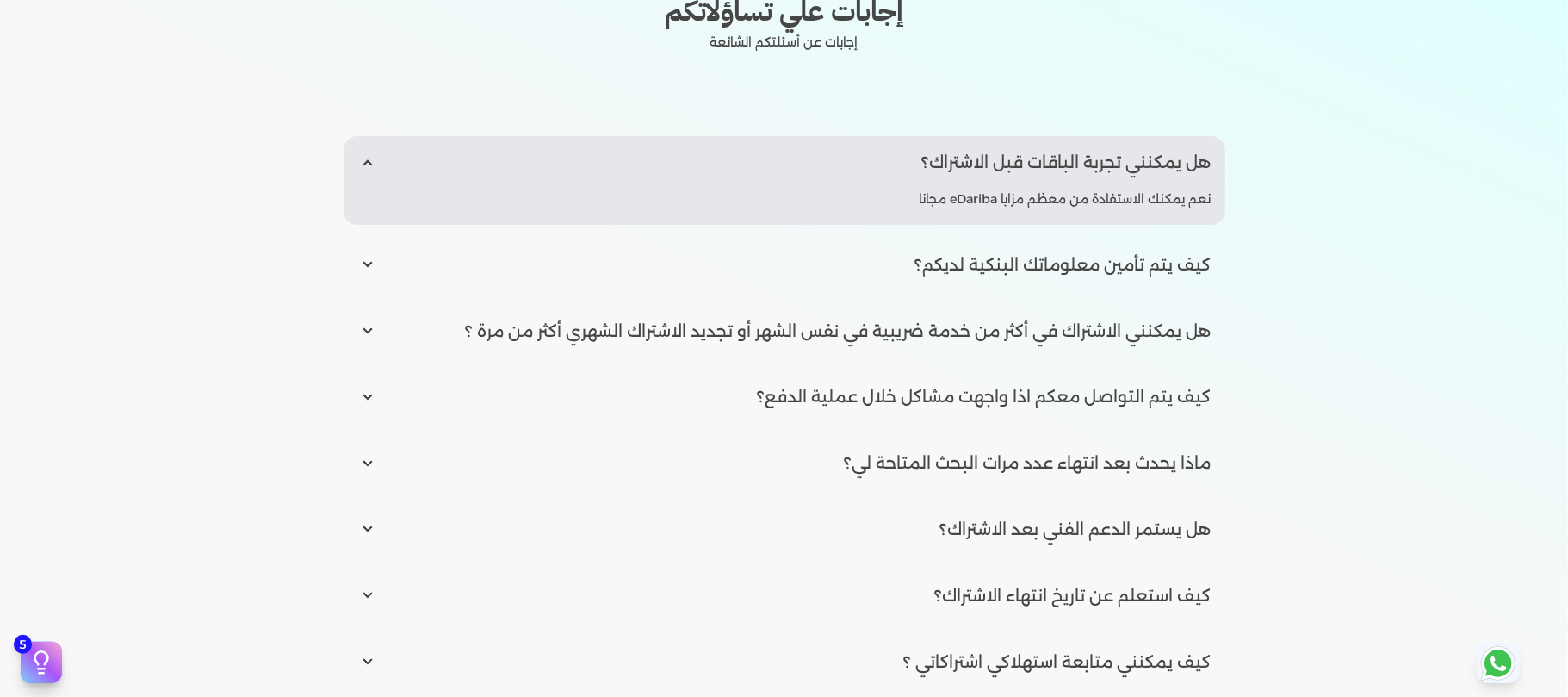
scroll to position [2169, 0]
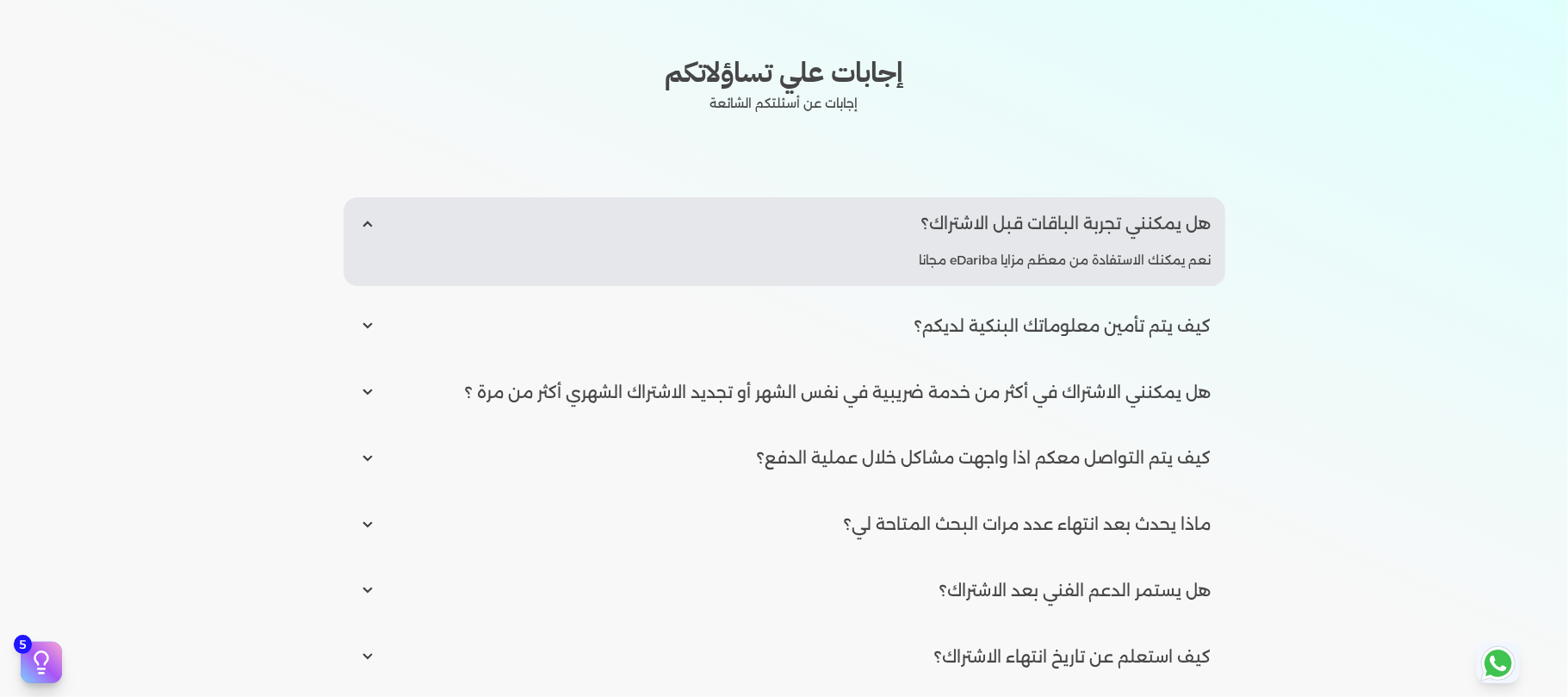
click at [1137, 324] on input "radio" at bounding box center [784, 326] width 882 height 53
radio input "true"
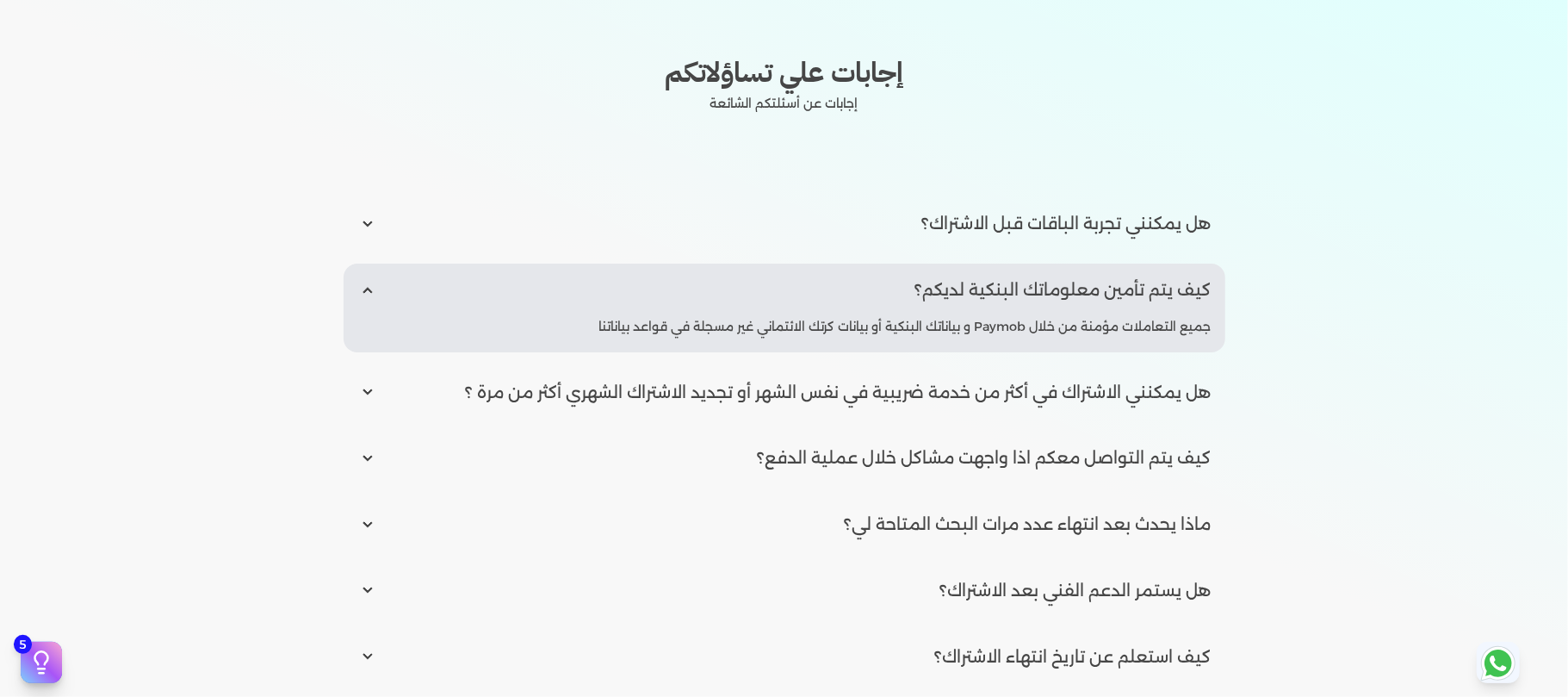
click at [1148, 453] on input "radio" at bounding box center [784, 458] width 882 height 53
radio input "true"
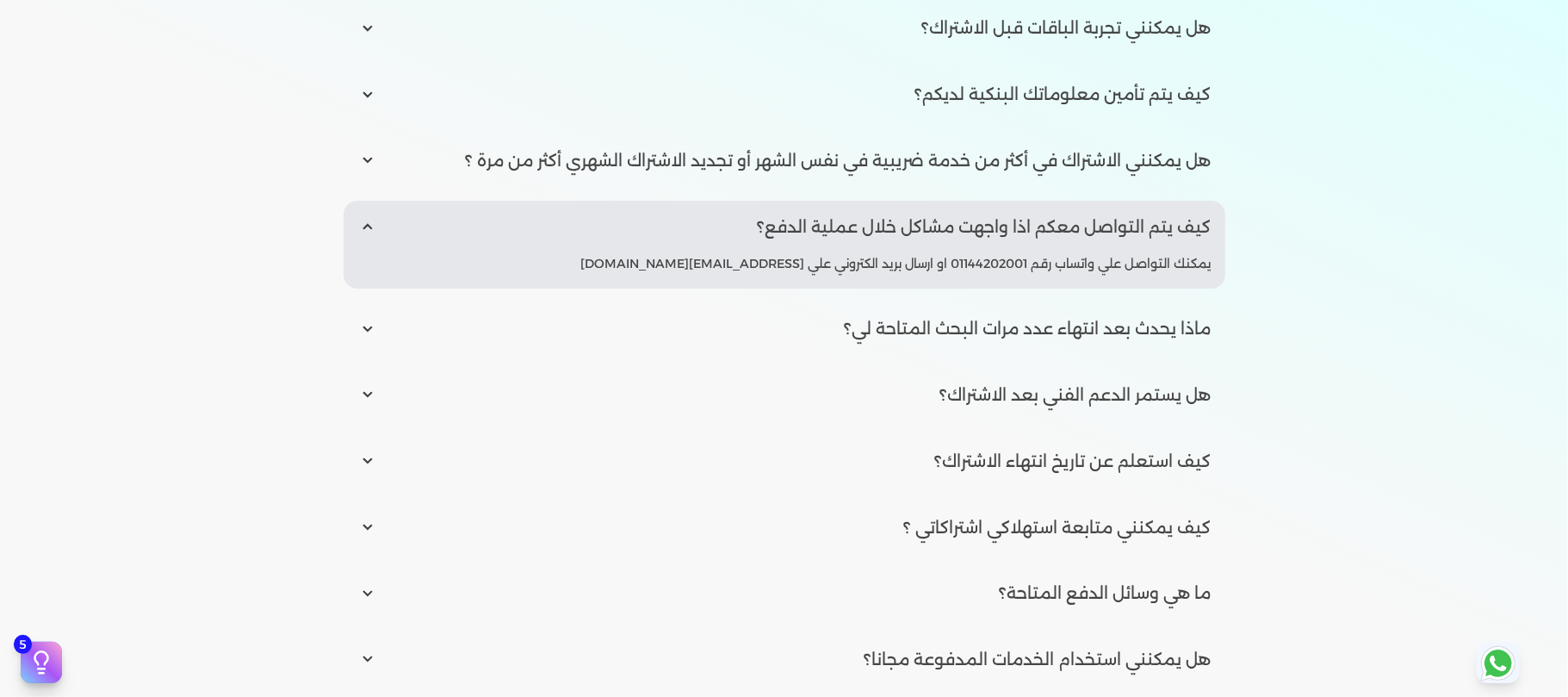
scroll to position [2399, 0]
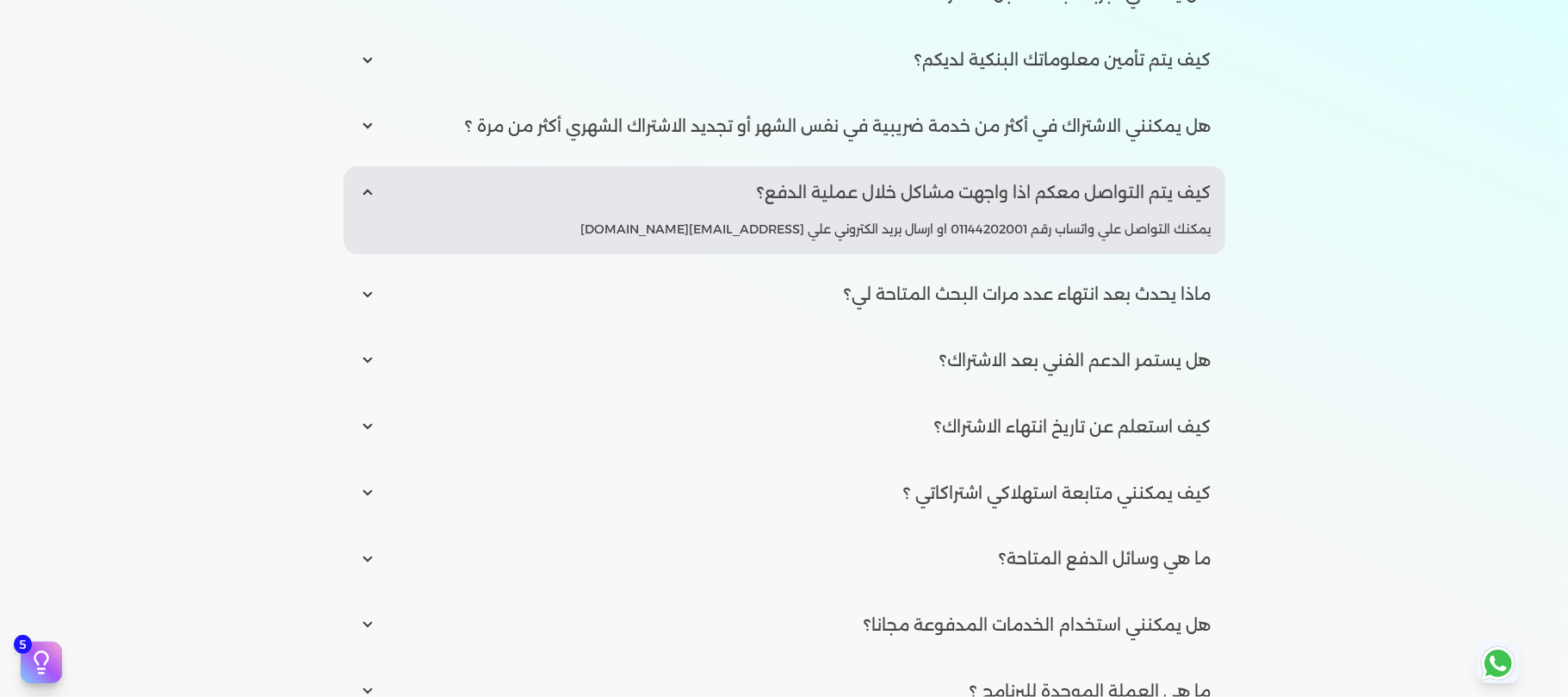
click at [1135, 362] on input "radio" at bounding box center [784, 360] width 882 height 53
radio input "true"
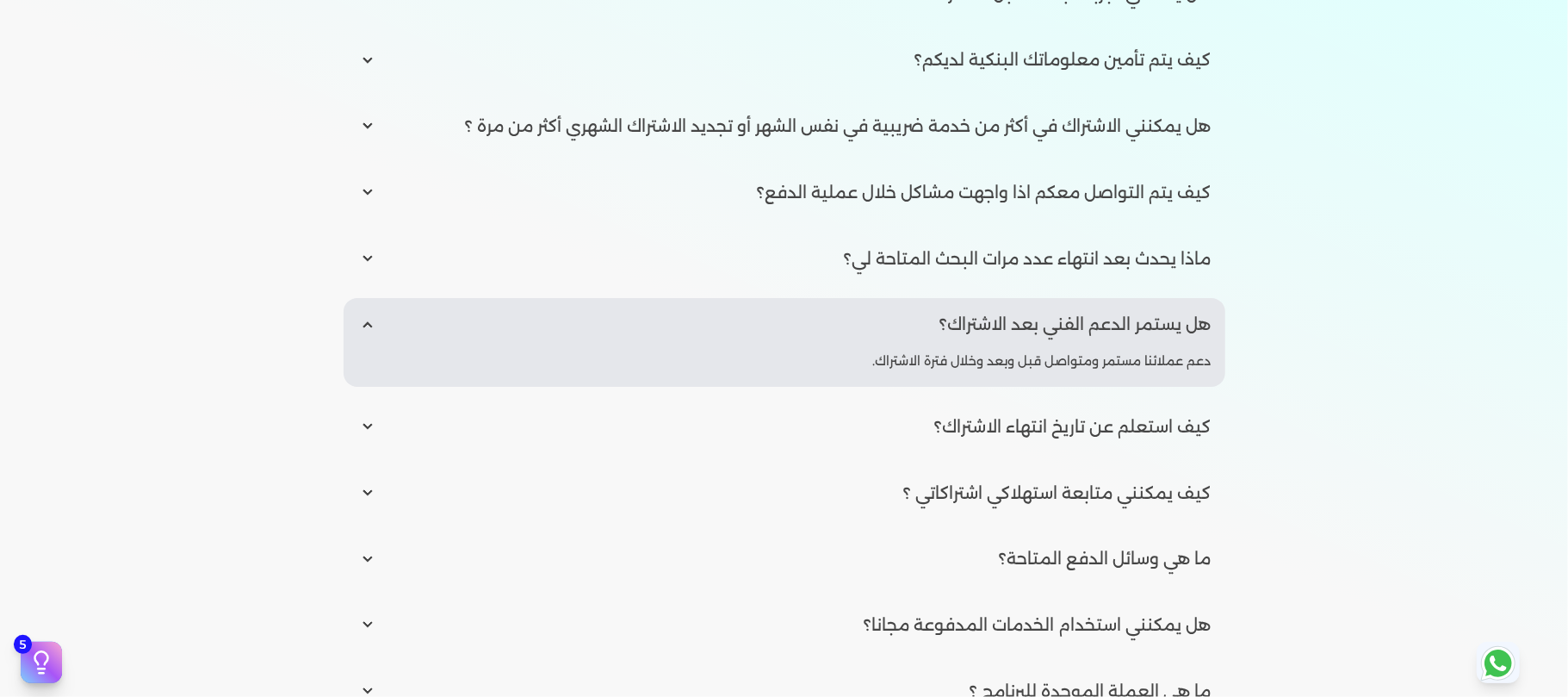
scroll to position [2513, 0]
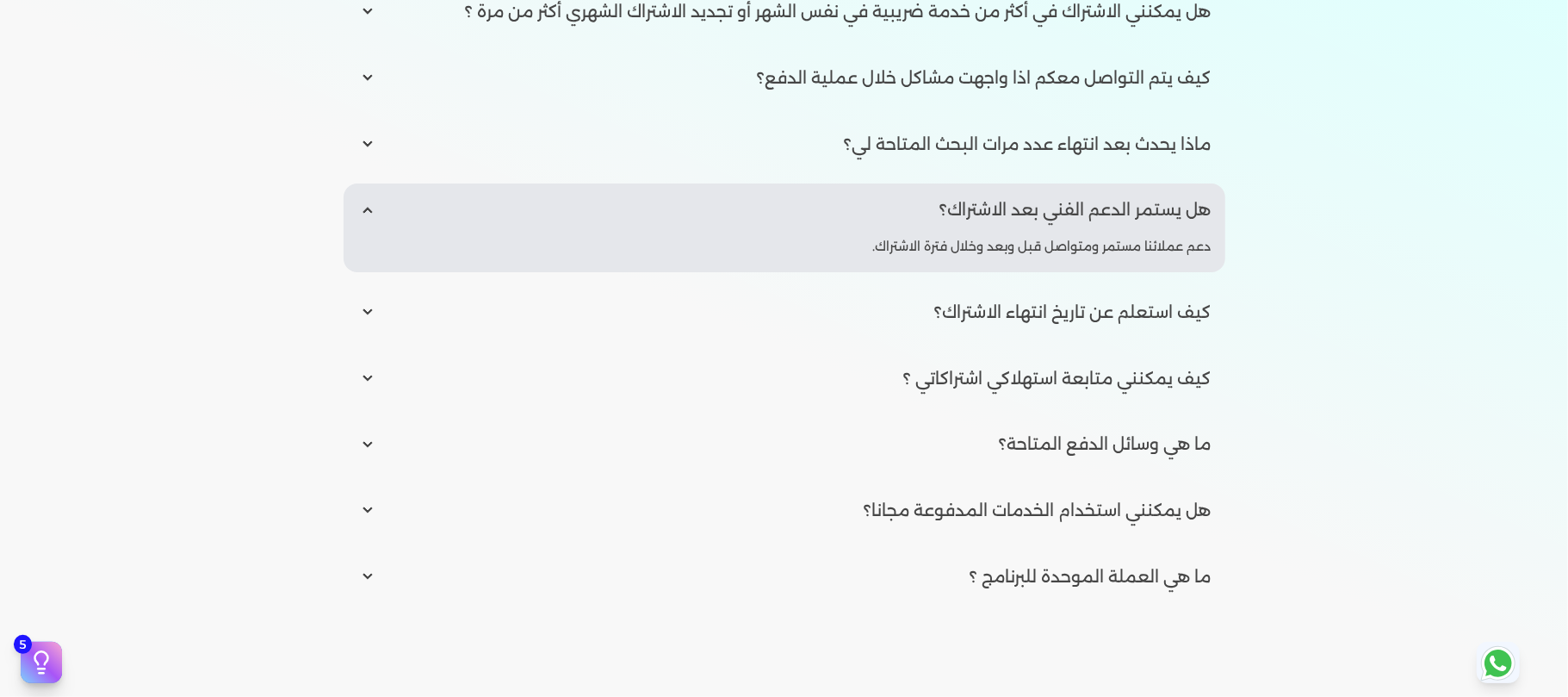
click at [1193, 311] on input "radio" at bounding box center [784, 312] width 882 height 53
radio input "true"
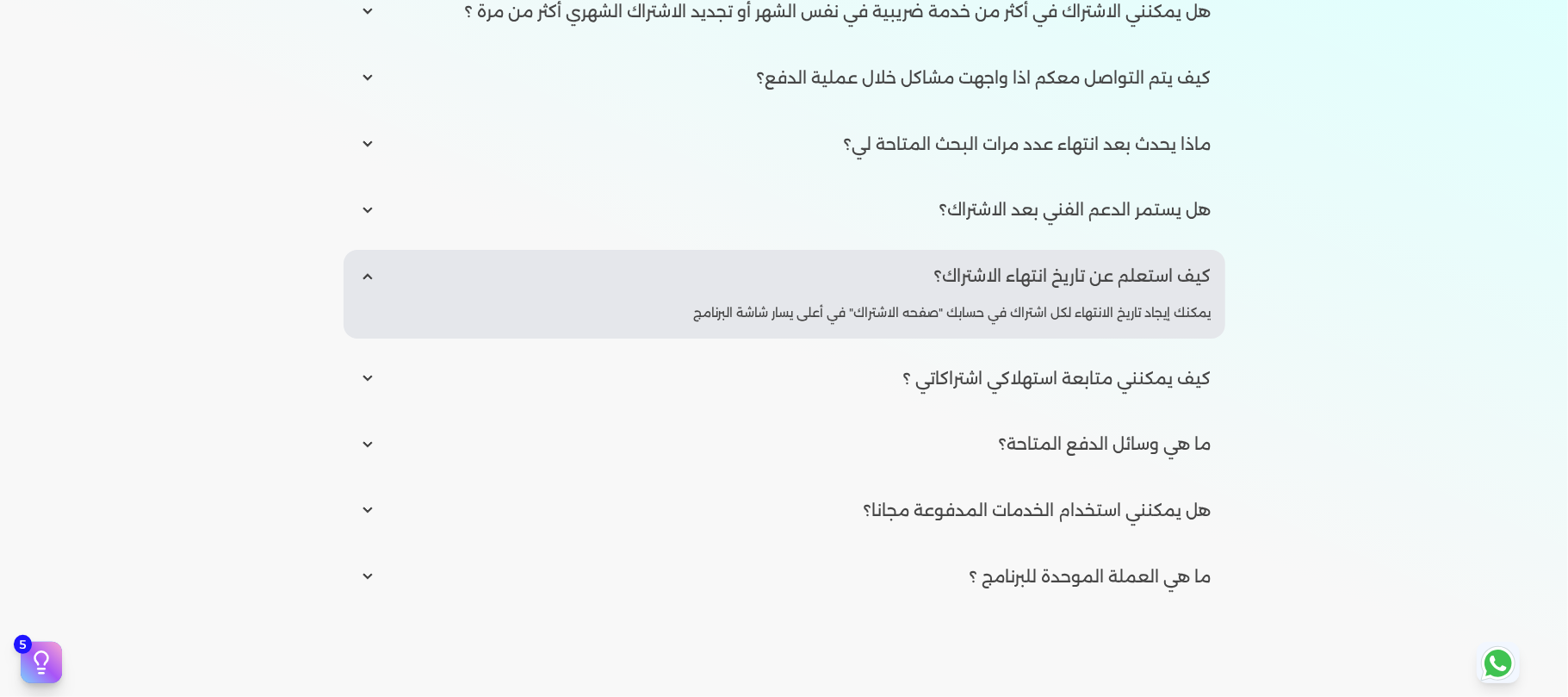
click at [1122, 442] on input "radio" at bounding box center [784, 444] width 882 height 53
radio input "true"
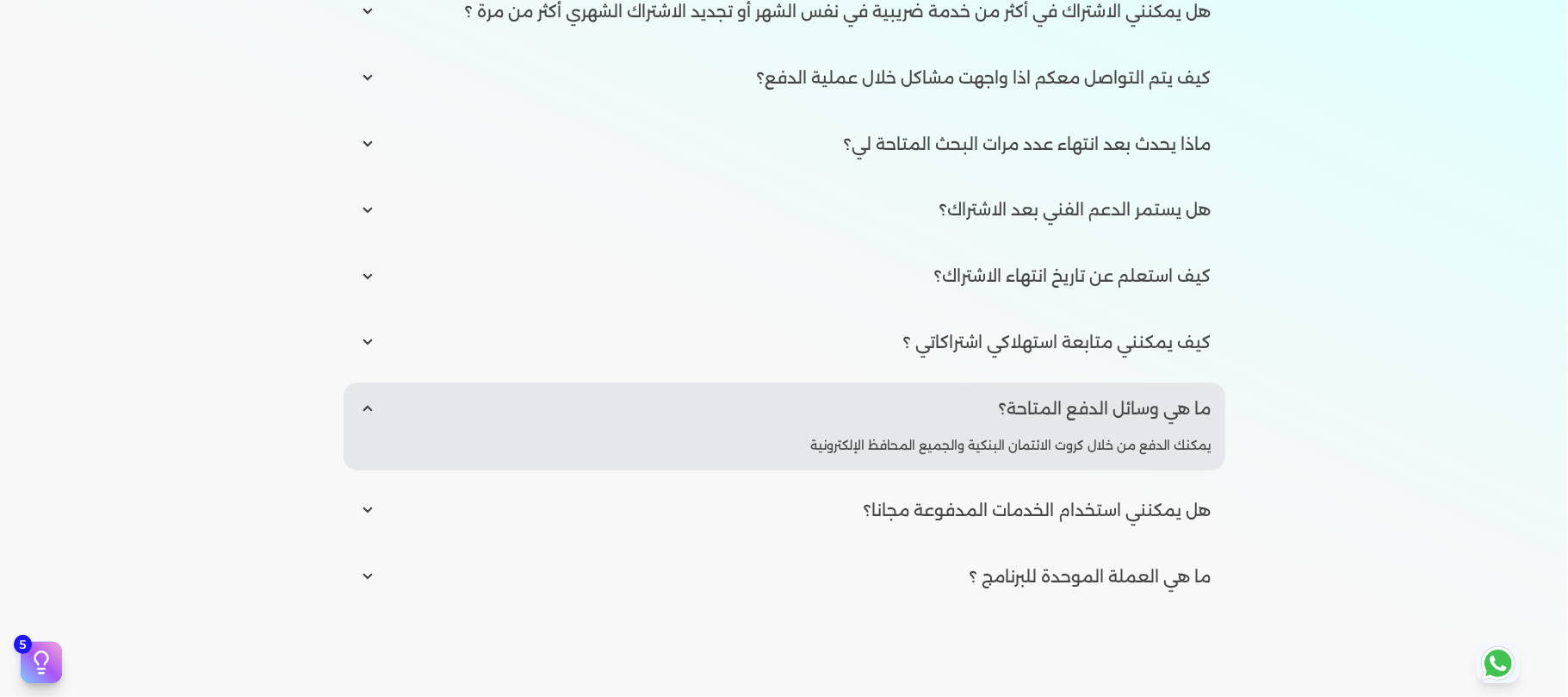
scroll to position [2629, 0]
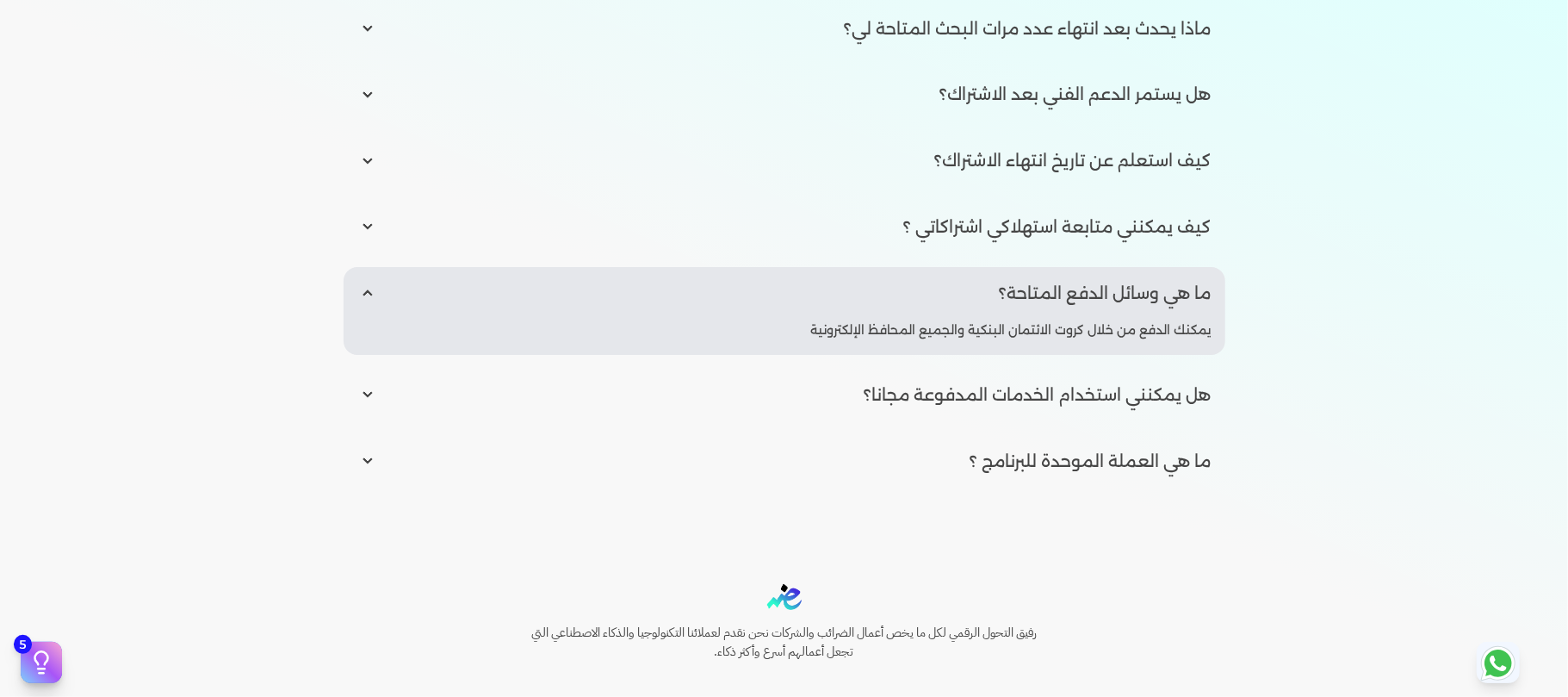
click at [1148, 390] on input "radio" at bounding box center [784, 395] width 882 height 53
radio input "true"
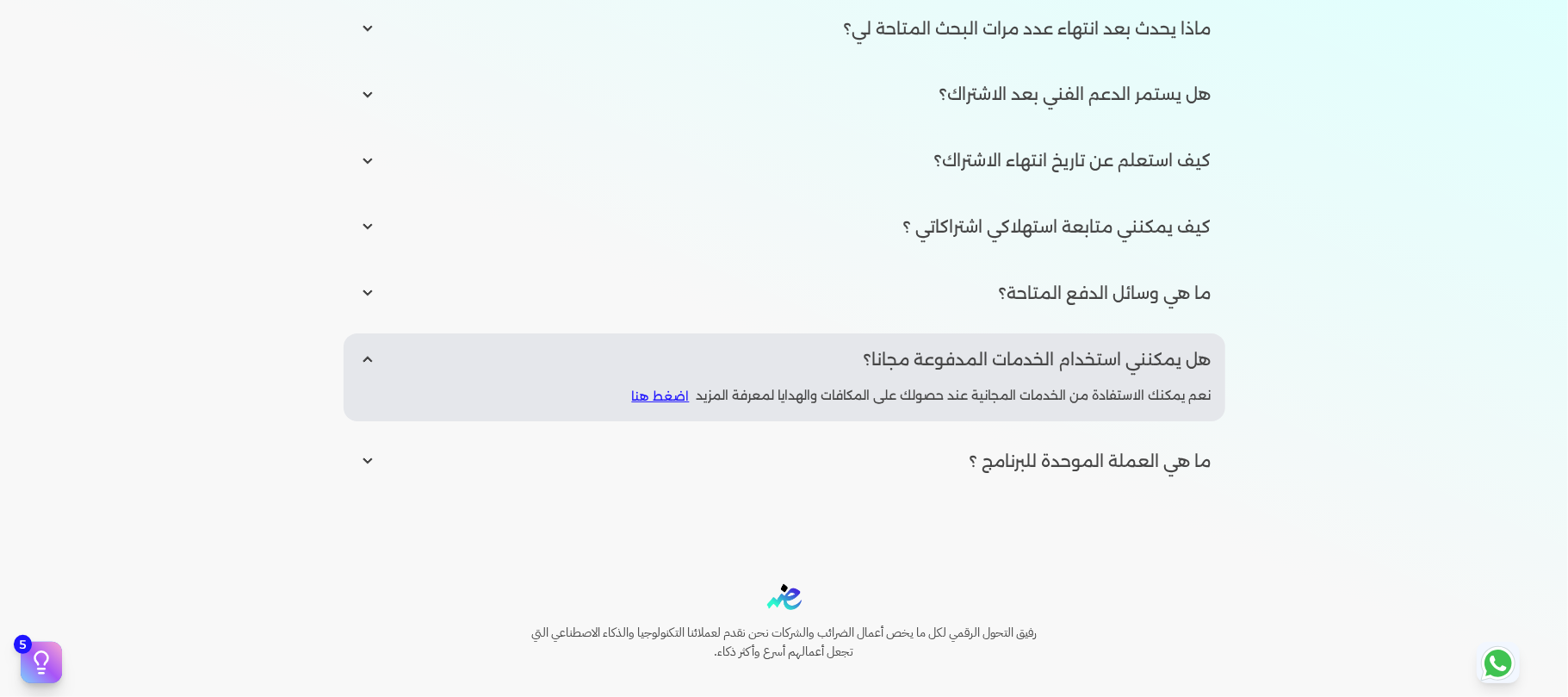
scroll to position [2744, 0]
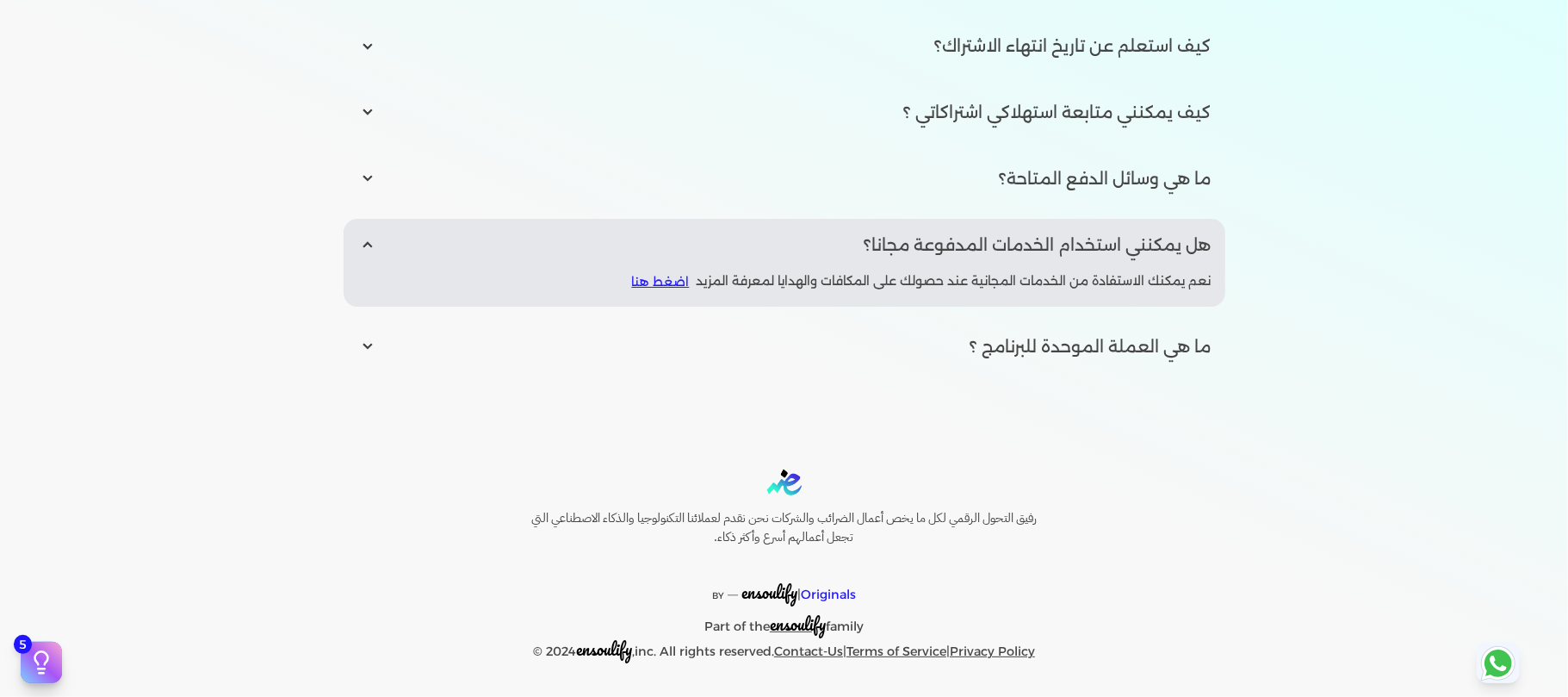
click at [1162, 345] on input "radio" at bounding box center [784, 346] width 882 height 53
radio input "true"
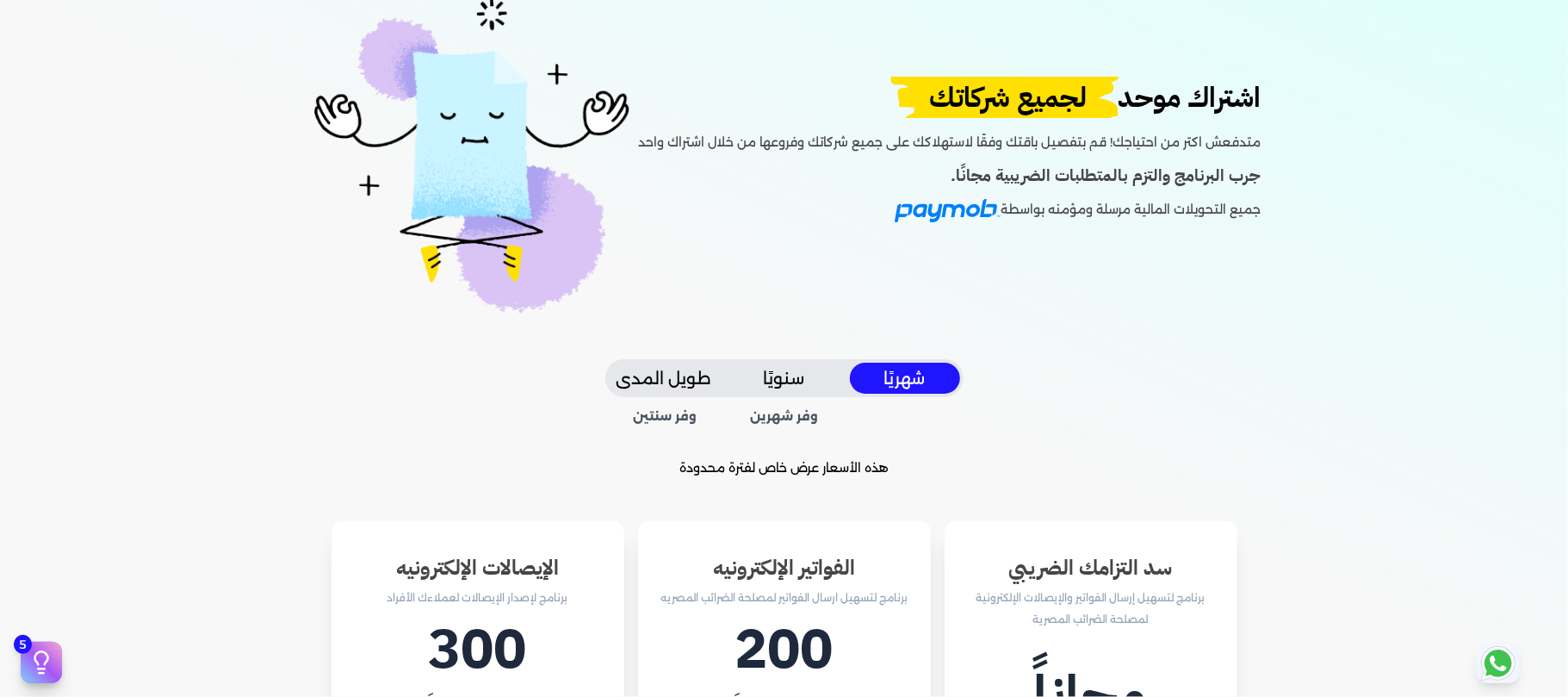
scroll to position [0, 0]
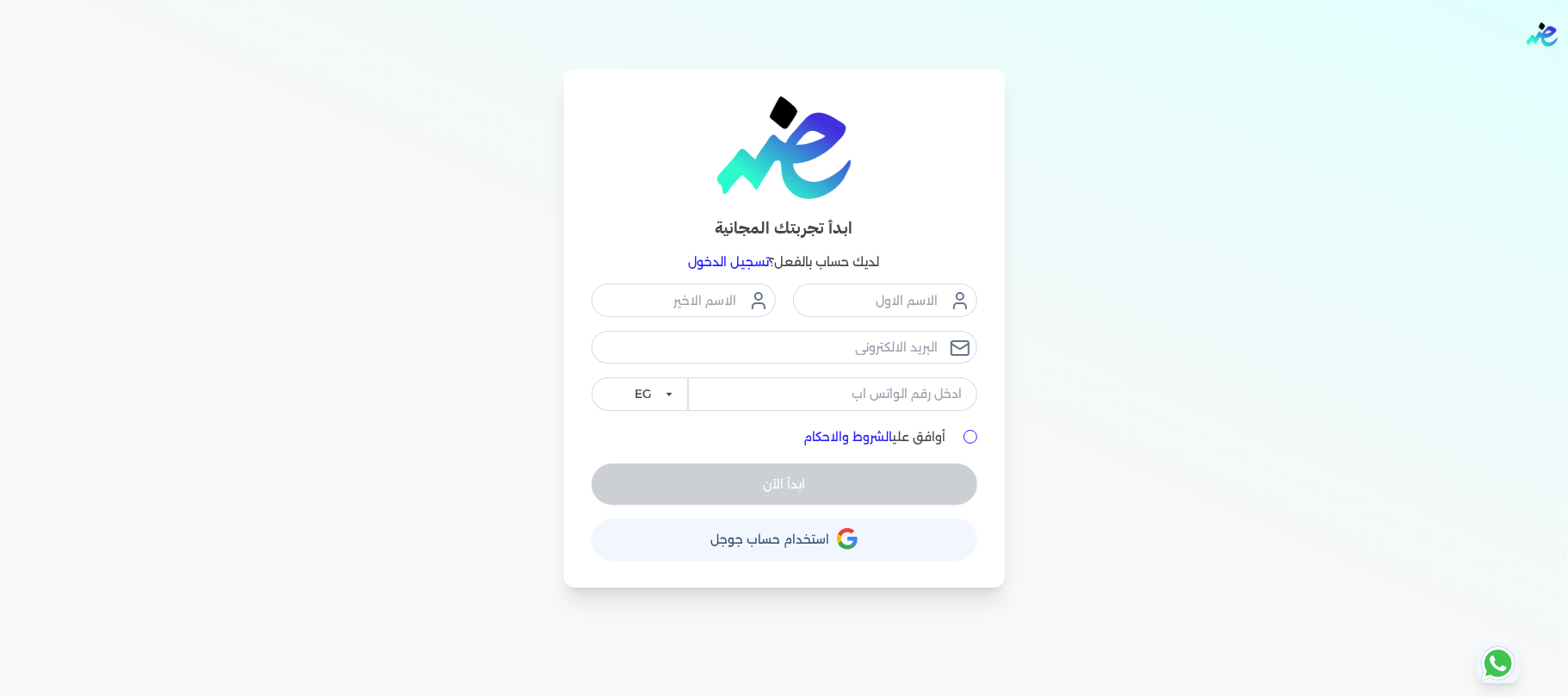
click at [724, 257] on link "تسجيل الدخول" at bounding box center [730, 262] width 81 height 16
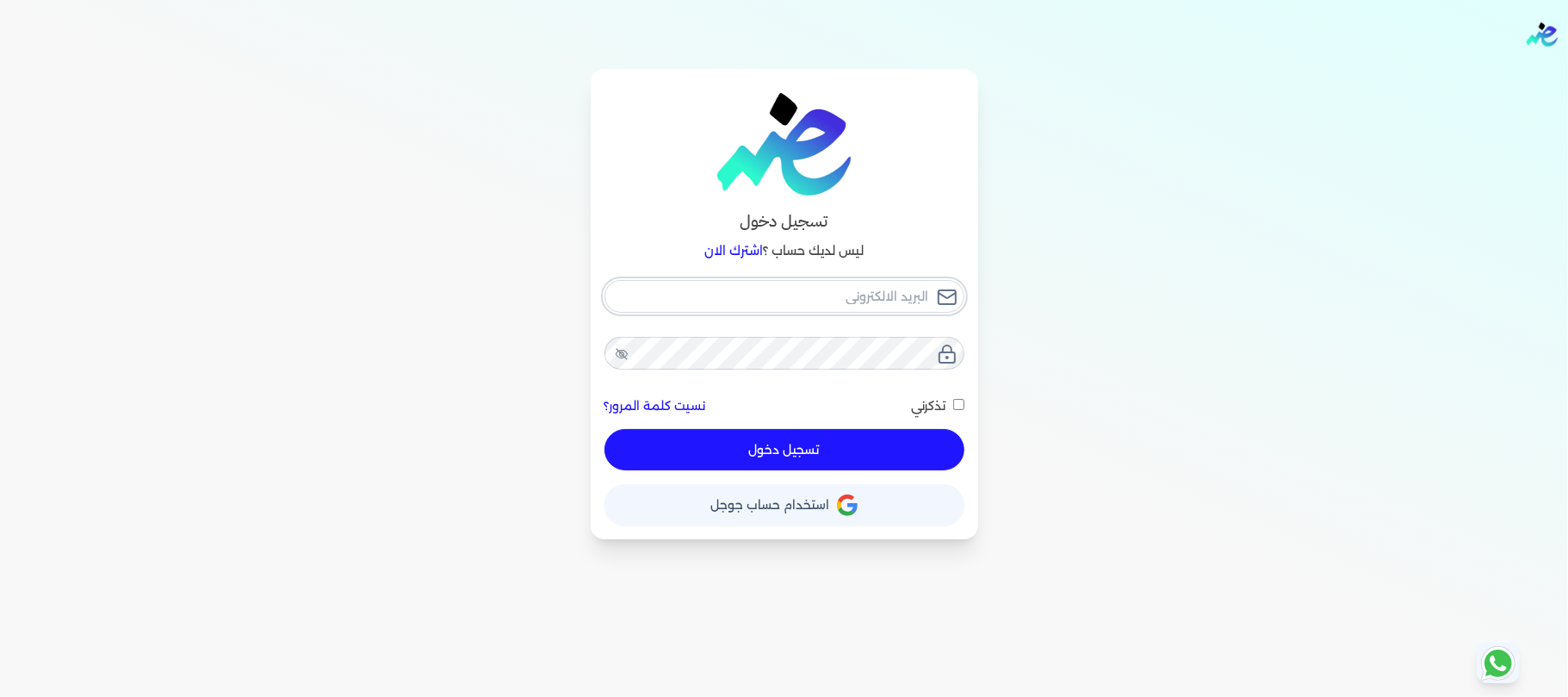
type input "[EMAIL_ADDRESS][DOMAIN_NAME]"
click at [707, 453] on button "تسجيل دخول" at bounding box center [784, 450] width 360 height 41
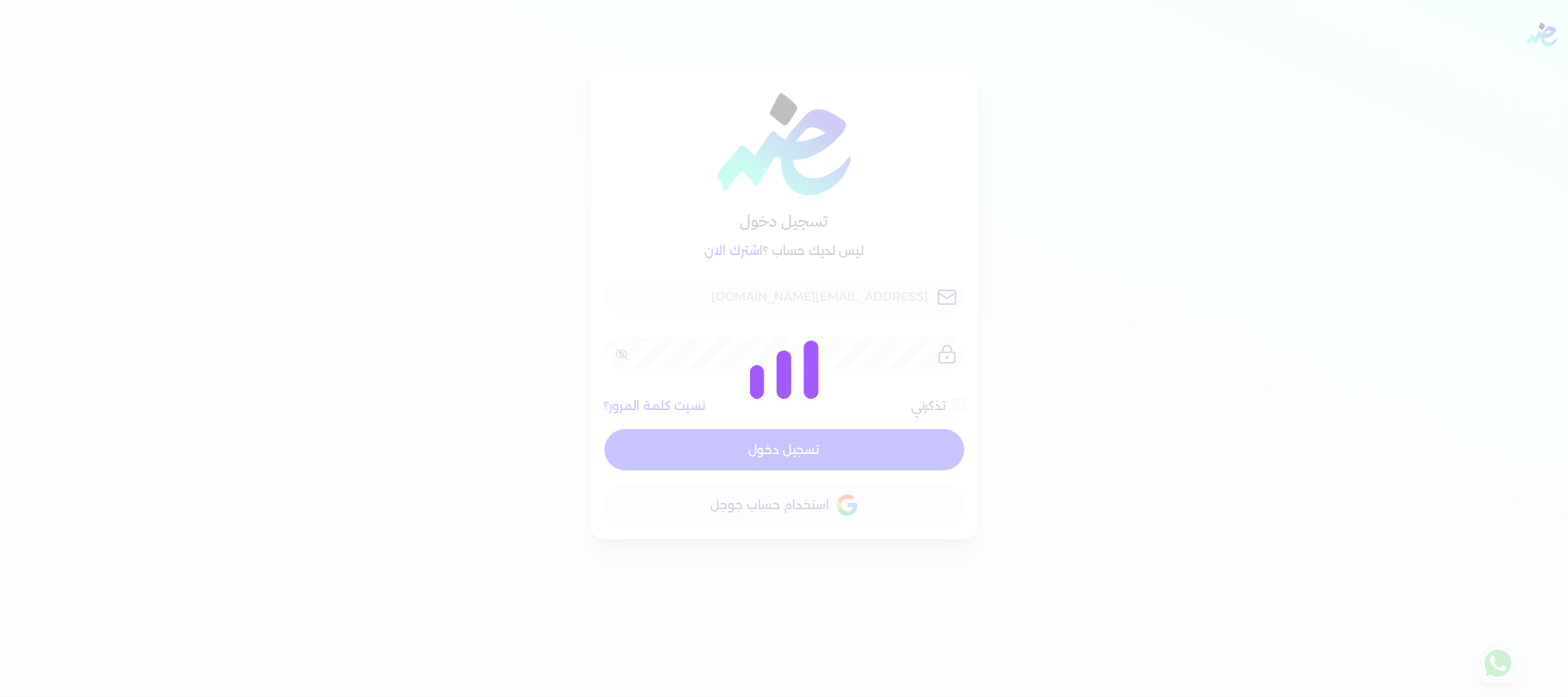
checkbox input "false"
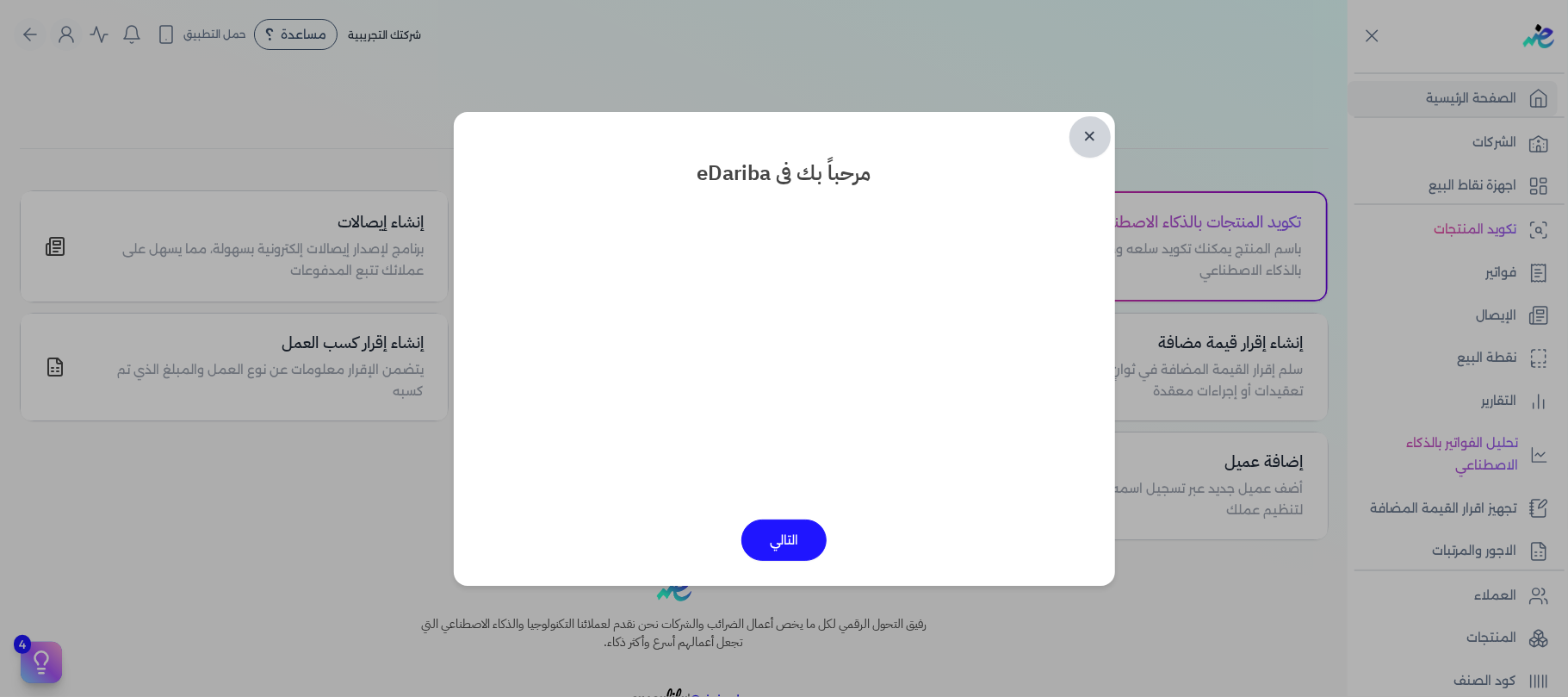
click at [1089, 143] on link "✕" at bounding box center [1091, 137] width 41 height 41
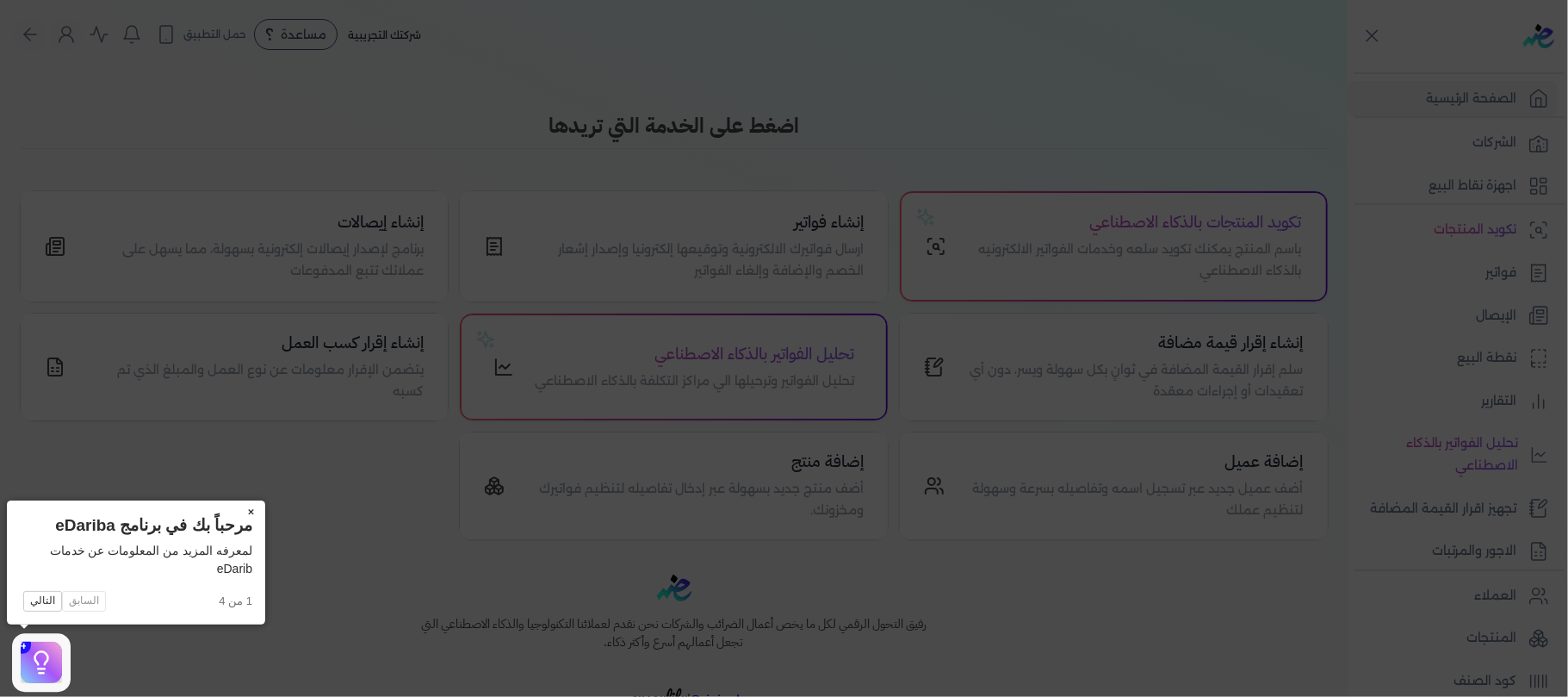
click at [251, 507] on button "×" at bounding box center [251, 512] width 28 height 24
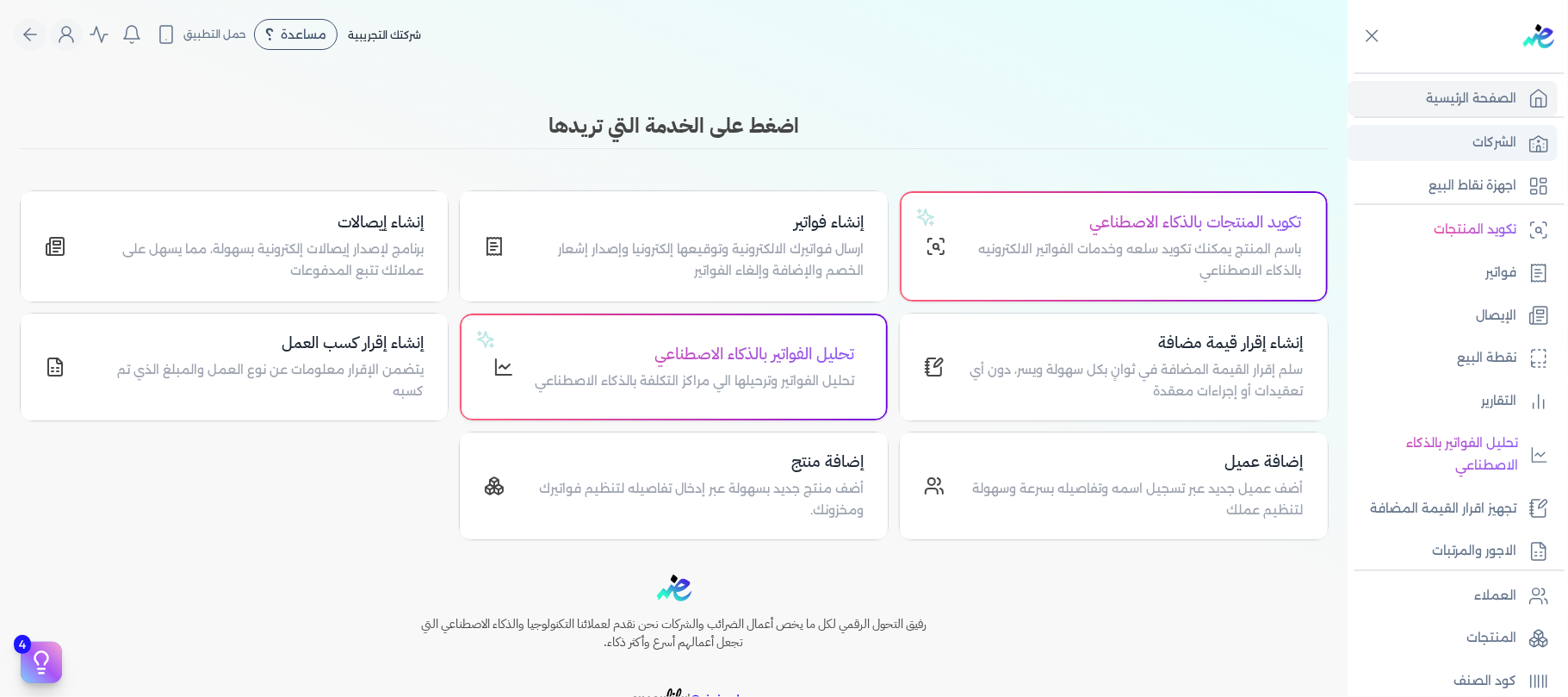
click at [1515, 154] on link "الشركات" at bounding box center [1452, 143] width 210 height 36
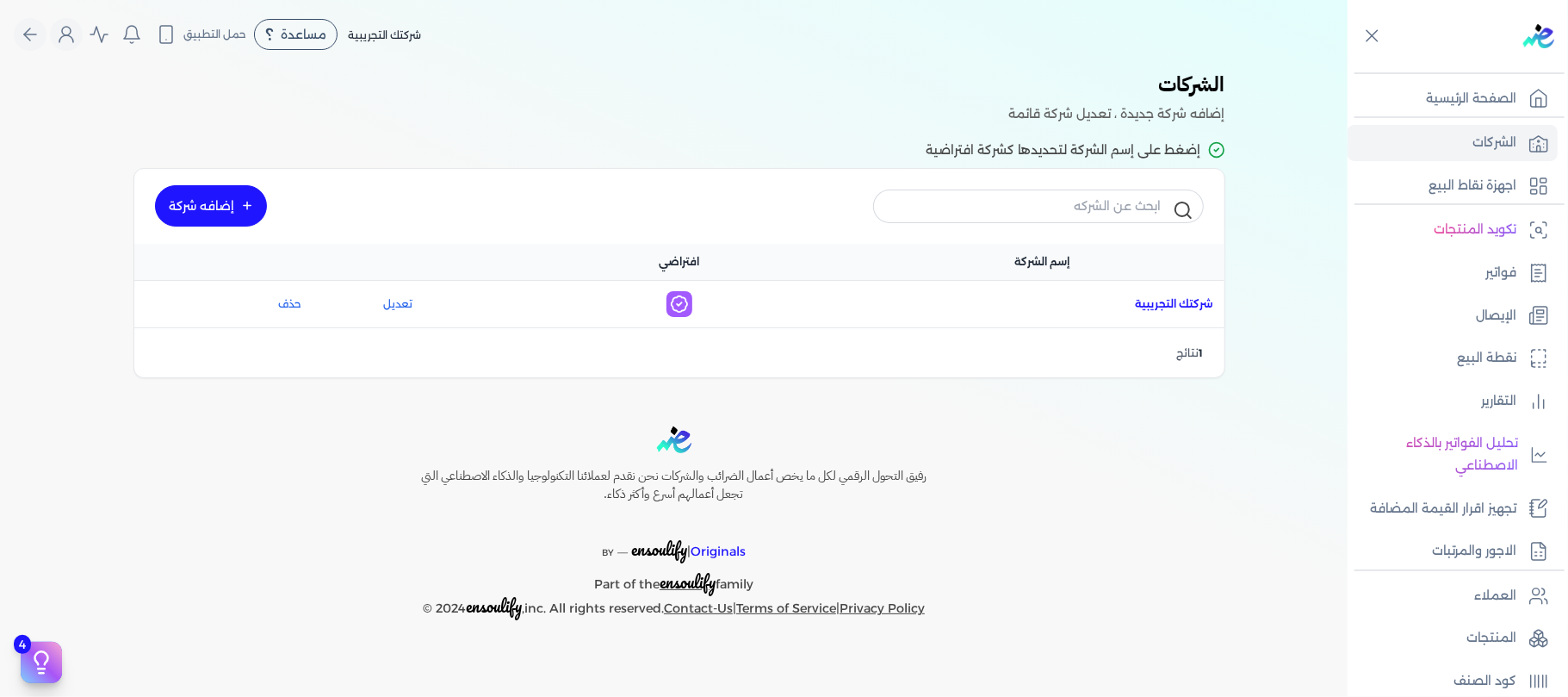
click at [1144, 300] on span "اسم الشركة : شركتك التجريبية" at bounding box center [1175, 304] width 79 height 16
click at [1134, 303] on div "اسم الشركة : شركتك التجريبية" at bounding box center [1042, 304] width 343 height 16
click at [1149, 301] on span "اسم الشركة : شركتك التجريبية" at bounding box center [1175, 304] width 79 height 16
click at [242, 208] on icon at bounding box center [247, 206] width 10 height 10
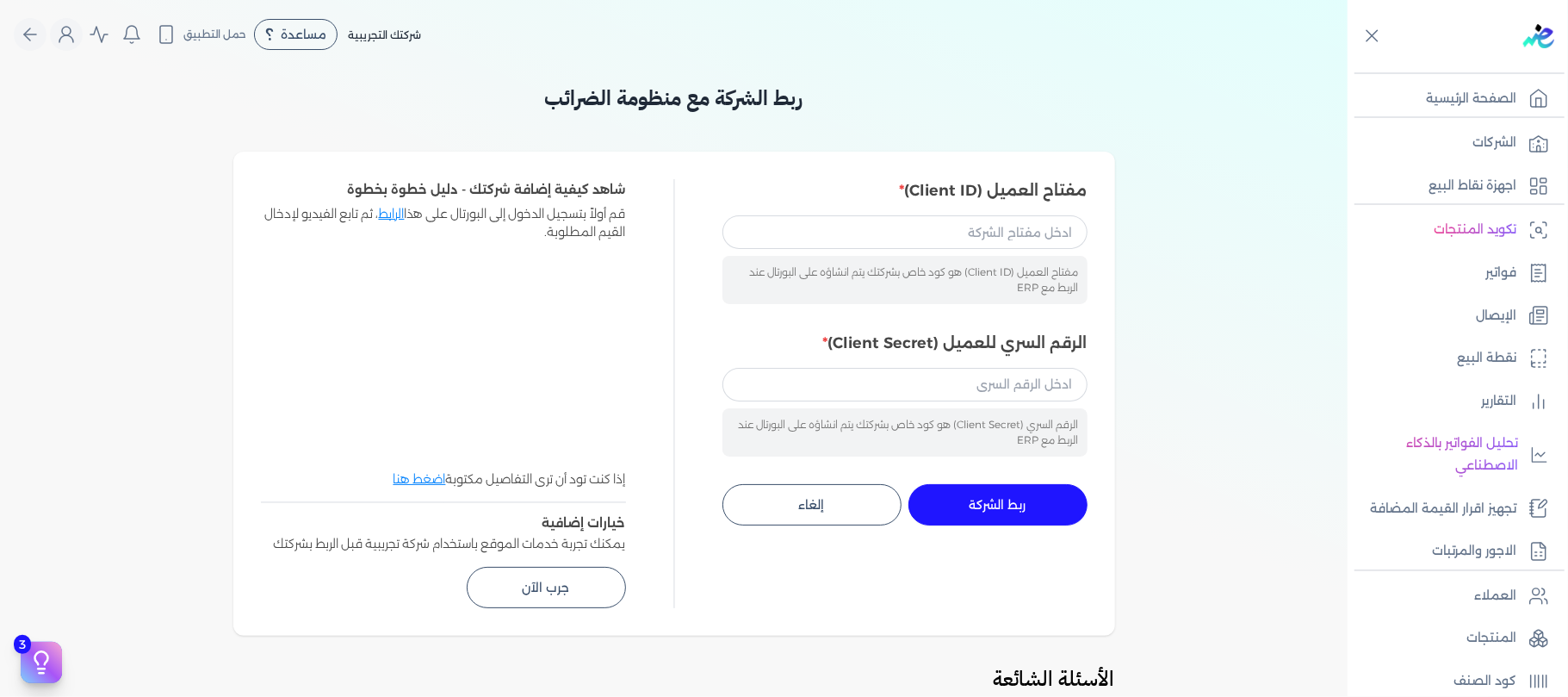
click at [805, 499] on button "إلغاء" at bounding box center [812, 505] width 179 height 41
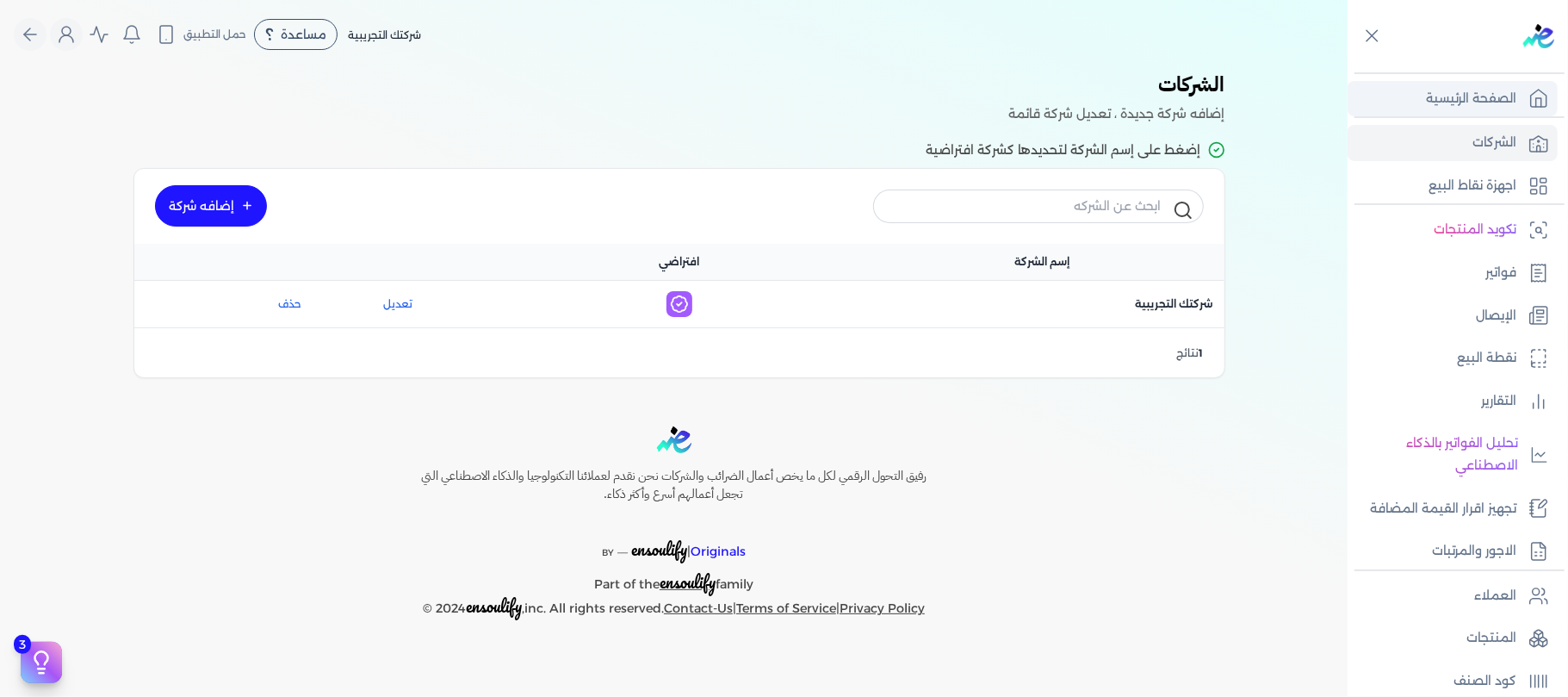
click at [1447, 98] on p "الصفحة الرئيسية" at bounding box center [1471, 99] width 91 height 22
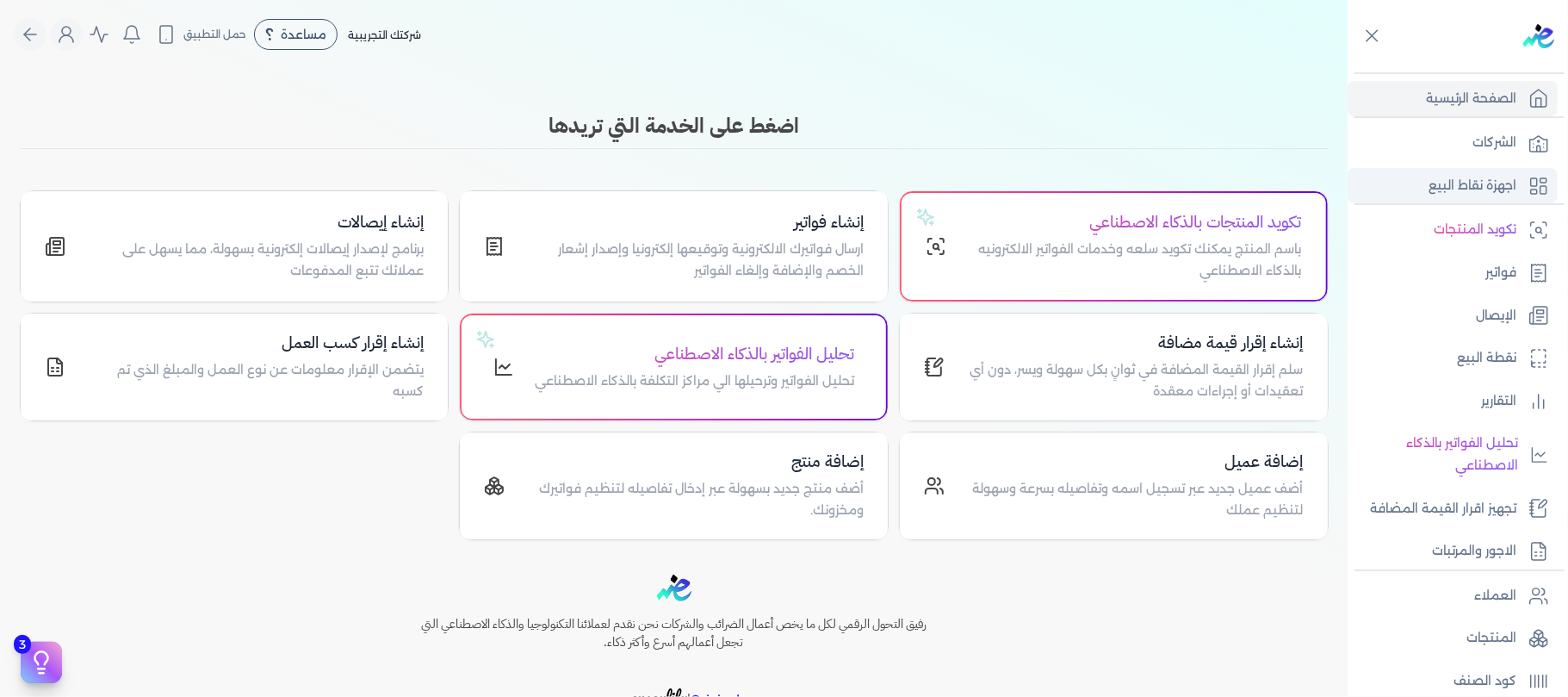
click at [1473, 182] on p "اجهزة نقاط البيع" at bounding box center [1473, 186] width 88 height 22
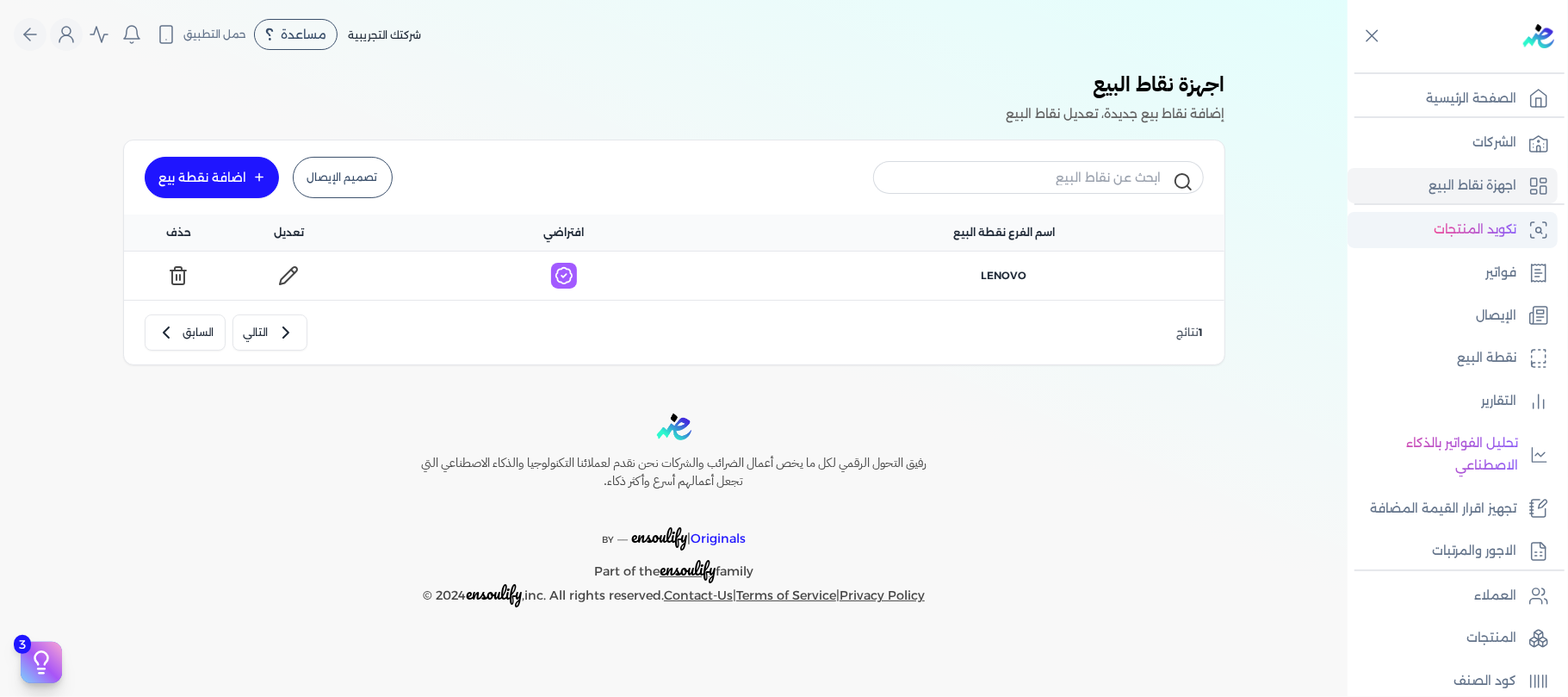
click at [1462, 231] on p "تكويد المنتجات" at bounding box center [1476, 230] width 83 height 22
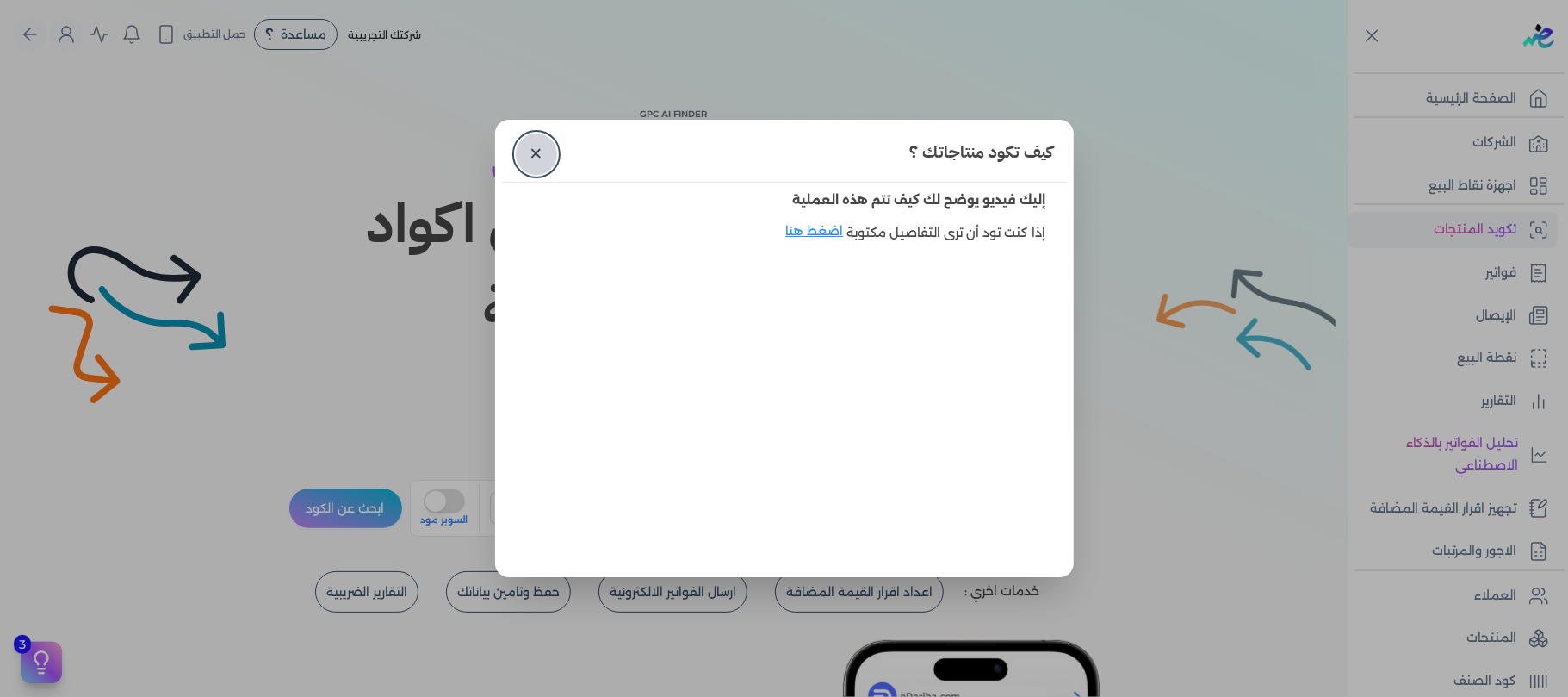
click at [541, 155] on link "✕" at bounding box center [536, 155] width 41 height 41
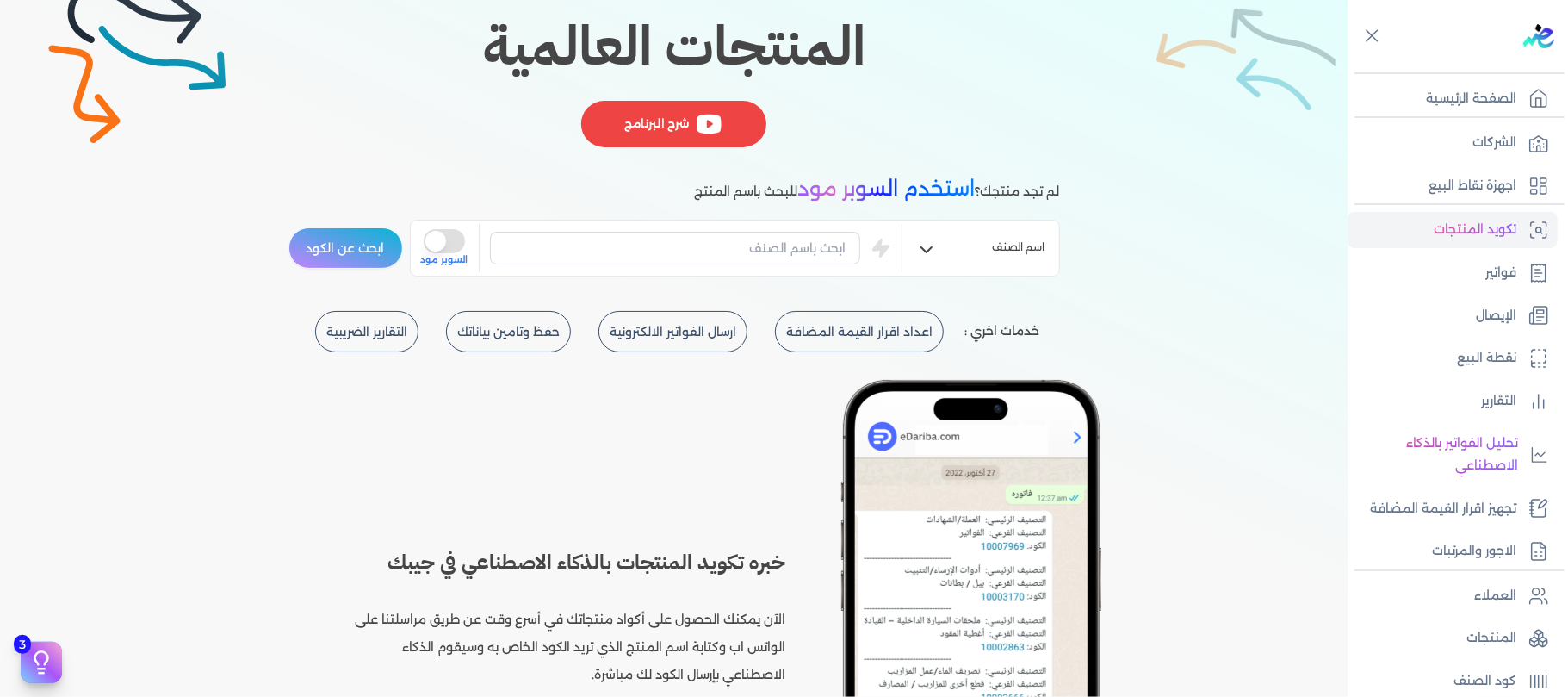
scroll to position [229, 0]
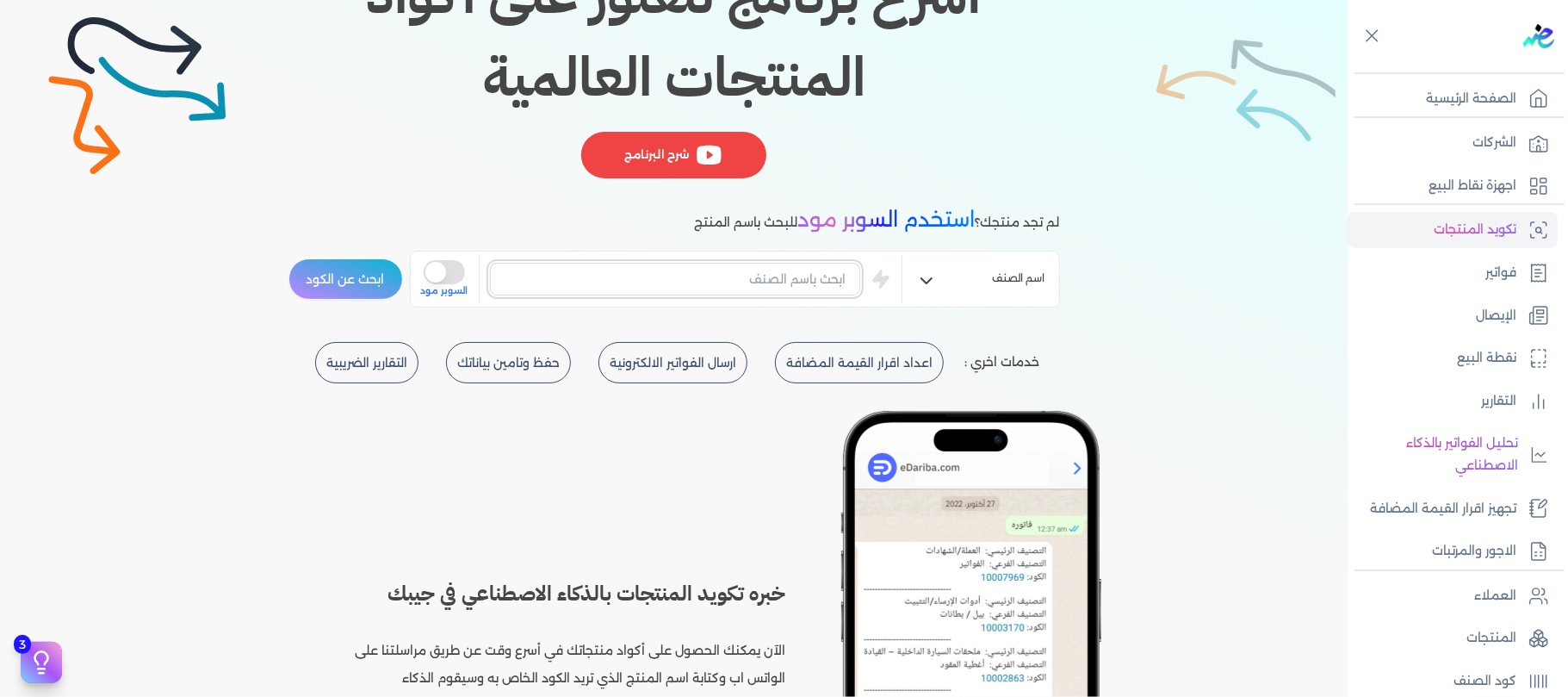
click at [755, 269] on input "text" at bounding box center [676, 279] width 371 height 33
type input "قطع غيار سيارات"
click at [334, 283] on button "ابحث عن الكود" at bounding box center [345, 279] width 115 height 41
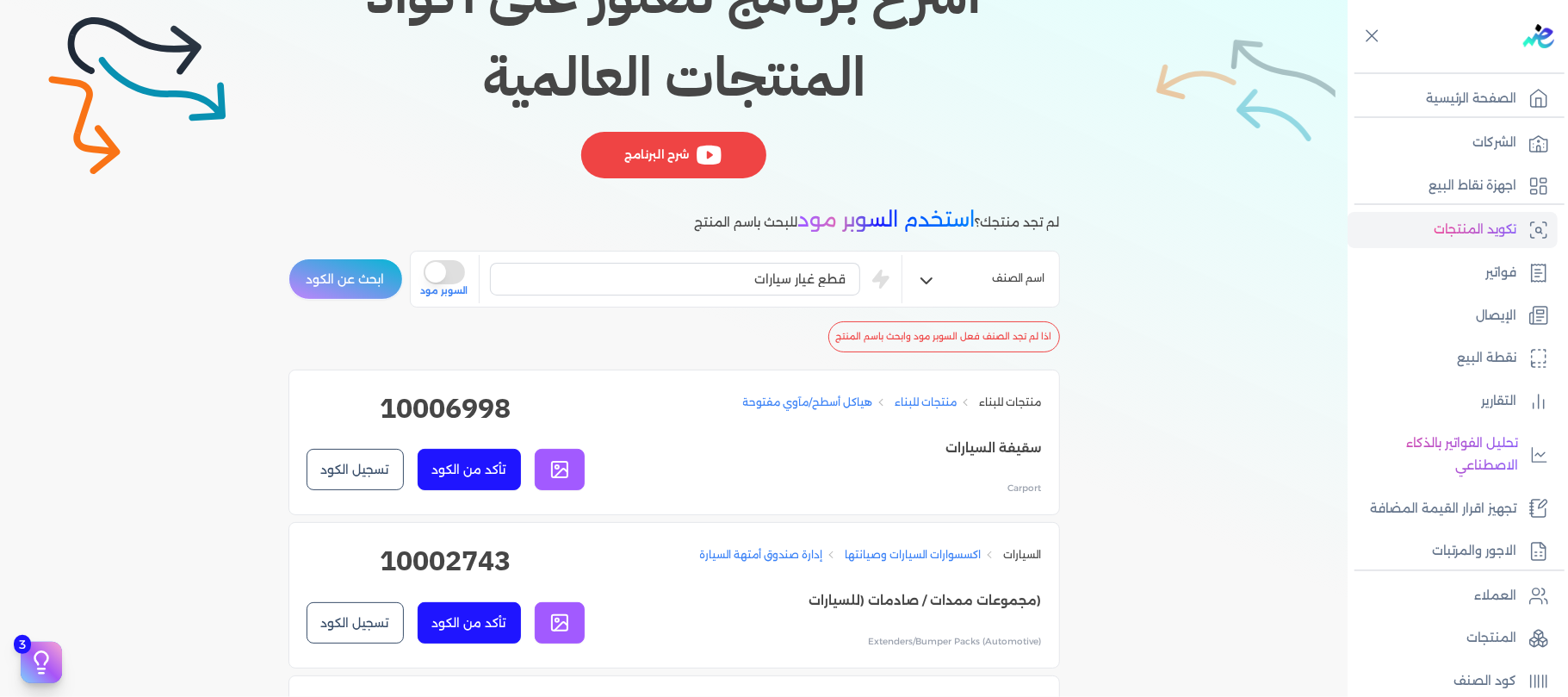
click at [934, 270] on icon "button" at bounding box center [926, 281] width 21 height 21
click at [442, 273] on button "is super mode" at bounding box center [445, 272] width 41 height 24
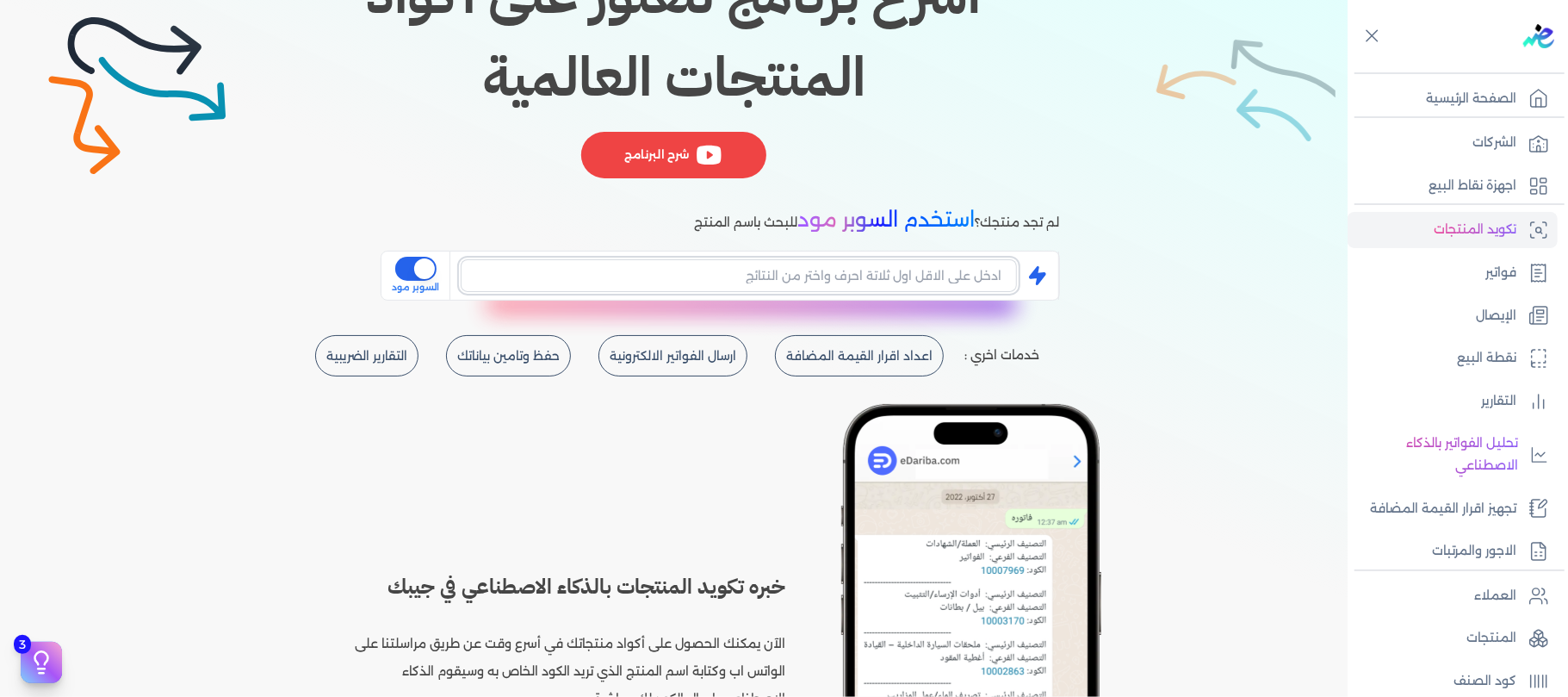
click at [704, 270] on input "text" at bounding box center [738, 276] width 555 height 33
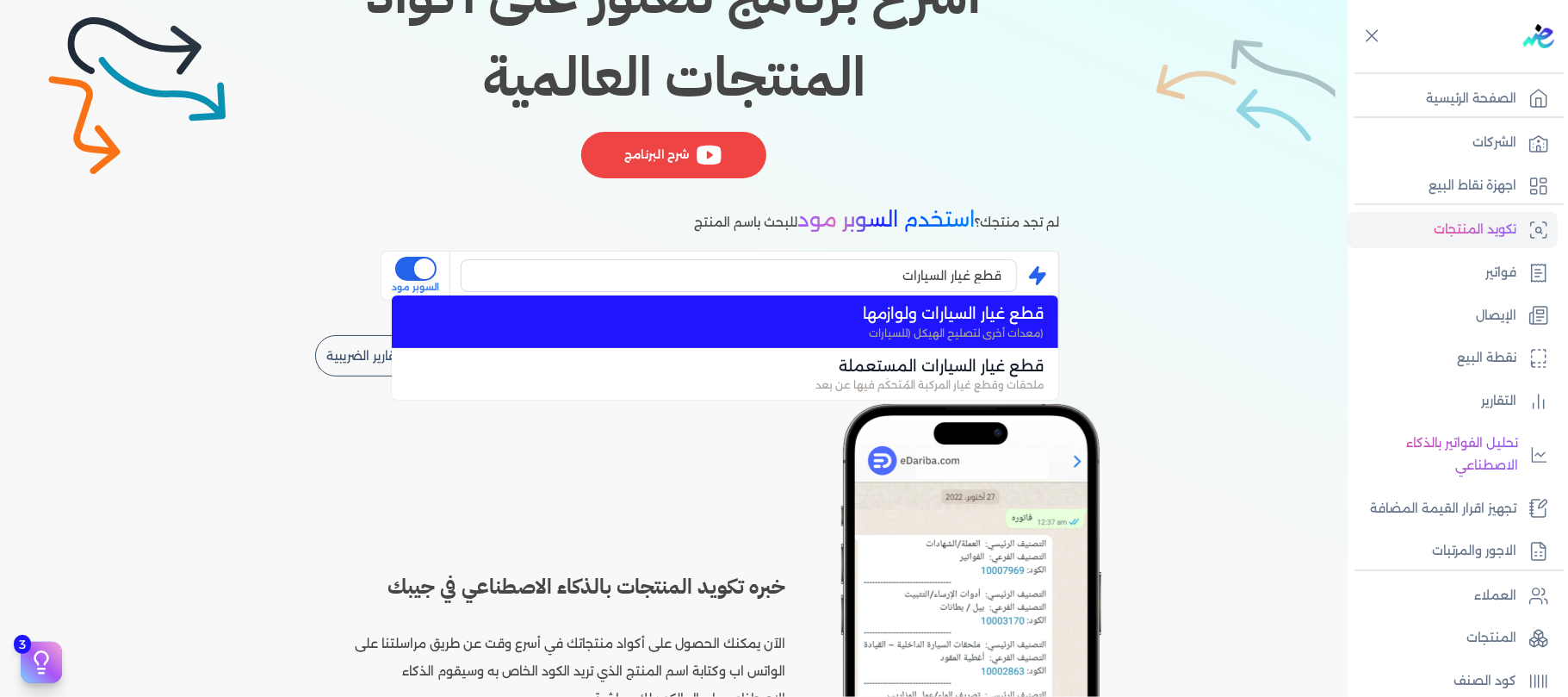
click at [653, 322] on span "قطع غيار السيارات ولوازمها" at bounding box center [735, 314] width 617 height 22
type input "قطع غيار السيارات ولوازمها"
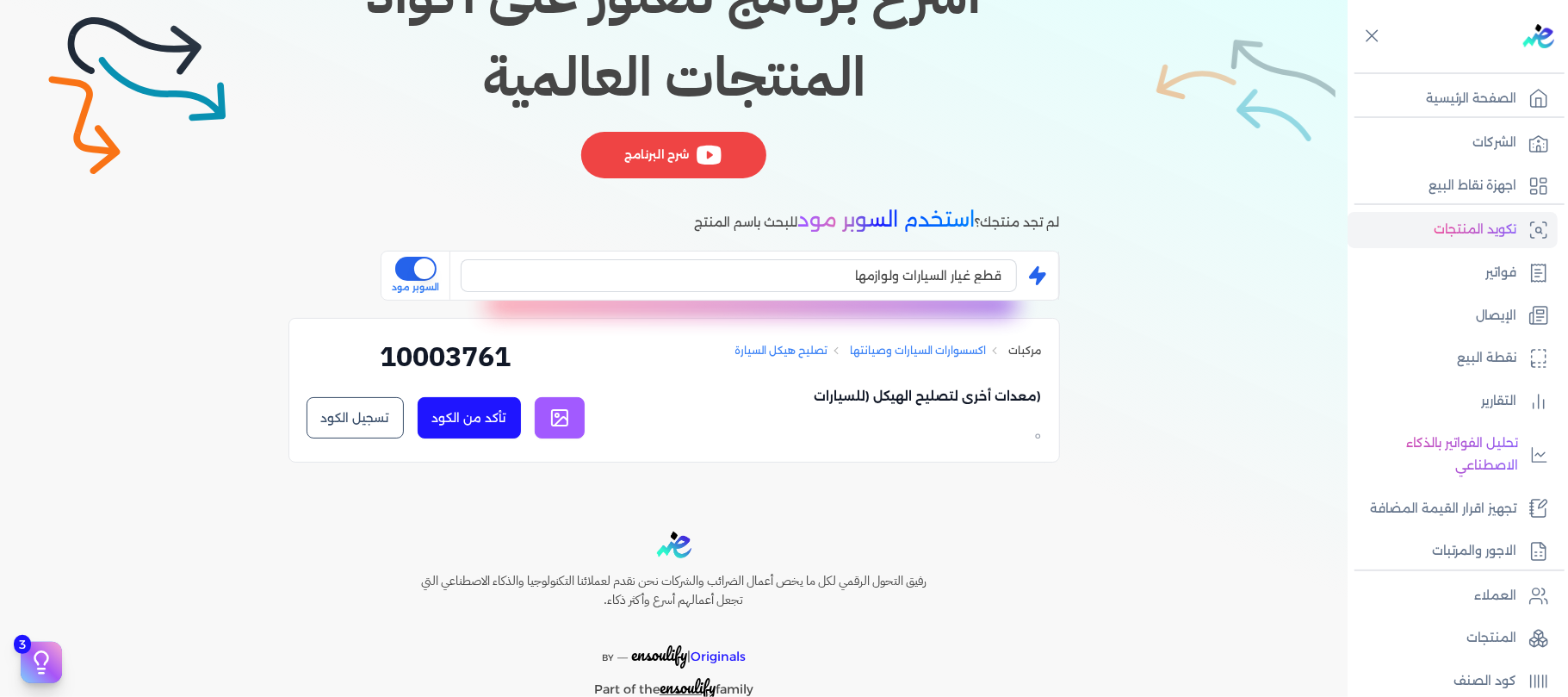
click at [426, 272] on button "is super mode" at bounding box center [416, 269] width 41 height 24
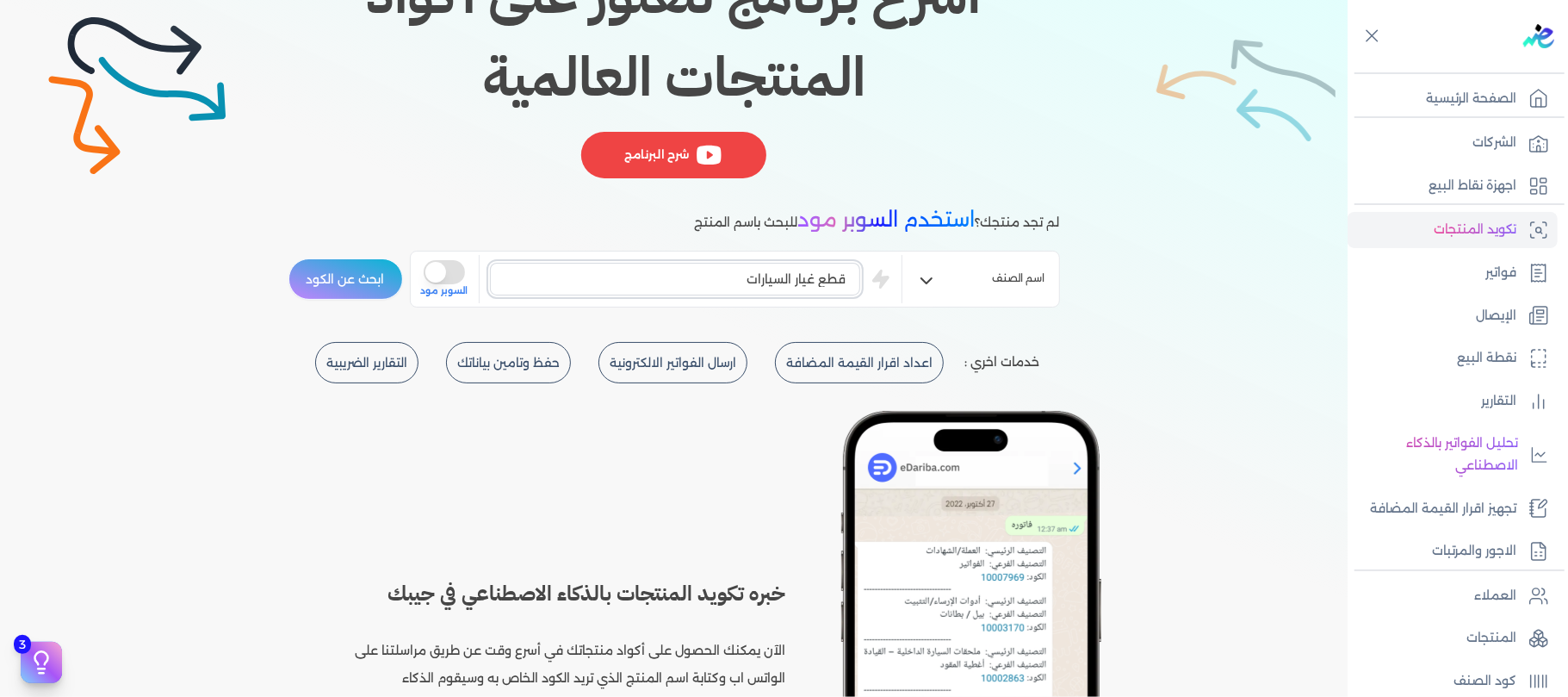
click at [591, 269] on input "قطع غيار السيارات" at bounding box center [676, 279] width 371 height 33
type input "automotive"
click at [365, 279] on button "ابحث عن الكود" at bounding box center [345, 279] width 115 height 41
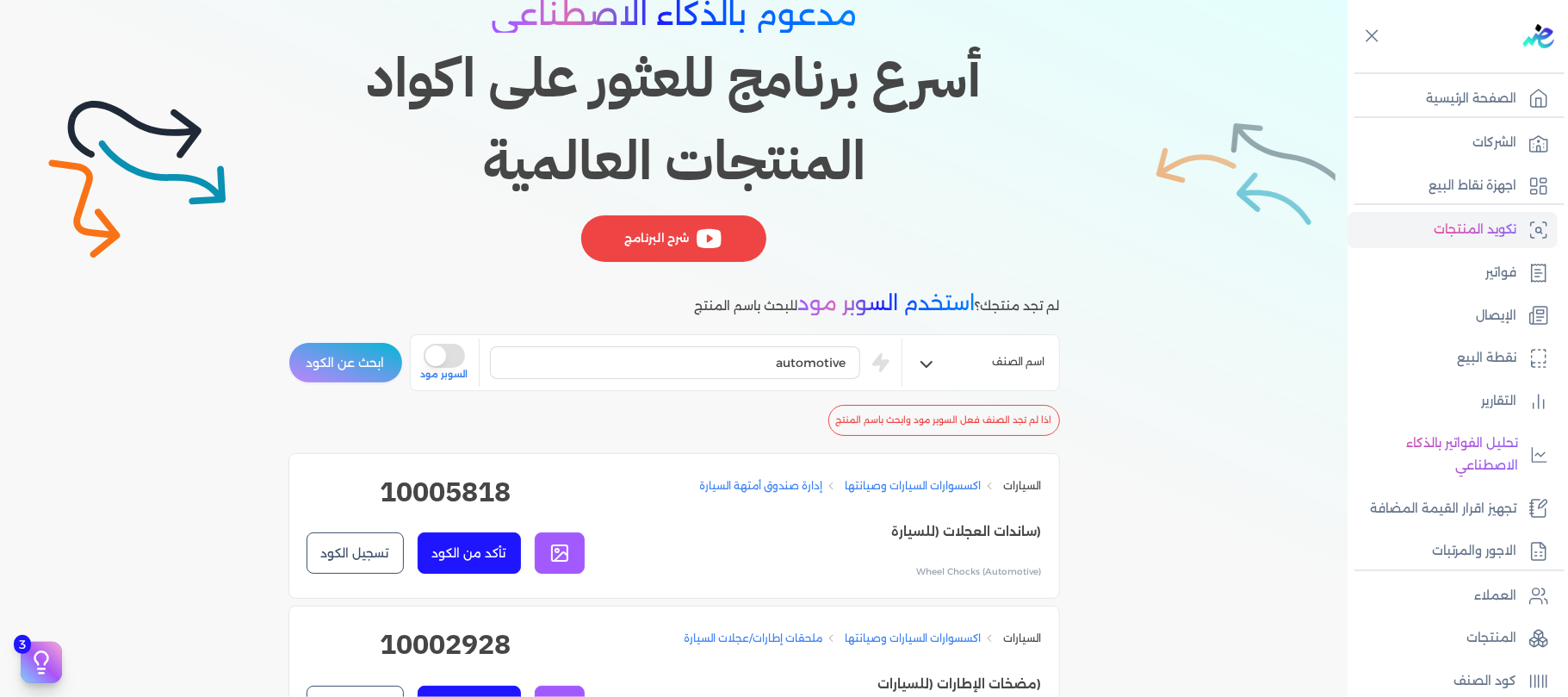
scroll to position [0, 0]
